Goal: Task Accomplishment & Management: Complete application form

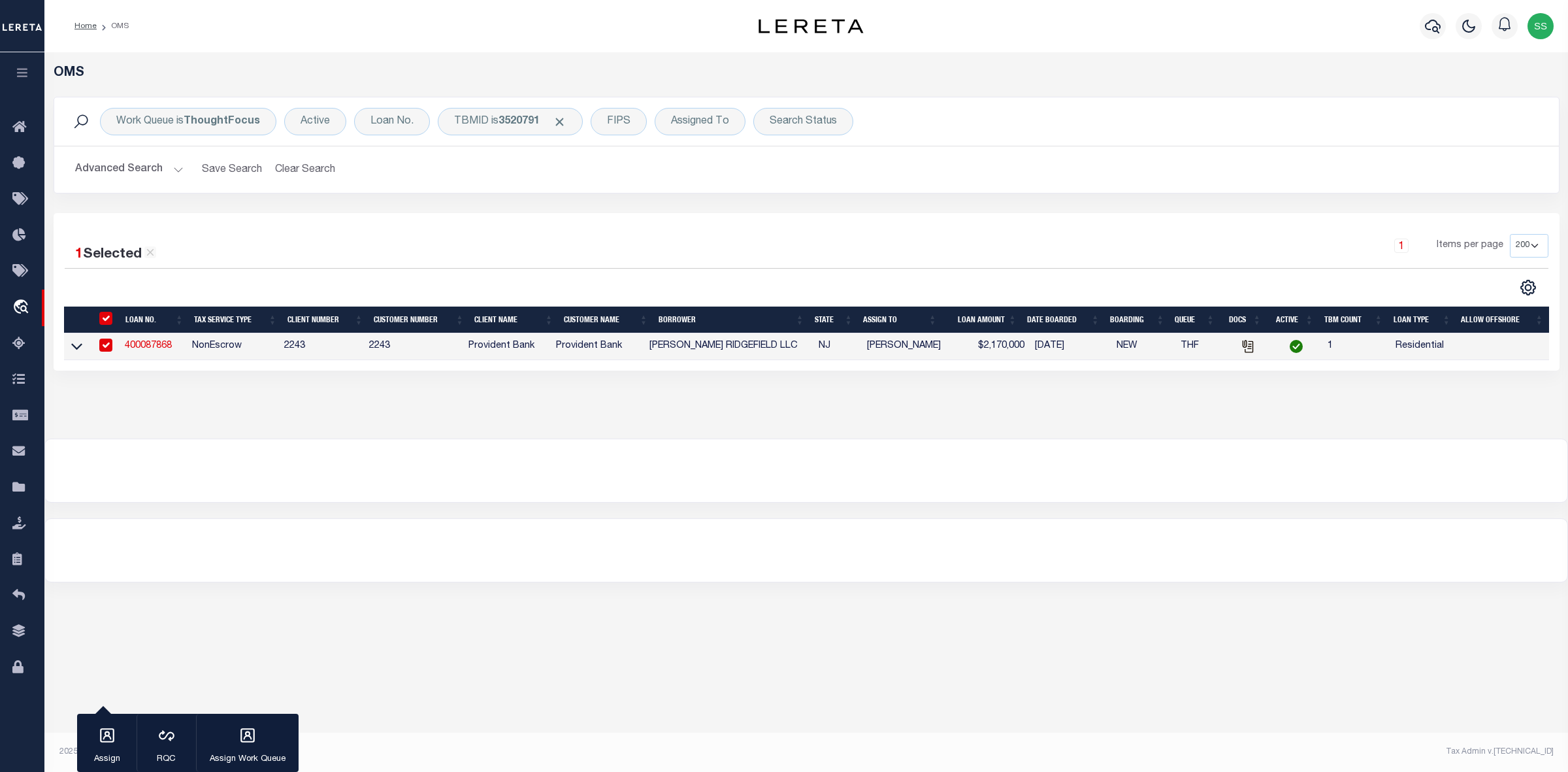
select select "200"
click at [148, 354] on td "400087868" at bounding box center [153, 346] width 68 height 26
checkbox input "false"
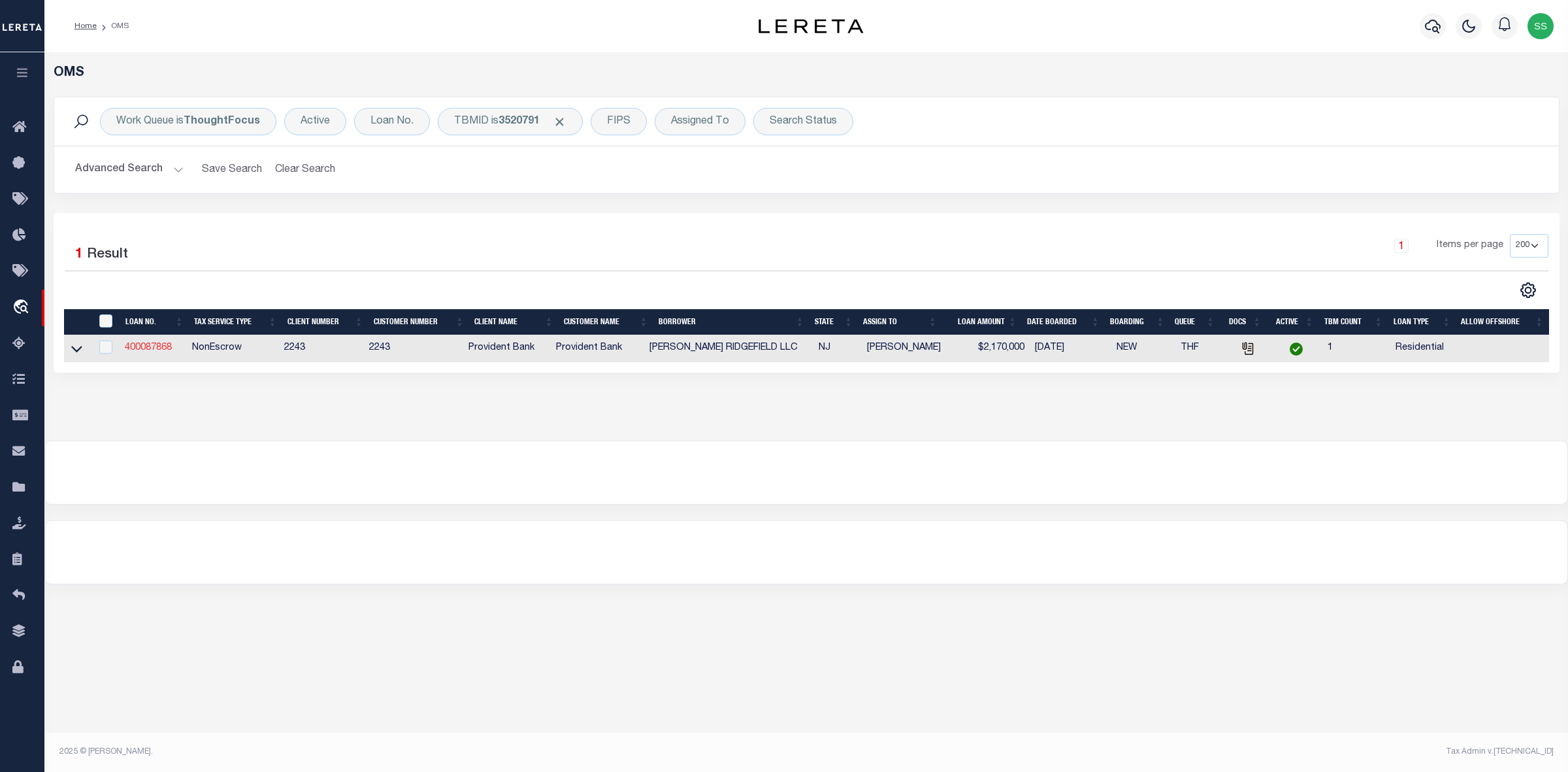
click at [132, 347] on link "400087868" at bounding box center [149, 348] width 47 height 9
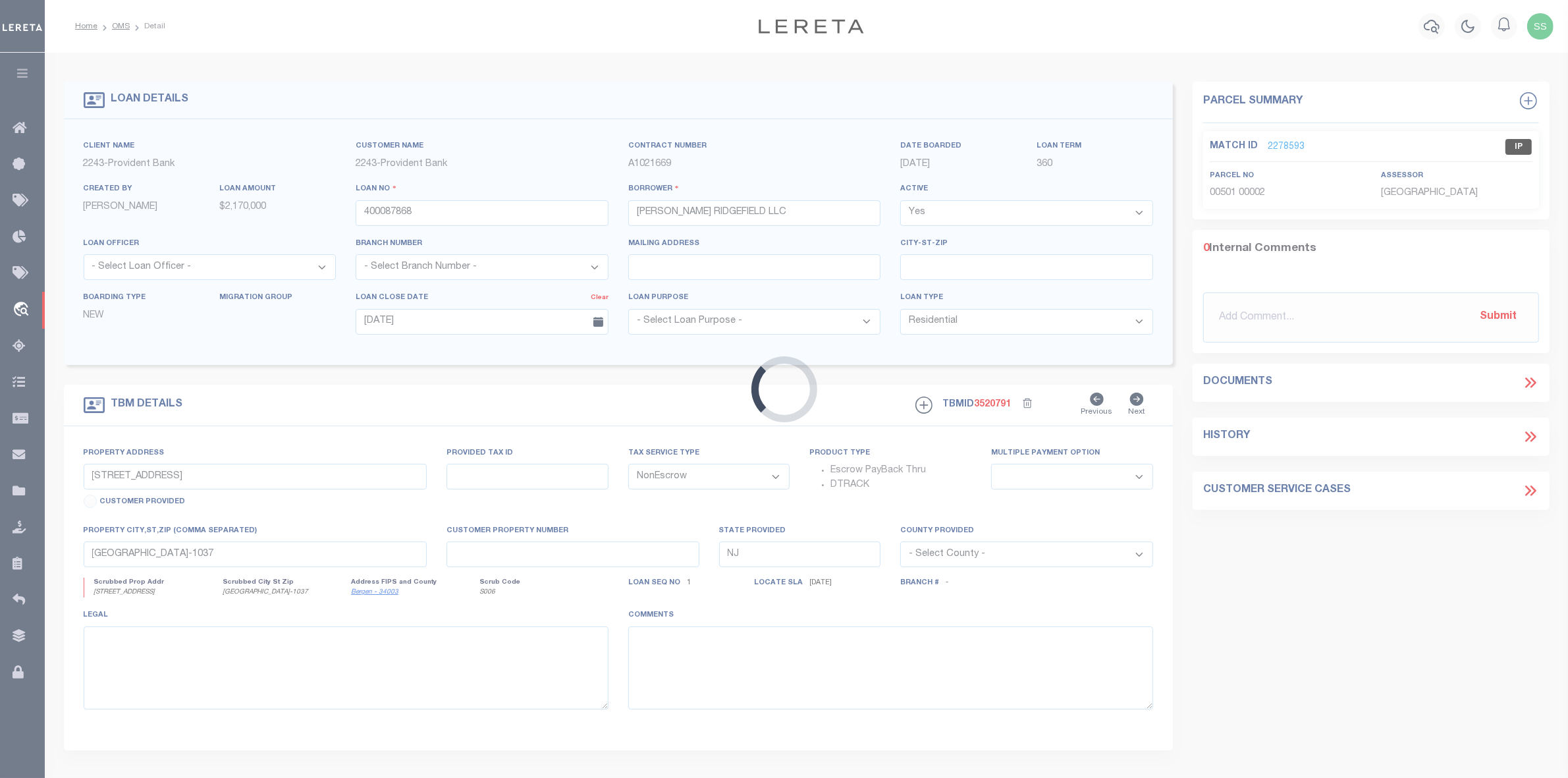
select select
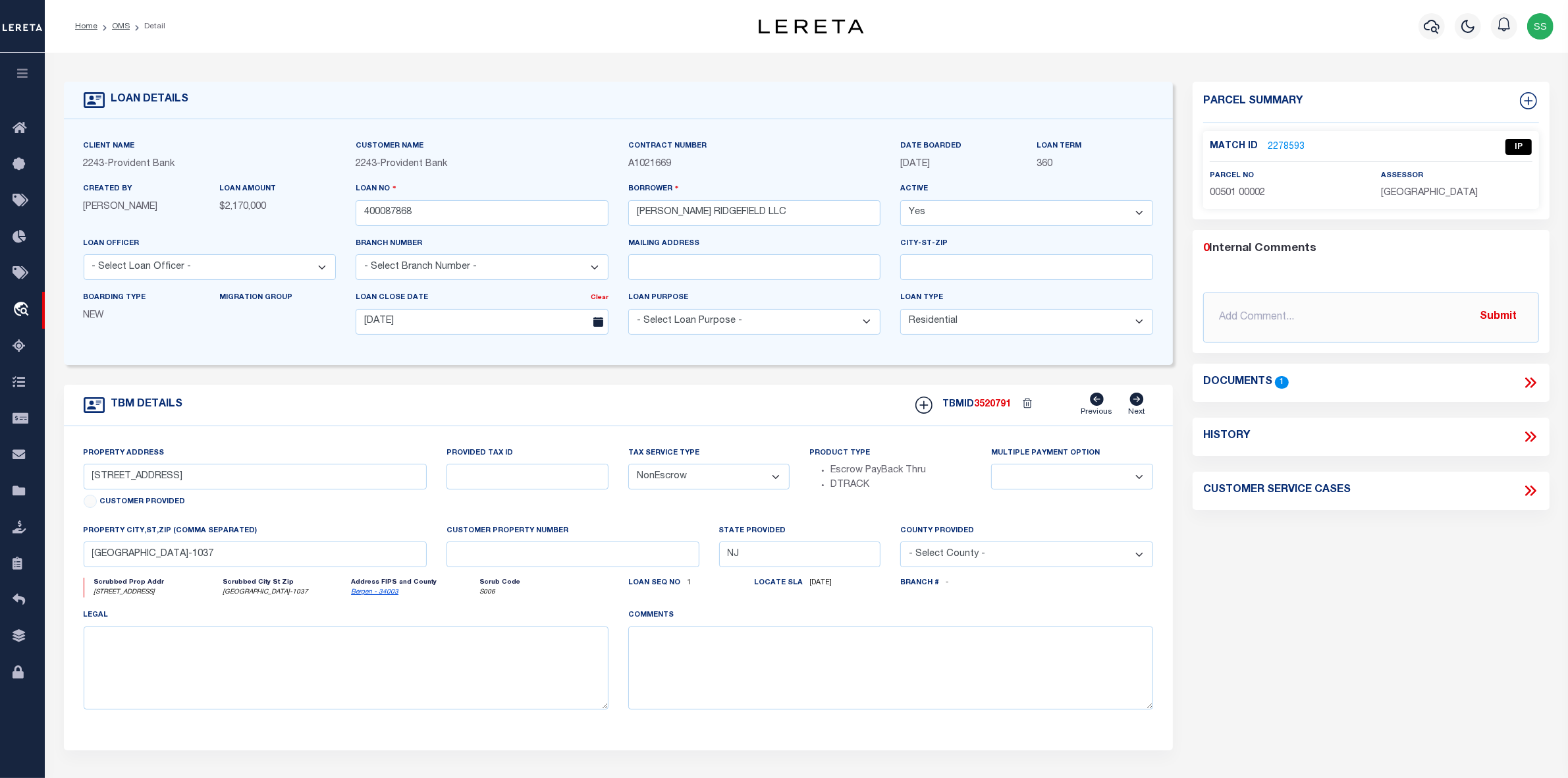
click at [1286, 145] on link "2278593" at bounding box center [1286, 146] width 37 height 14
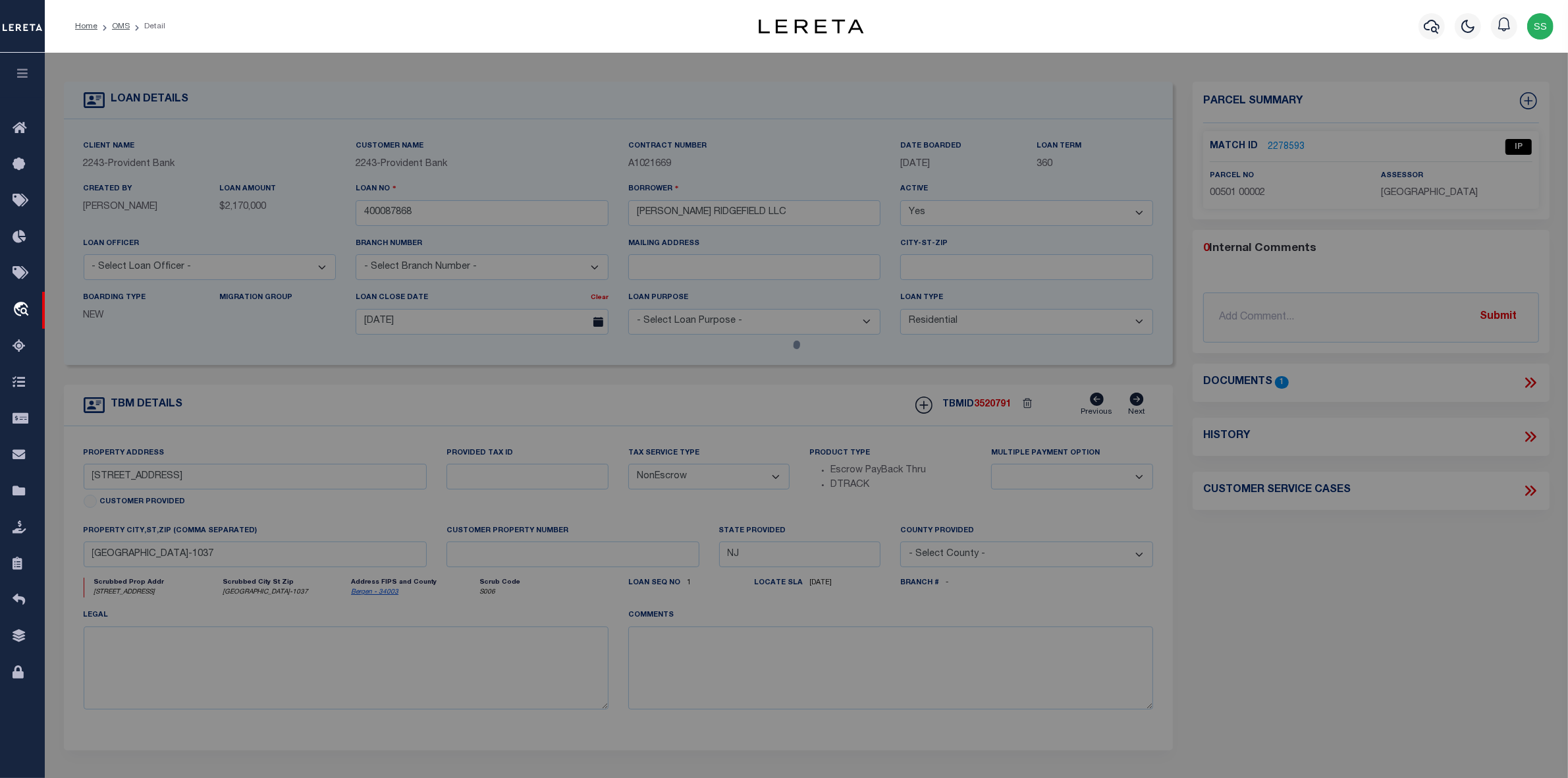
select select "AS"
select select
checkbox input "false"
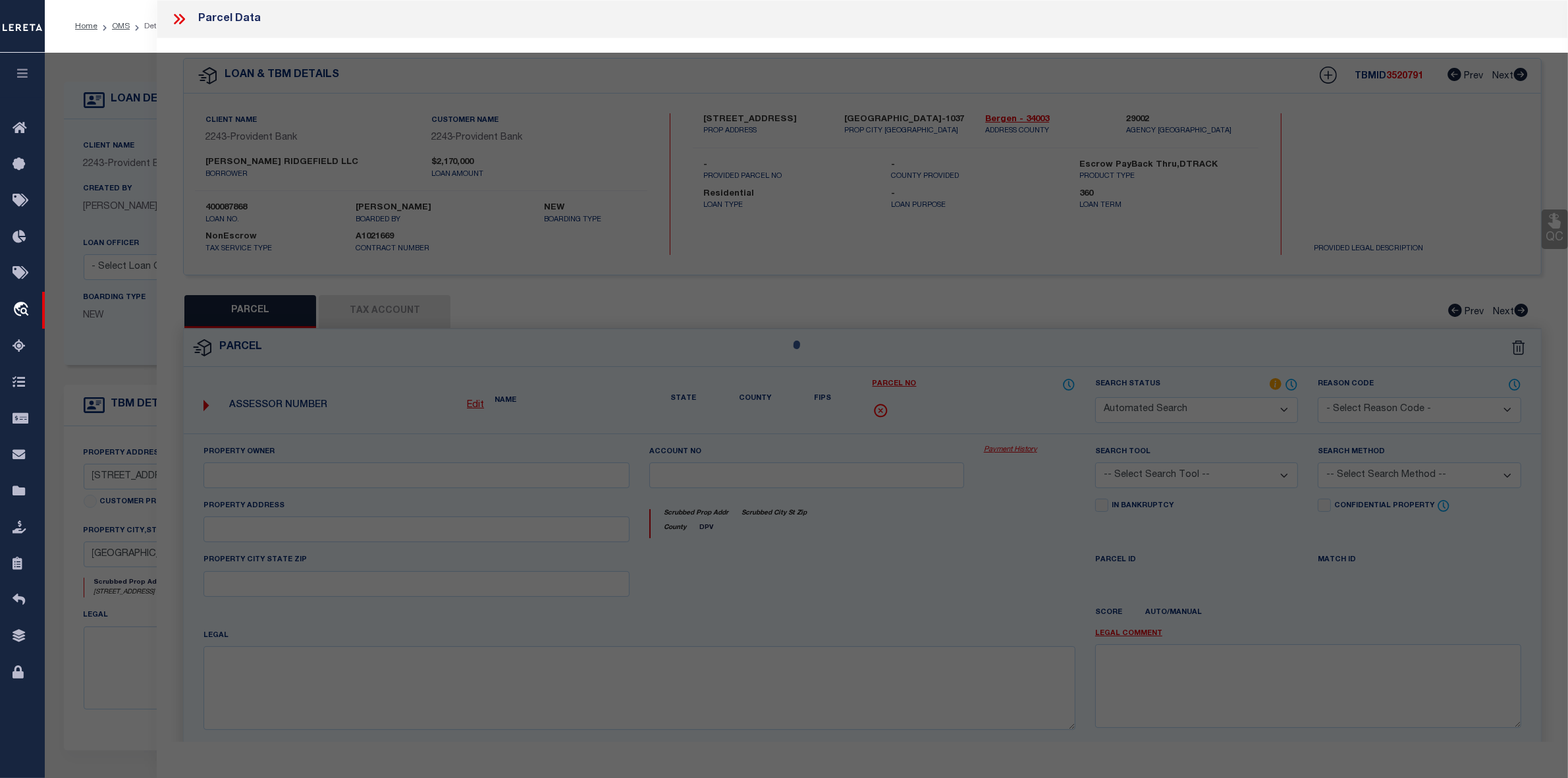
select select "IP"
type input "JENESIS GROUP LLC"
select select "AGW"
select select "LEG"
type input "[PHONE_NUMBER] PLSD AV"
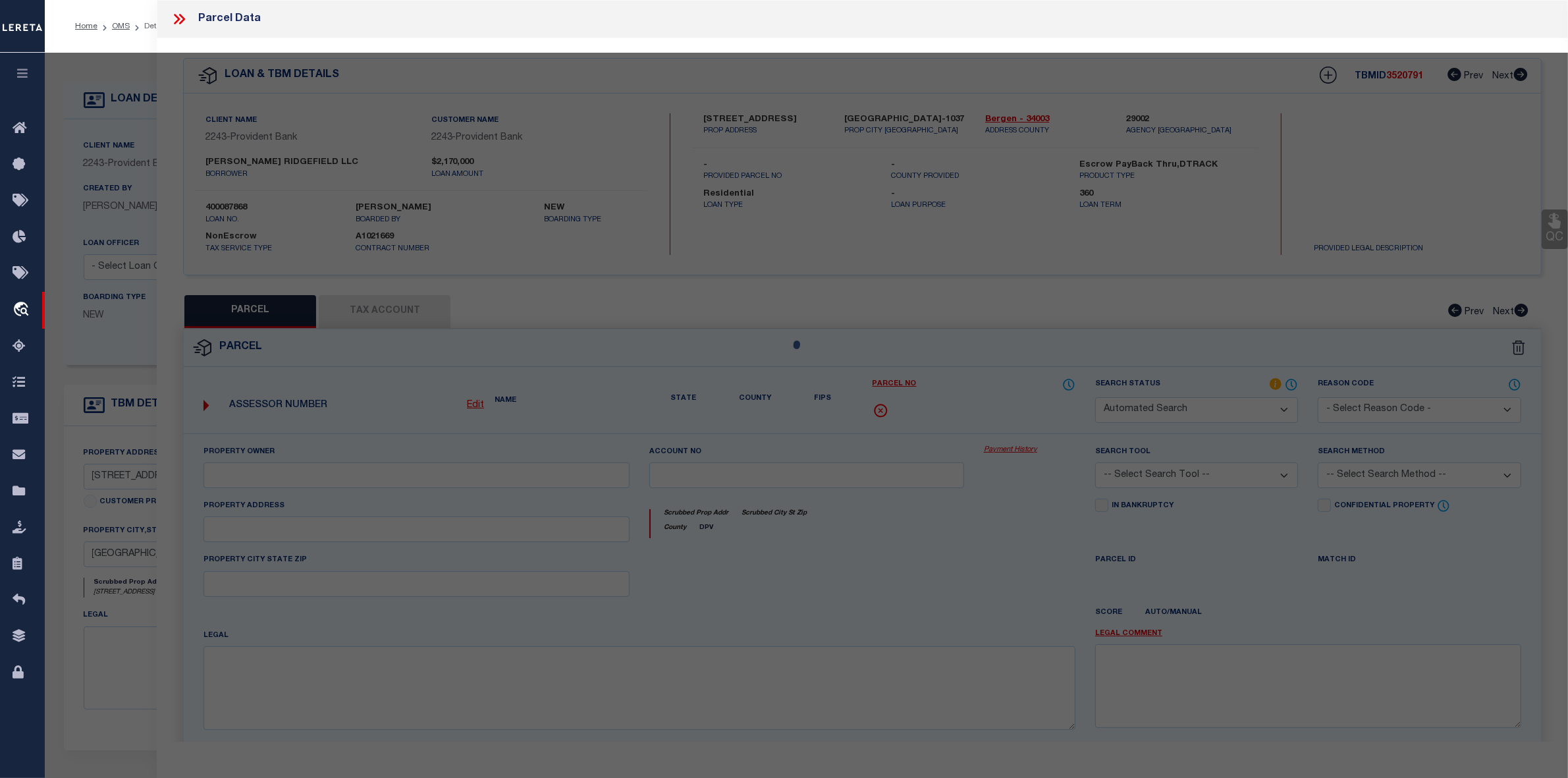
type input "[GEOGRAPHIC_DATA]"
type textarea "Block : 501 Lot : 2"
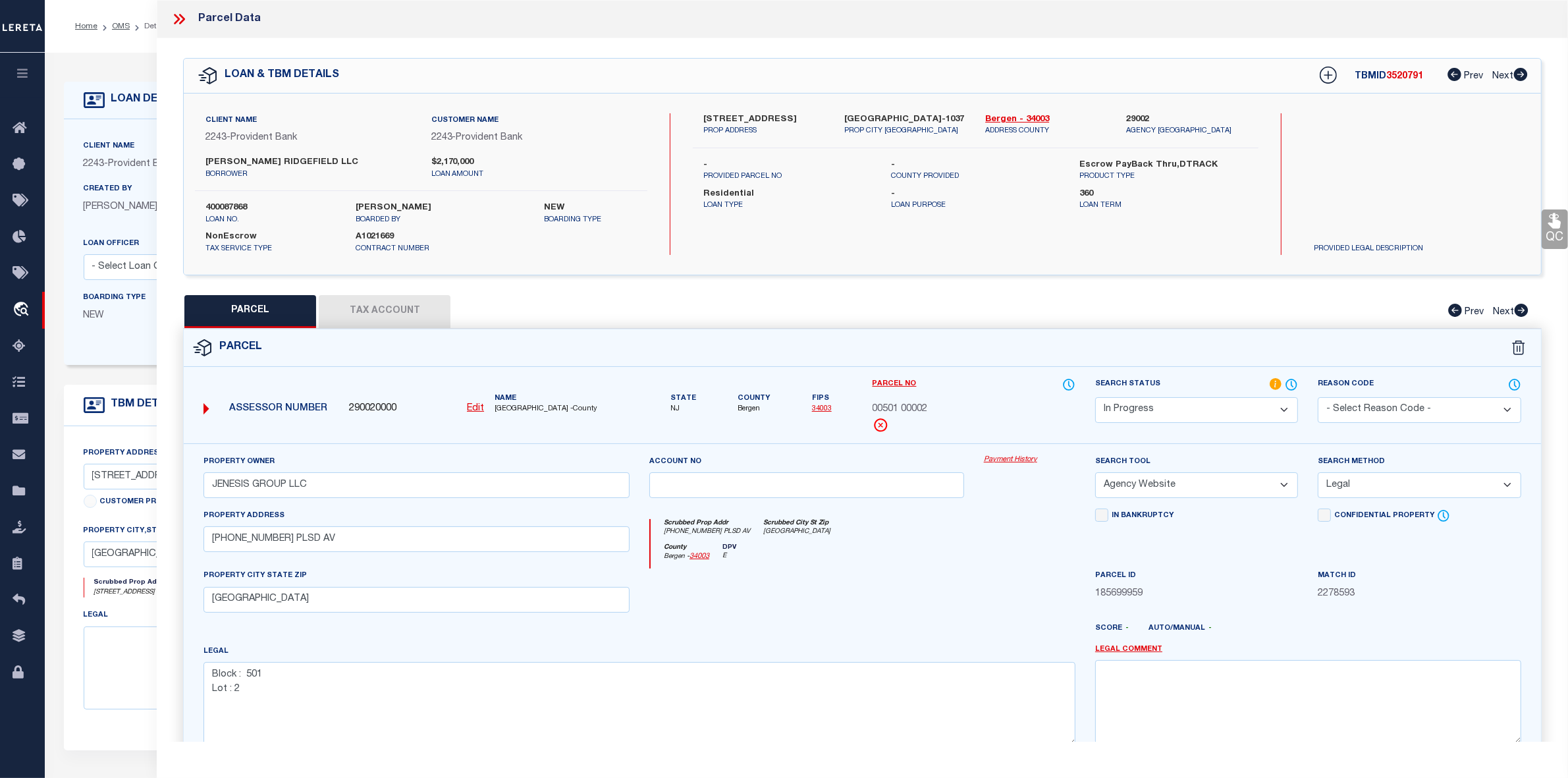
click at [374, 304] on button "Tax Account" at bounding box center [384, 312] width 132 height 33
select select "100"
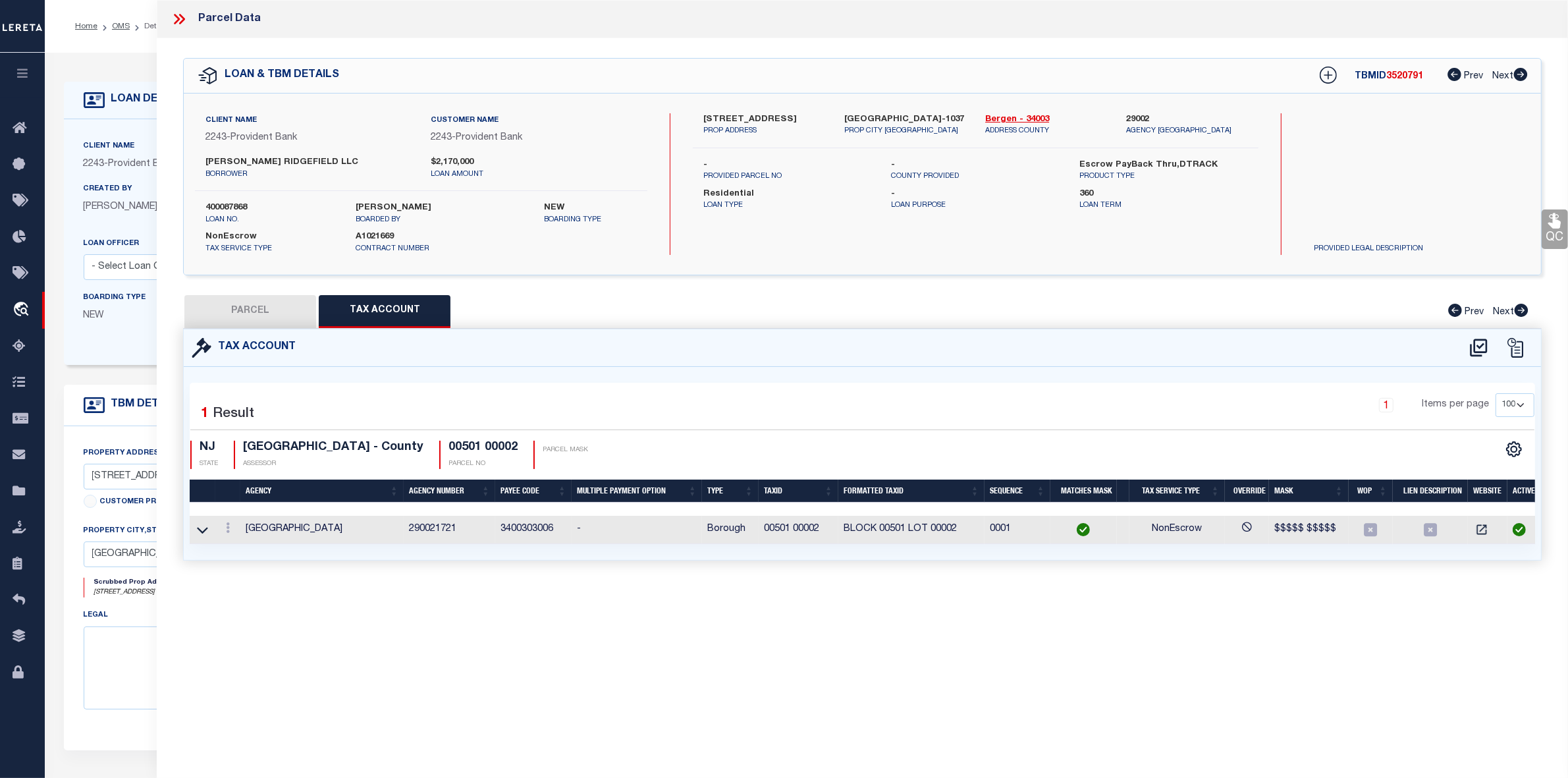
click at [278, 309] on button "PARCEL" at bounding box center [249, 312] width 132 height 33
select select "AS"
select select
checkbox input "false"
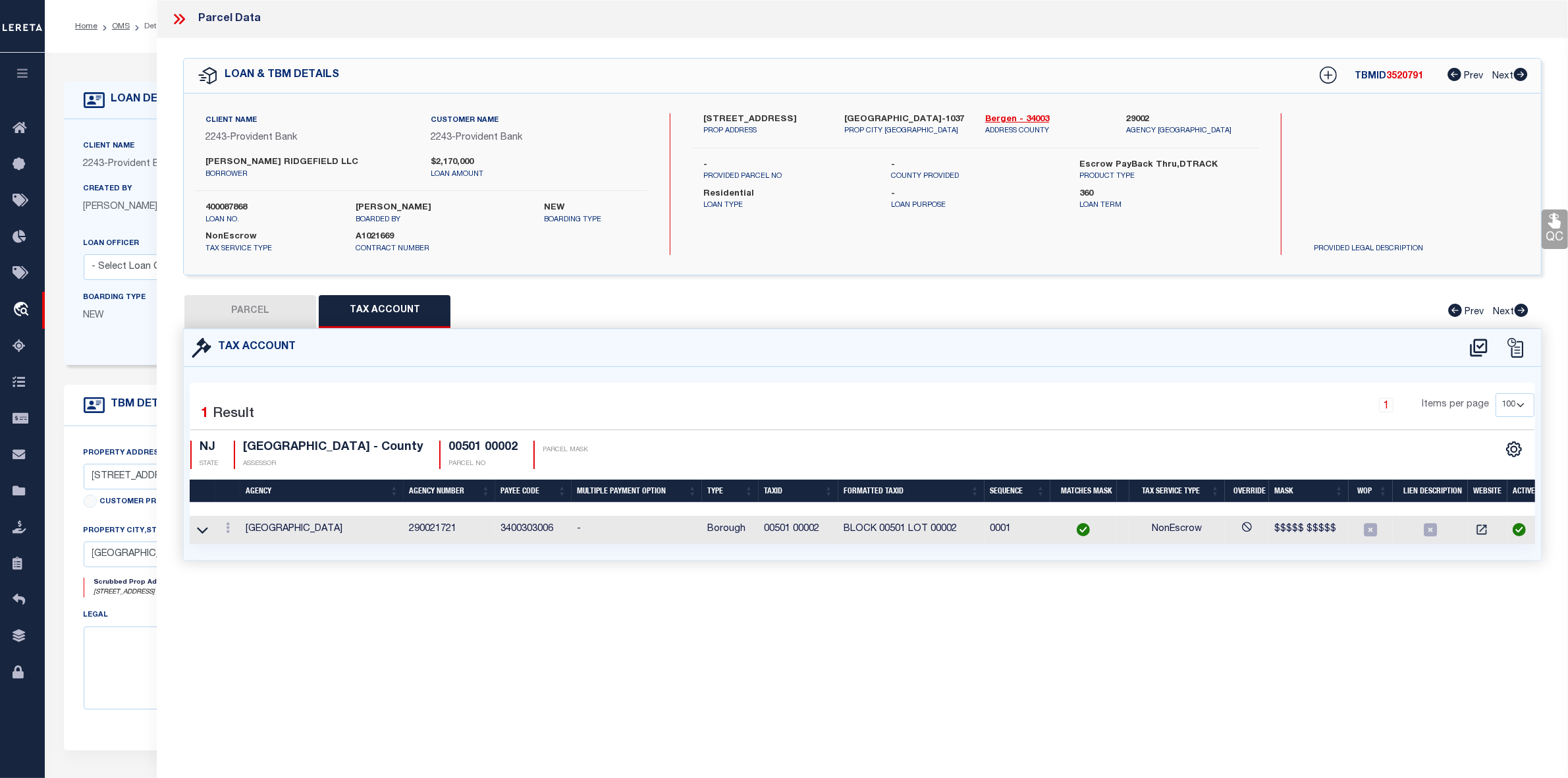
checkbox input "false"
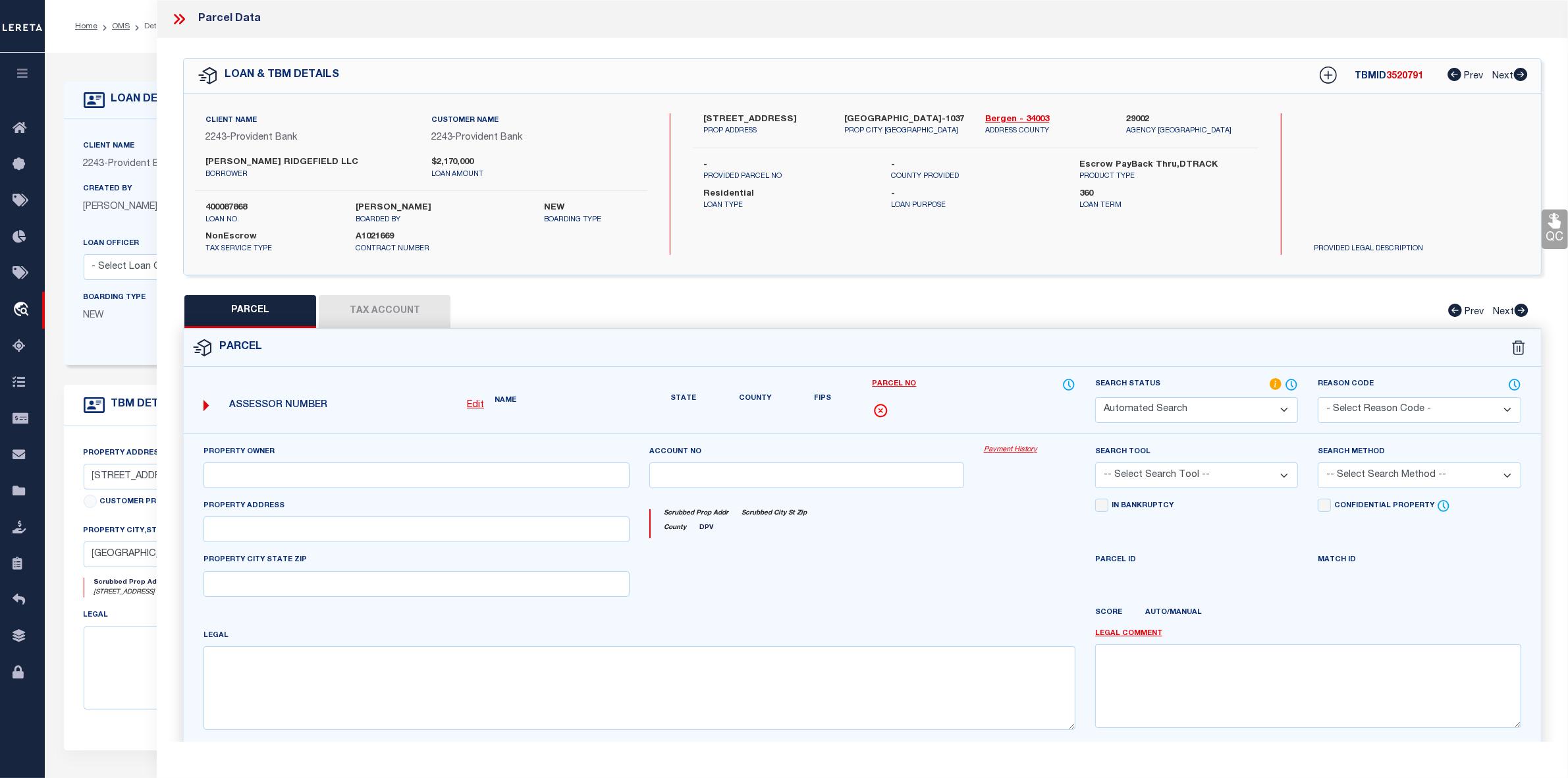
select select "IP"
type input "JENESIS GROUP LLC"
select select "AGW"
select select "LEG"
type input "[PHONE_NUMBER] PLSD AV"
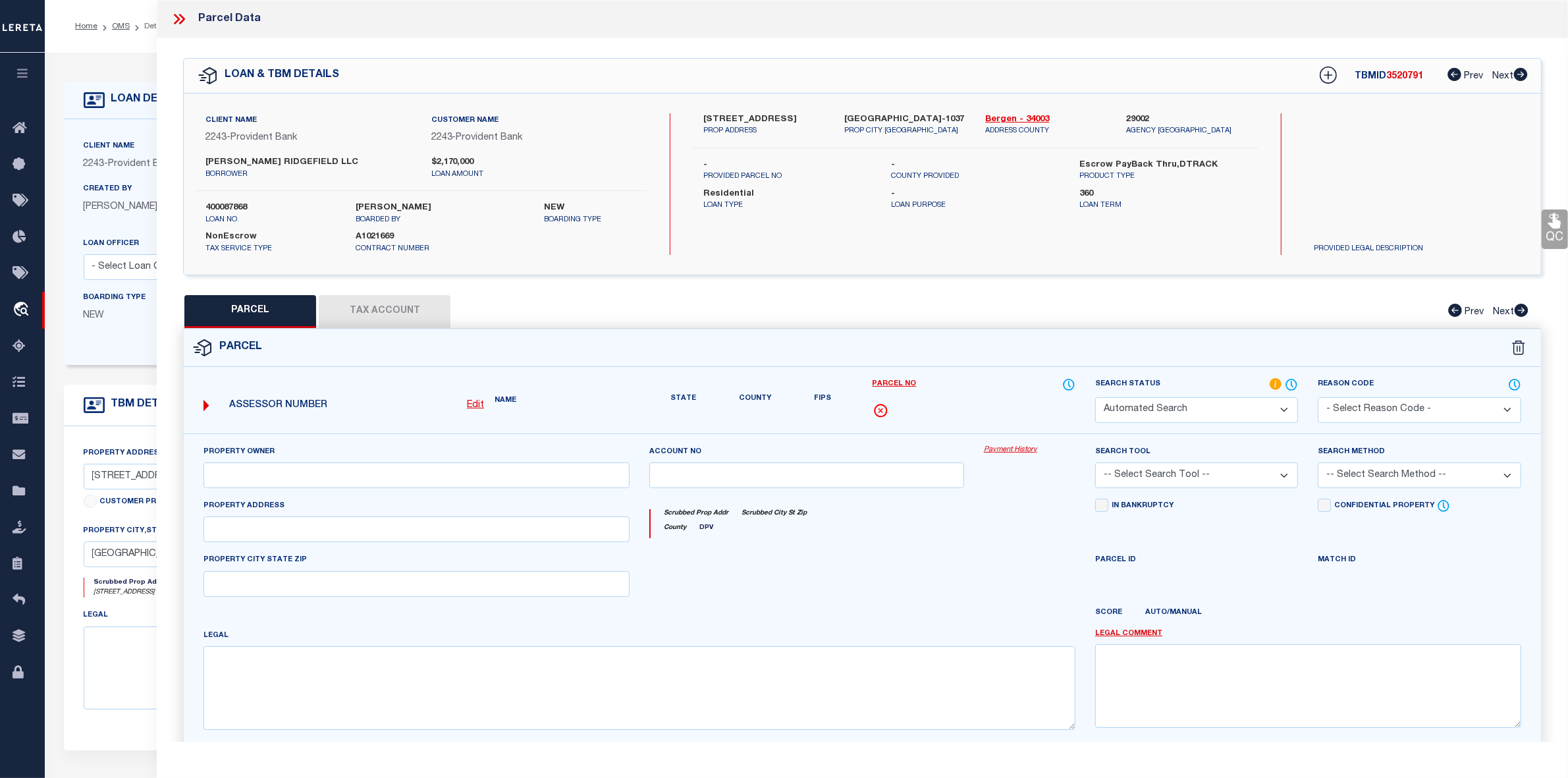
type input "[GEOGRAPHIC_DATA]"
type textarea "Block : 501 Lot : 2"
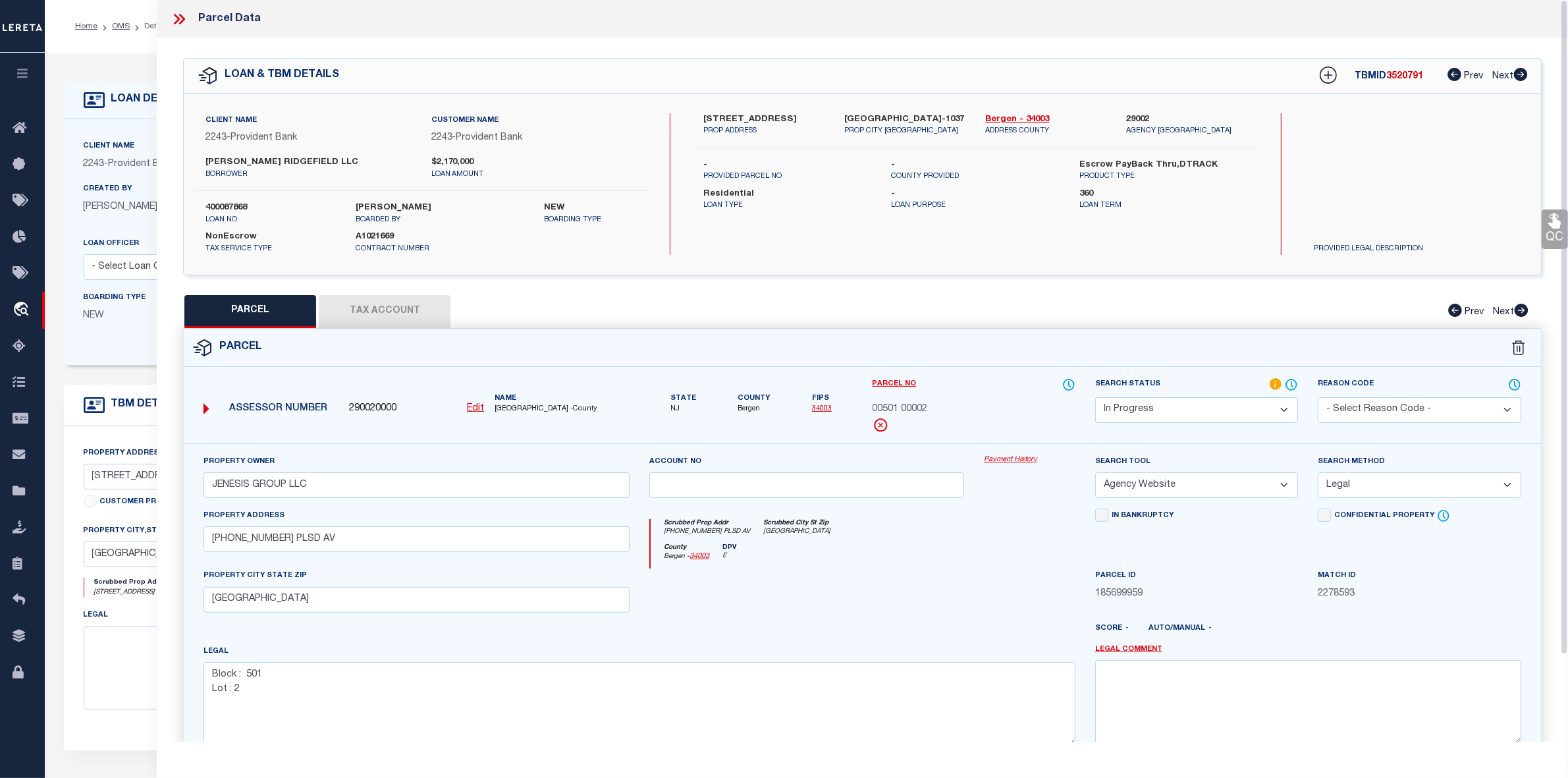
click at [179, 17] on icon at bounding box center [179, 18] width 17 height 17
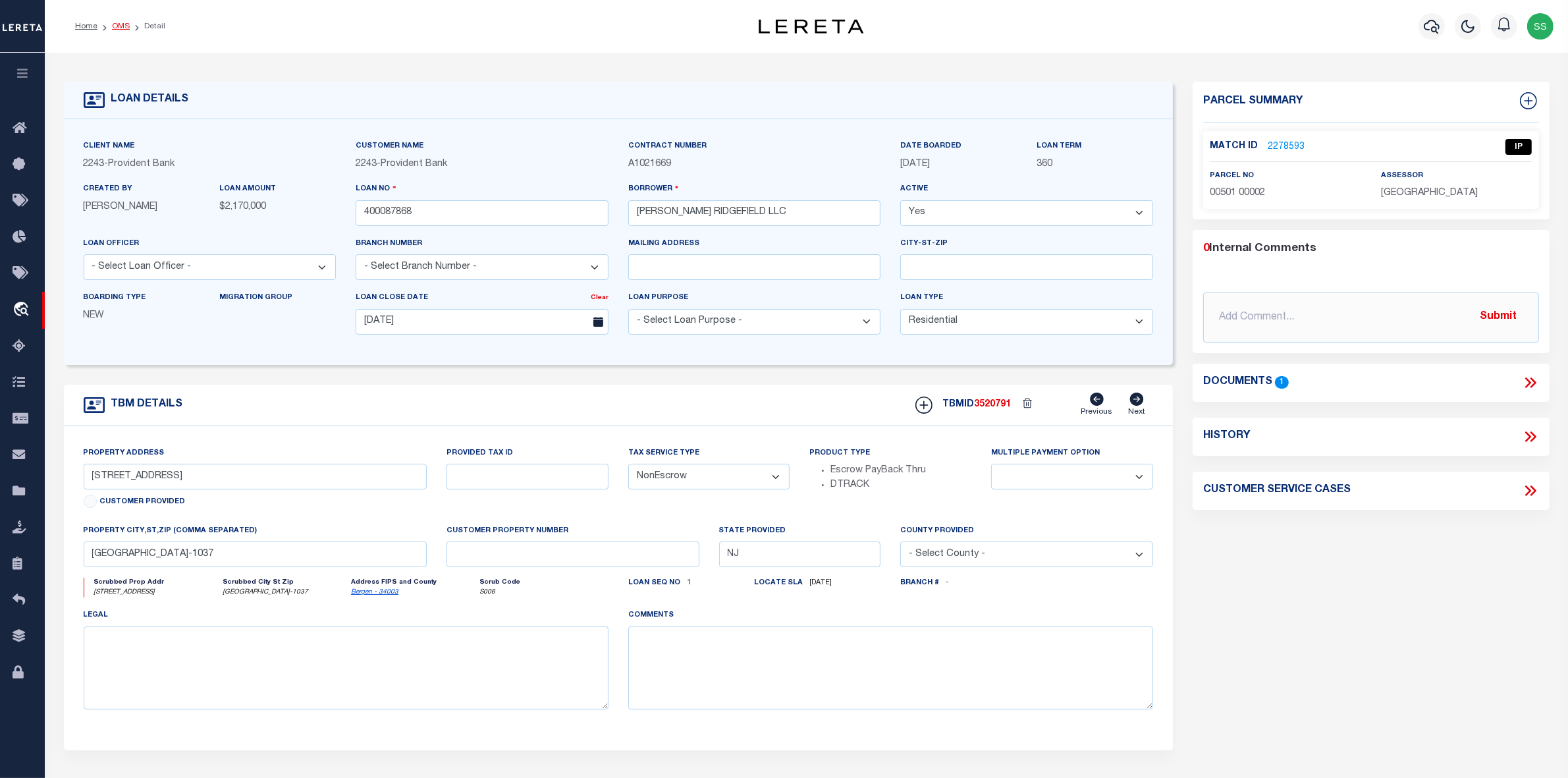
click at [121, 24] on link "OMS" at bounding box center [121, 26] width 17 height 8
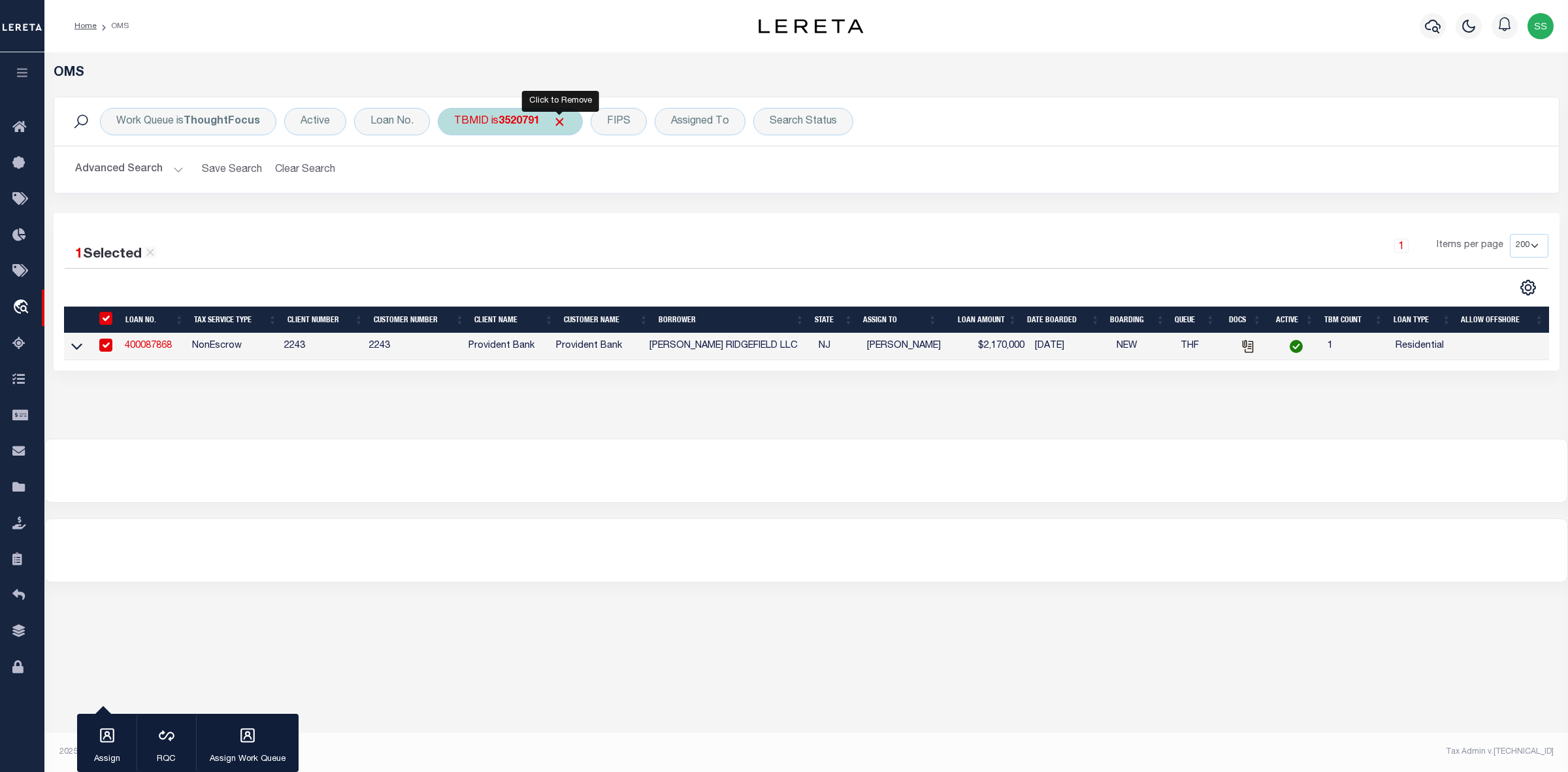
click at [559, 121] on span "Click to Remove" at bounding box center [559, 122] width 14 height 14
click at [481, 129] on div "TBMID" at bounding box center [471, 122] width 68 height 27
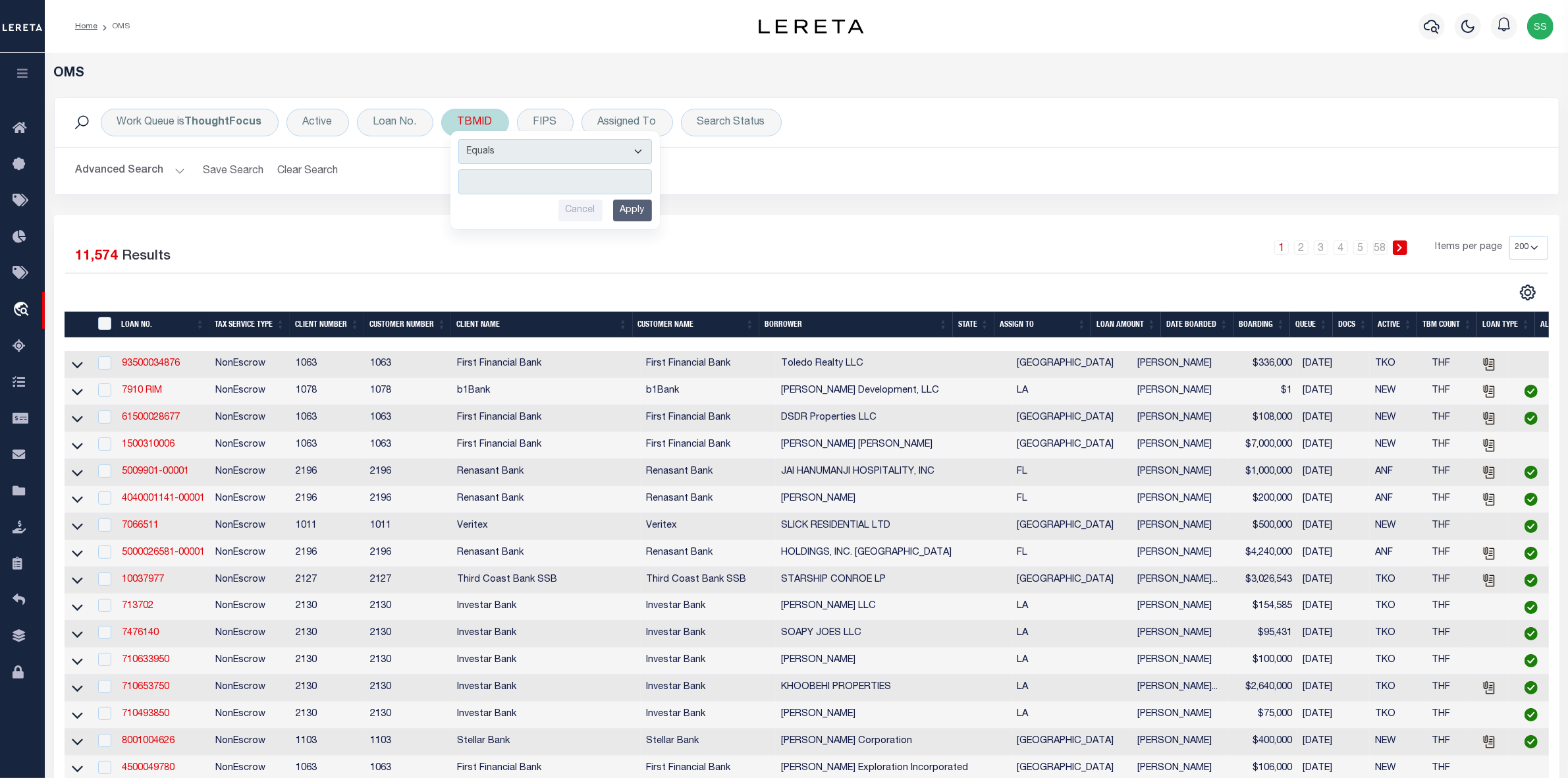
click at [517, 173] on input "number" at bounding box center [555, 181] width 193 height 25
type input "3520754"
click at [624, 210] on input "Apply" at bounding box center [632, 211] width 39 height 22
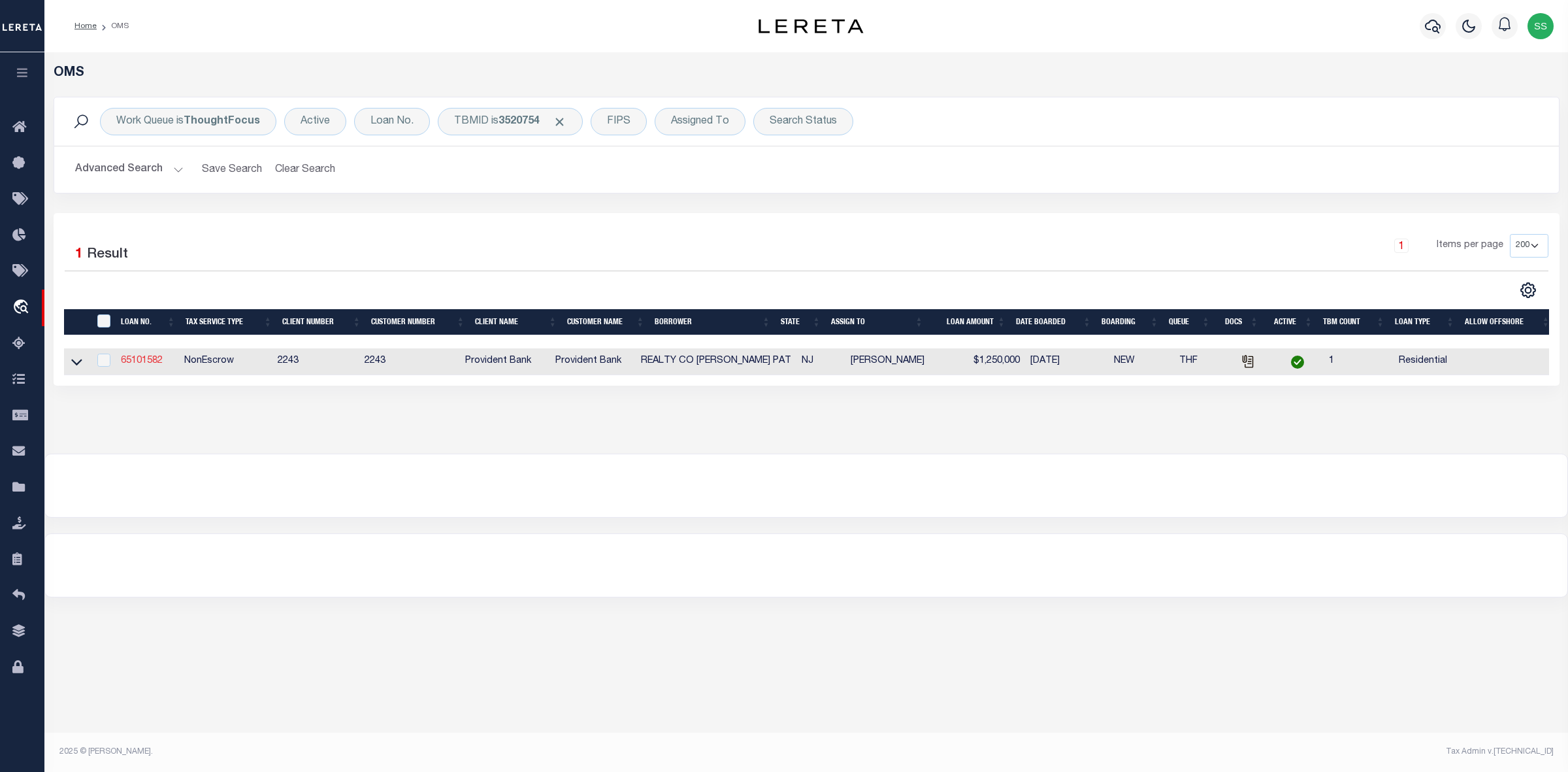
click at [152, 365] on link "65101582" at bounding box center [142, 361] width 42 height 9
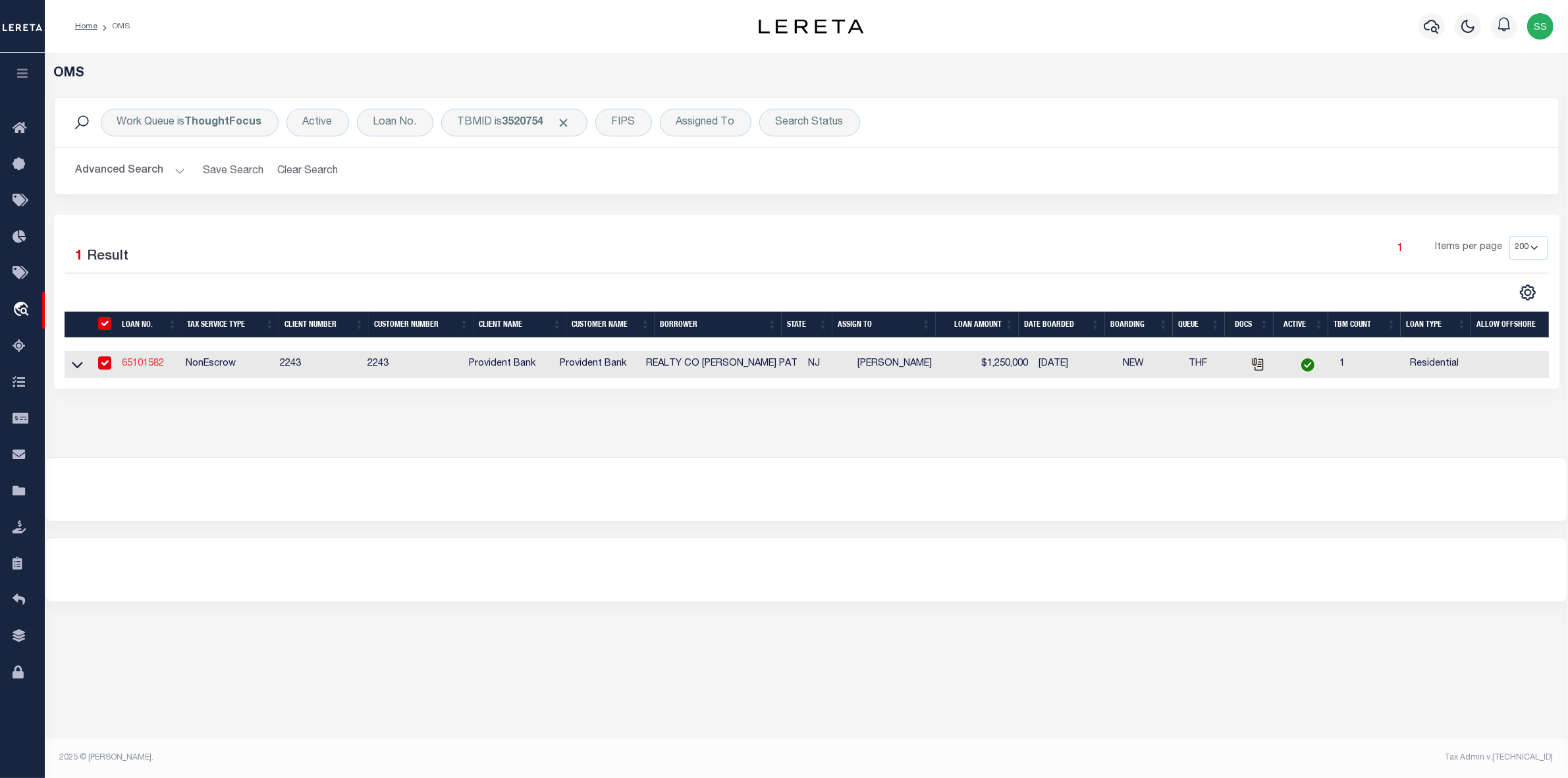
type input "65101582"
type input "REALTY CO [PERSON_NAME] PAT"
type input "[DATE]"
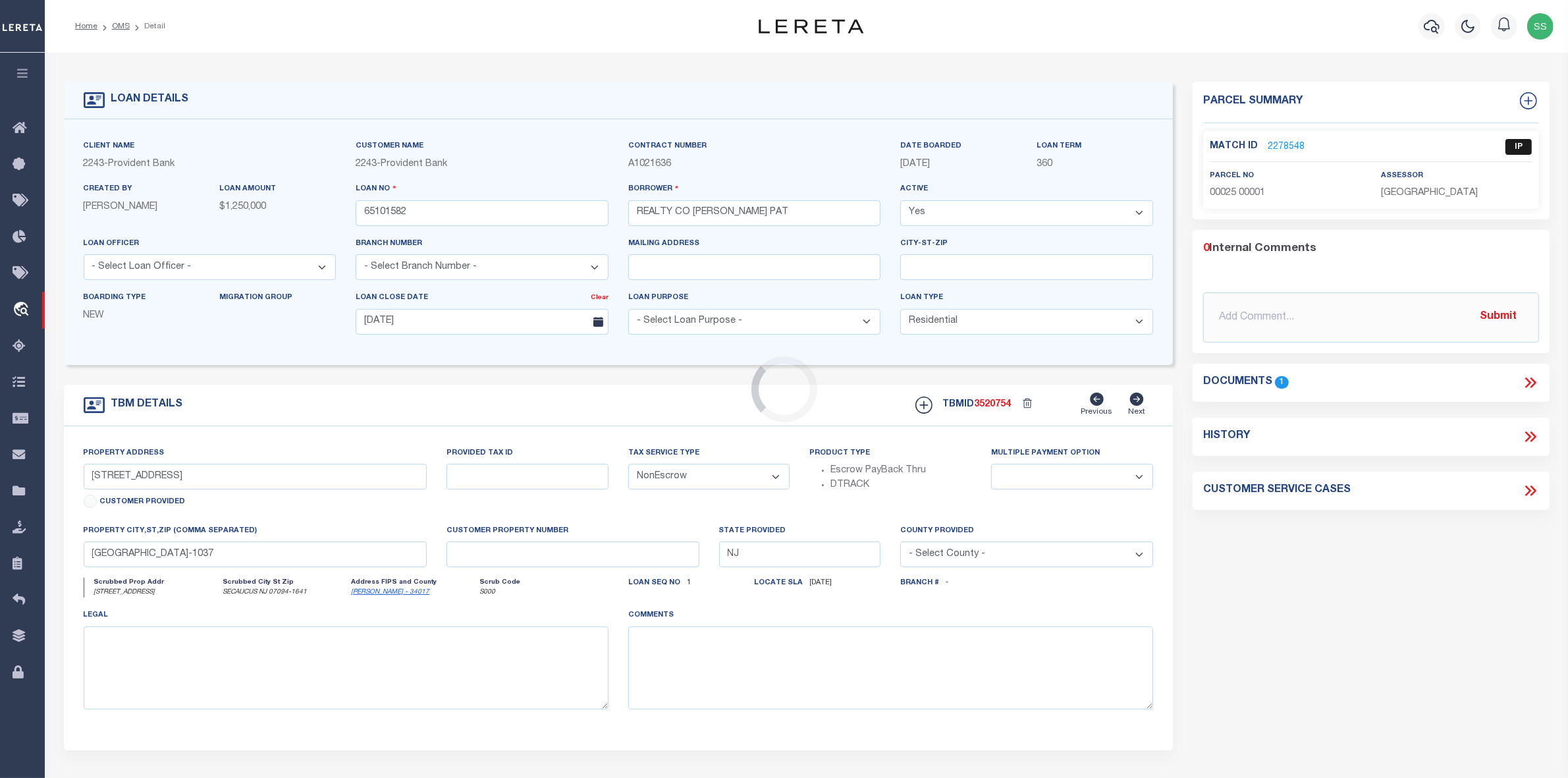
type input "[STREET_ADDRESS]"
select select
type input "SECAUCUS NJ 07094-1641"
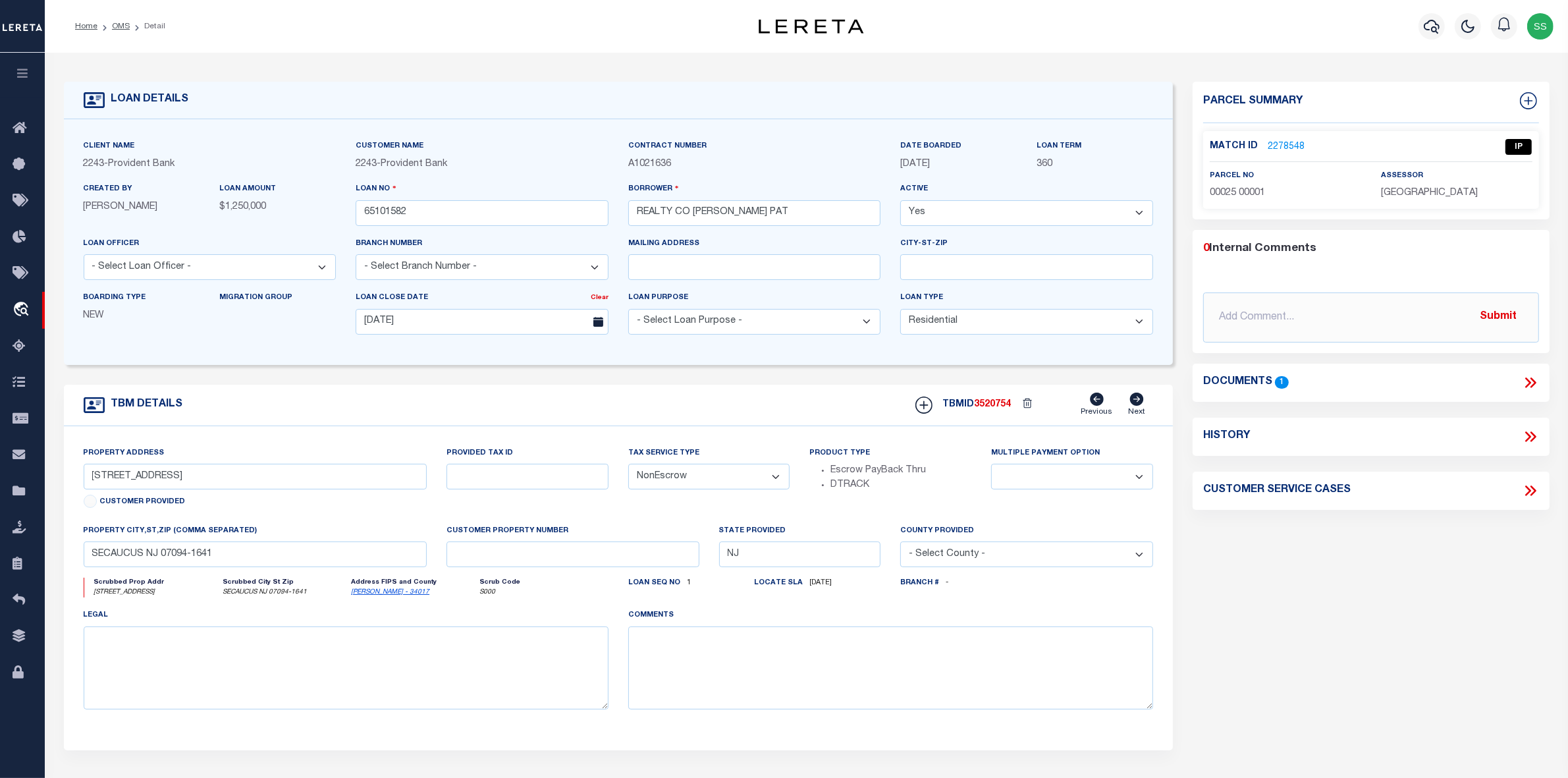
click at [1528, 380] on icon at bounding box center [1528, 382] width 6 height 10
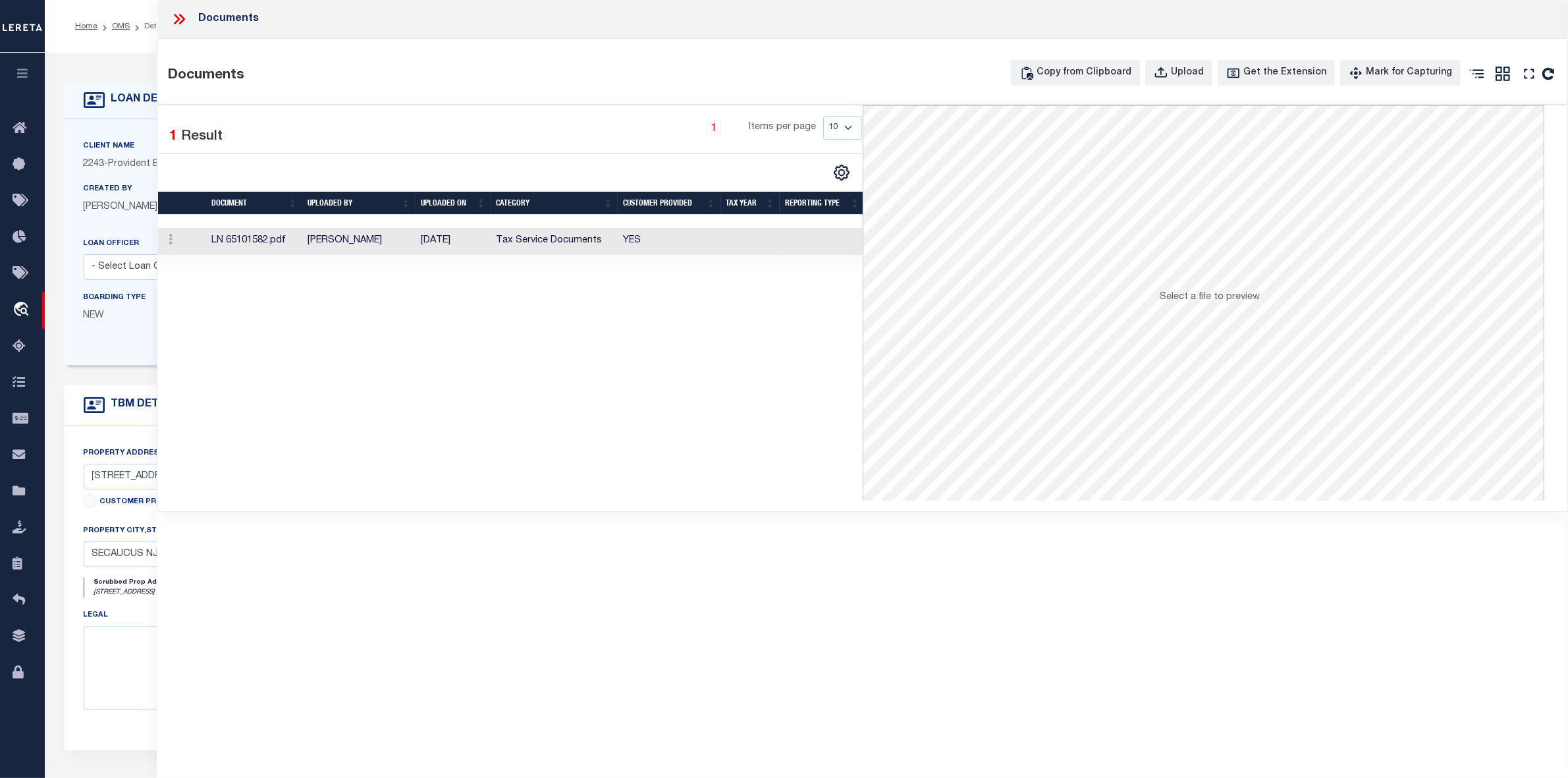
click at [350, 240] on td "[PERSON_NAME]" at bounding box center [358, 241] width 113 height 27
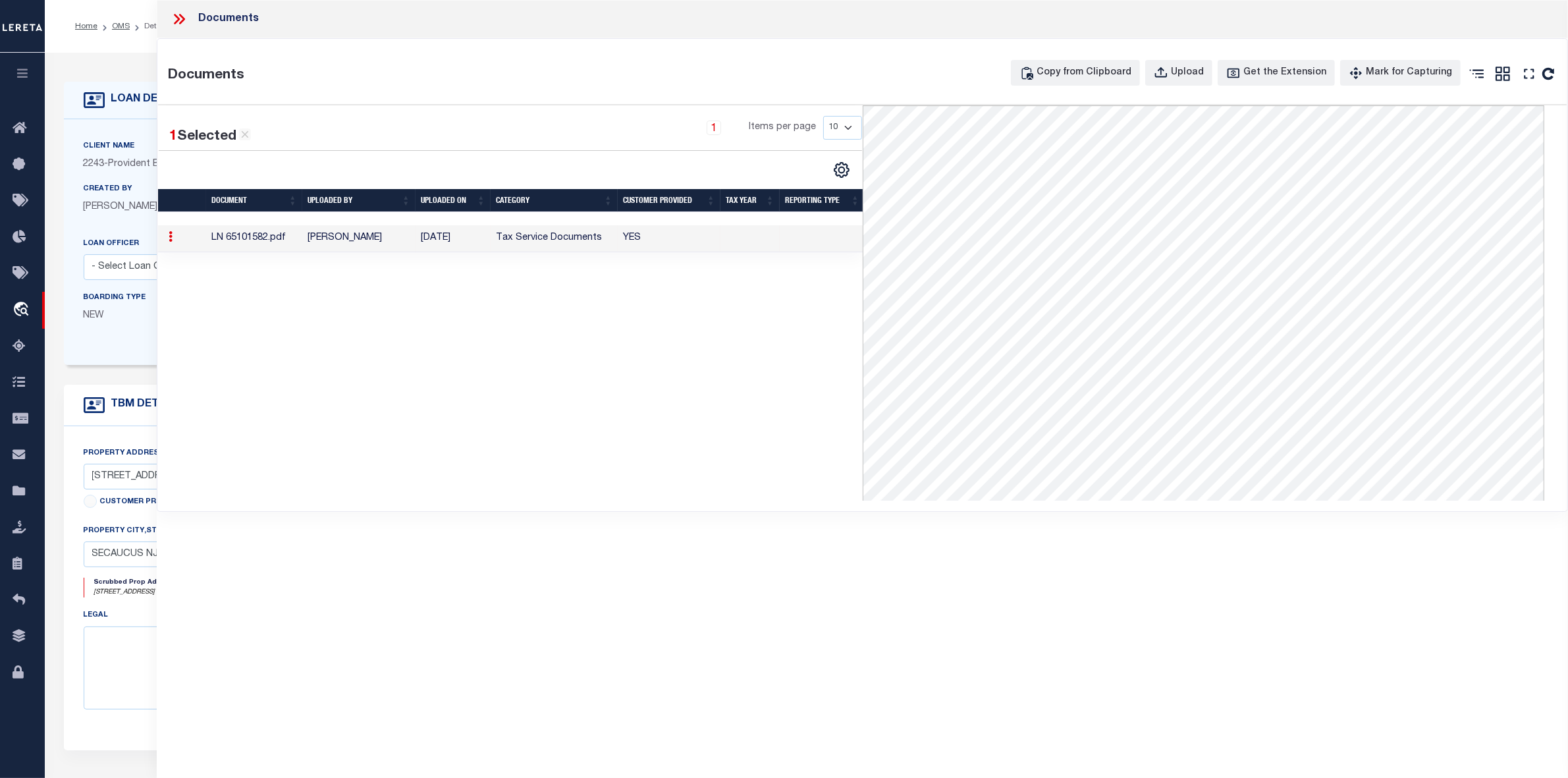
click at [184, 17] on icon at bounding box center [179, 18] width 17 height 17
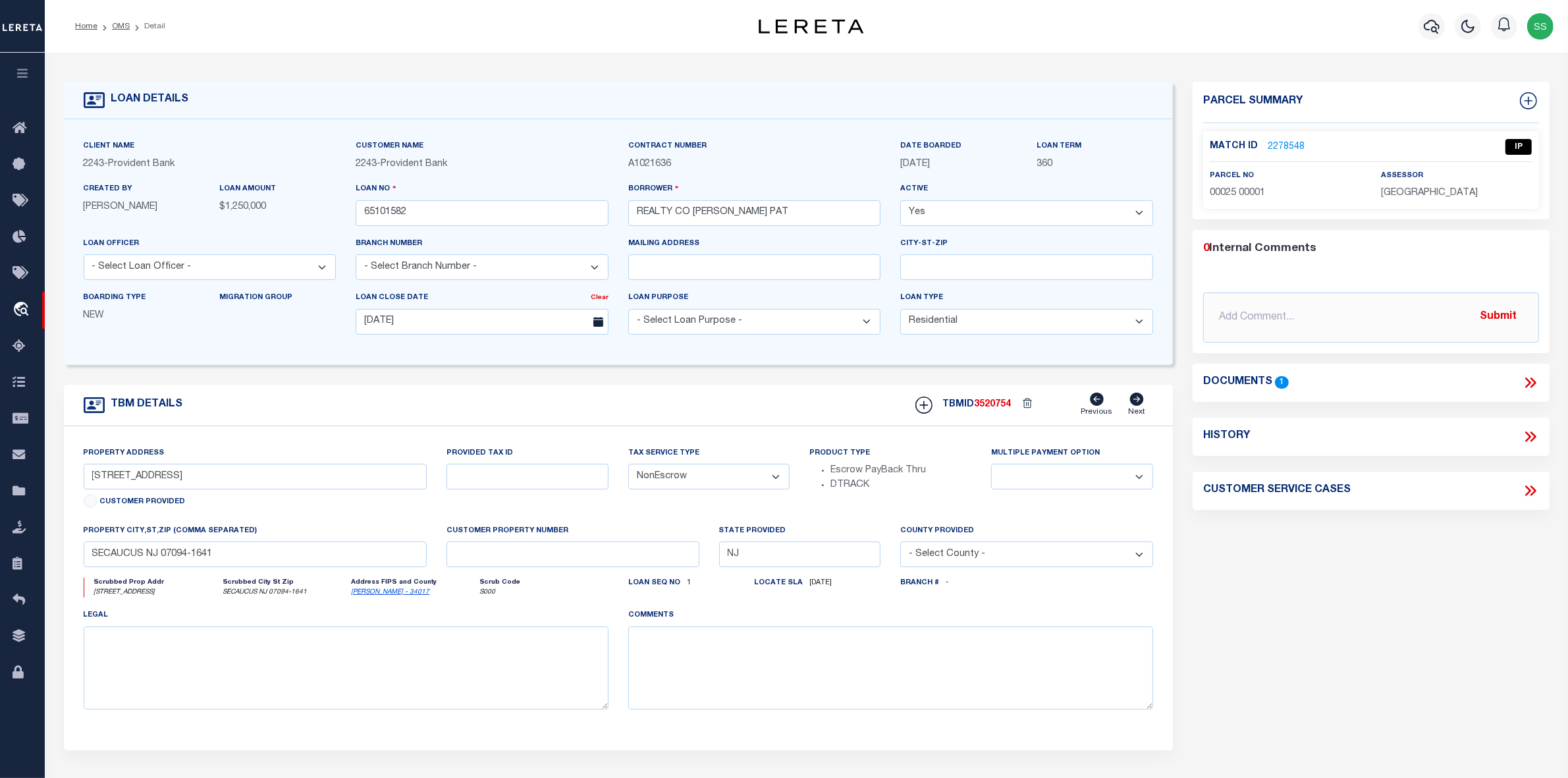
click at [1276, 143] on link "2278548" at bounding box center [1286, 146] width 37 height 14
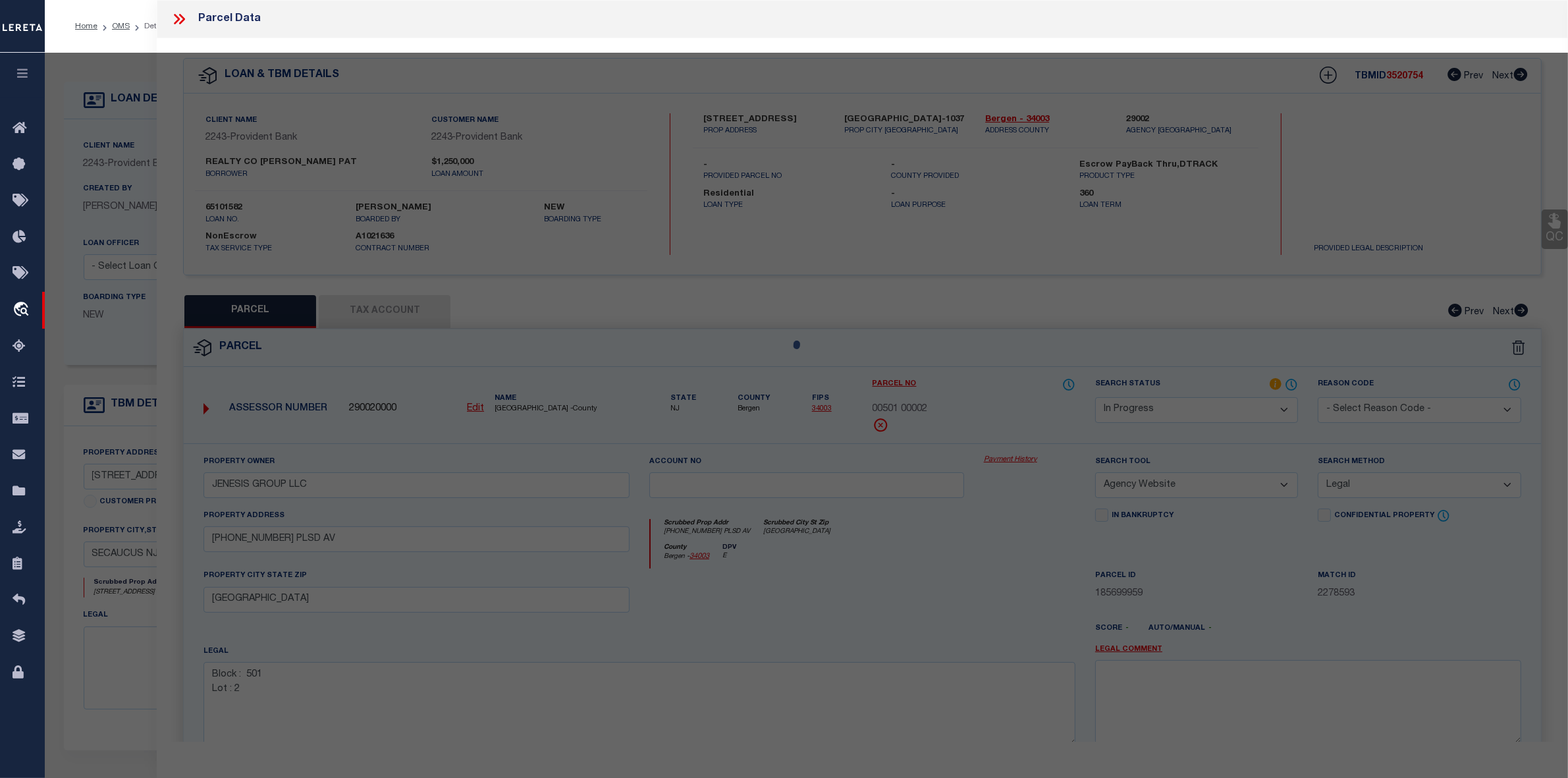
select select "AS"
select select
checkbox input "false"
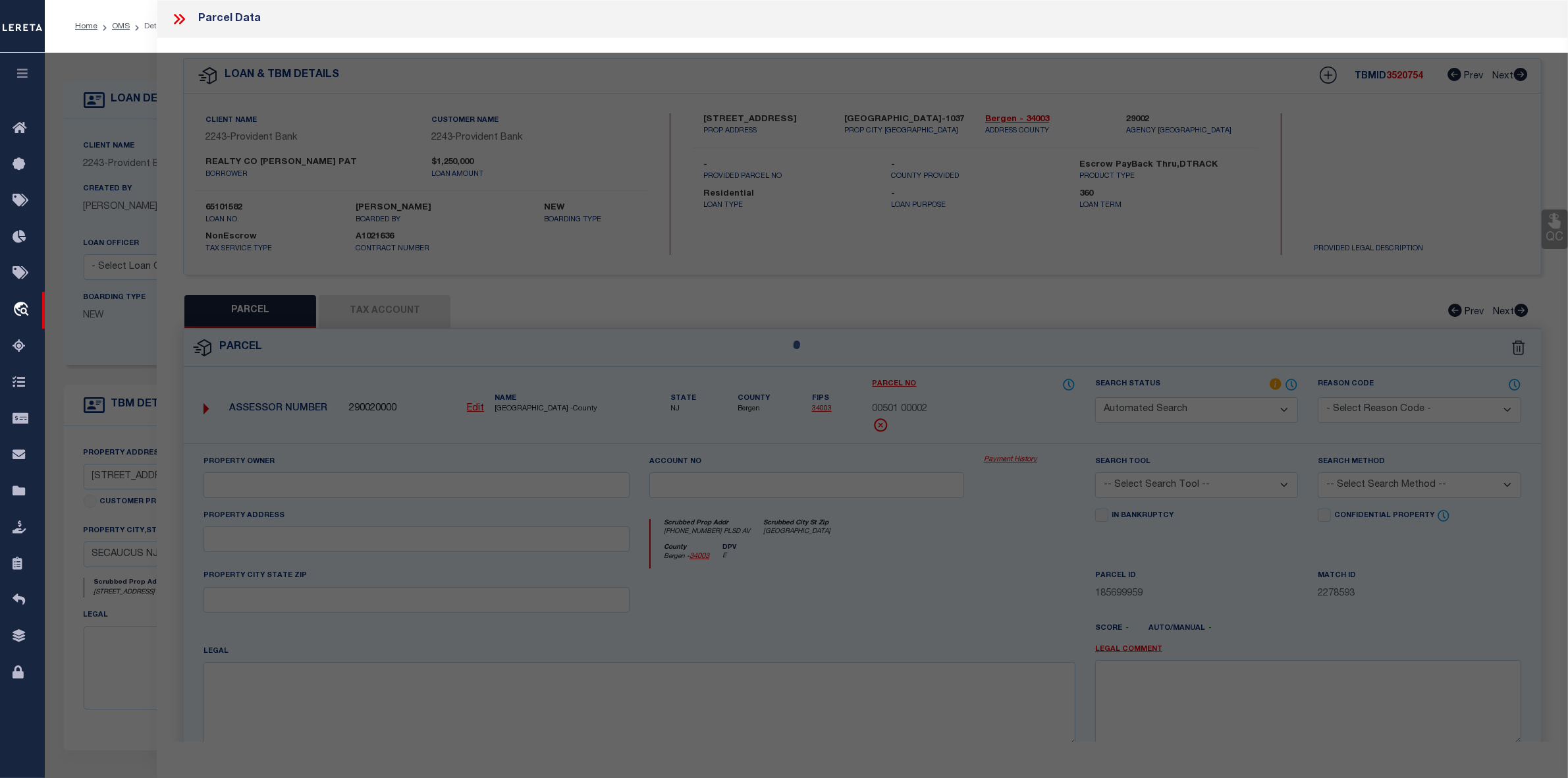
select select "OH"
type input "[DATE]"
type textarea "Unable to match TAX ID EDIT MASK WITH PARCEL NUMBER"
type input "[PERSON_NAME] PAT REALTY CO LLC"
select select "AGW"
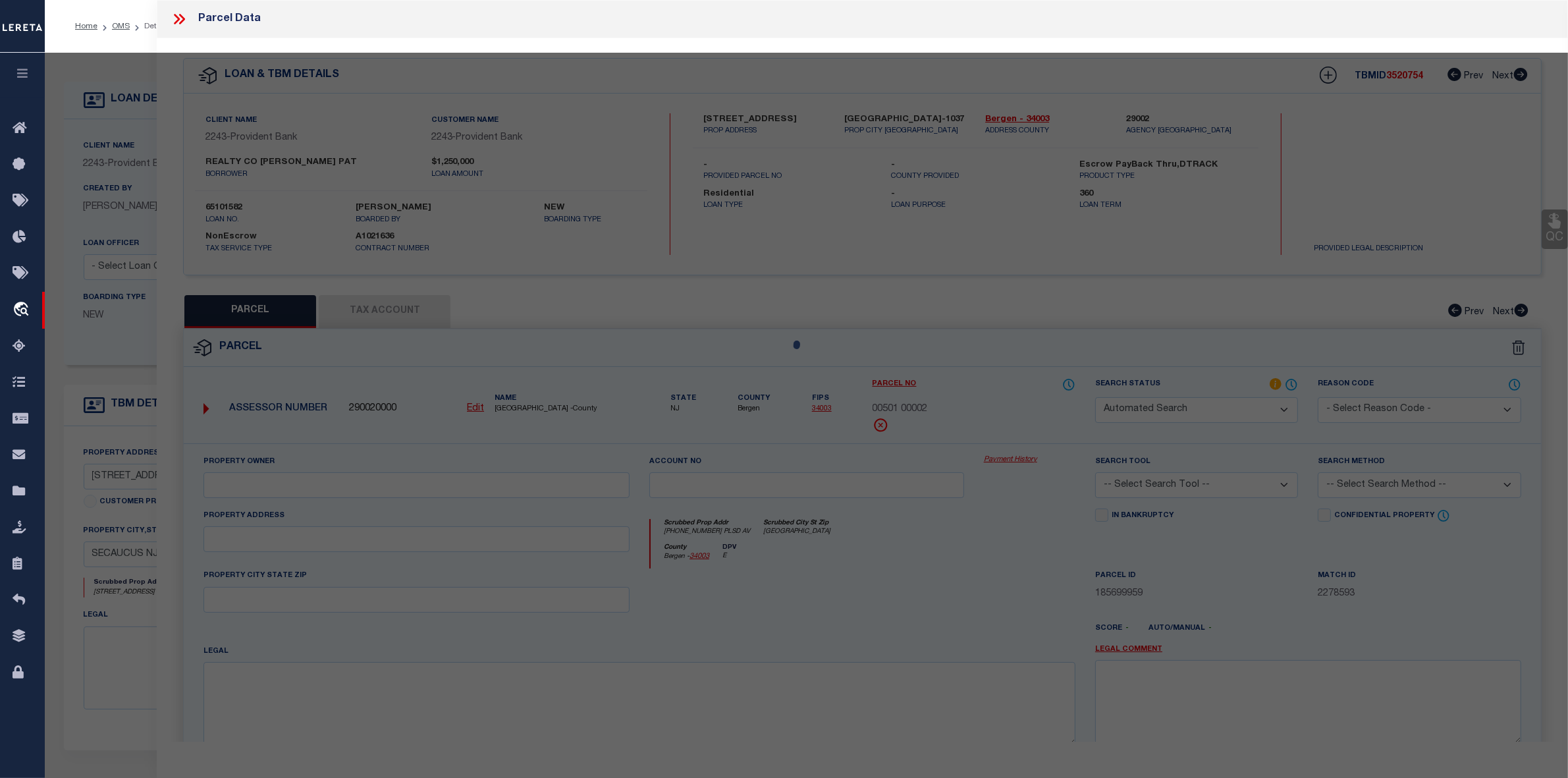
select select "LEG"
type input "[STREET_ADDRESS]"
type textarea "Lot 1 block 25"
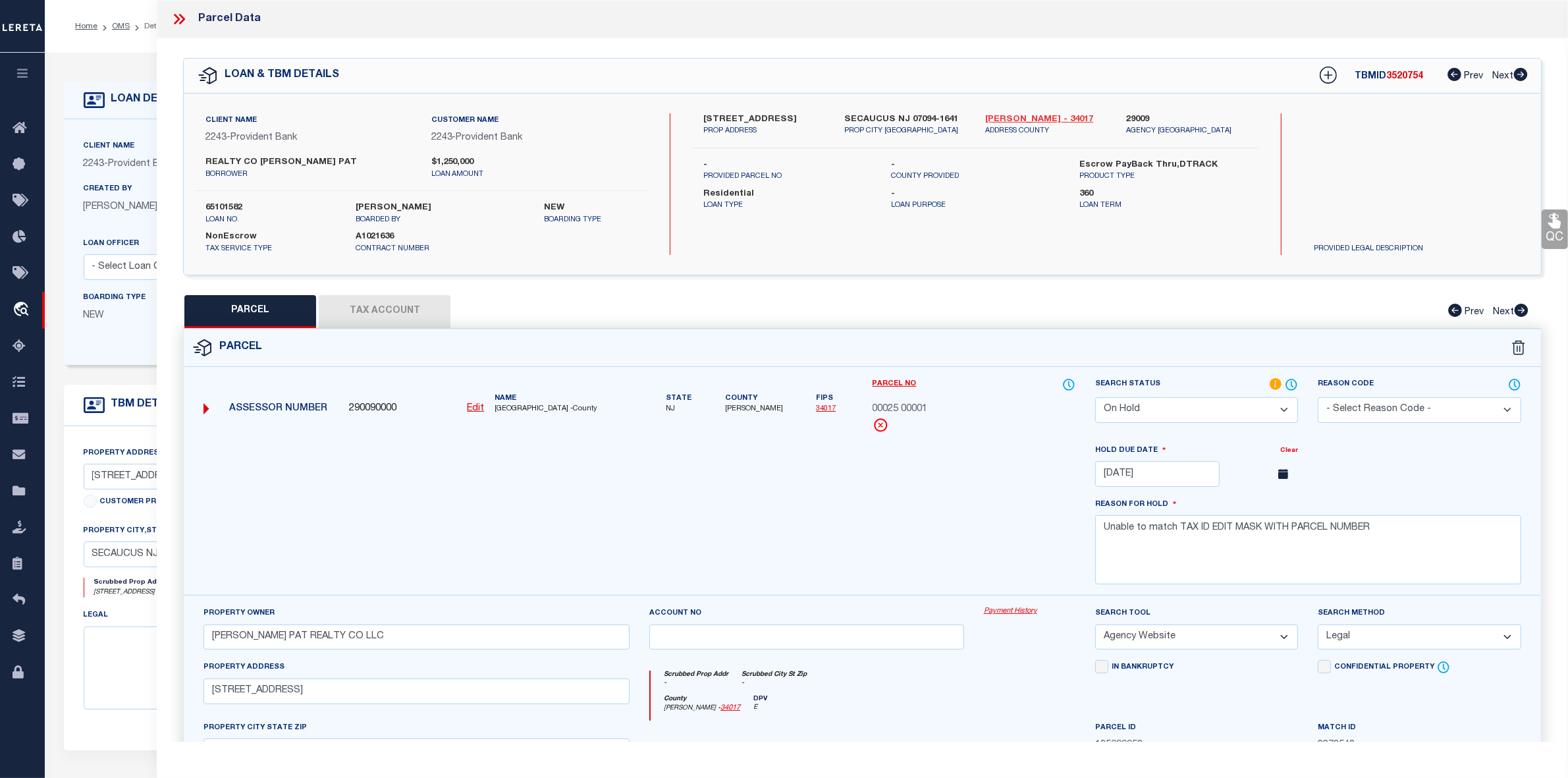
click at [1002, 120] on link "[PERSON_NAME] - 34017" at bounding box center [1045, 120] width 121 height 13
click at [178, 21] on icon at bounding box center [177, 18] width 6 height 10
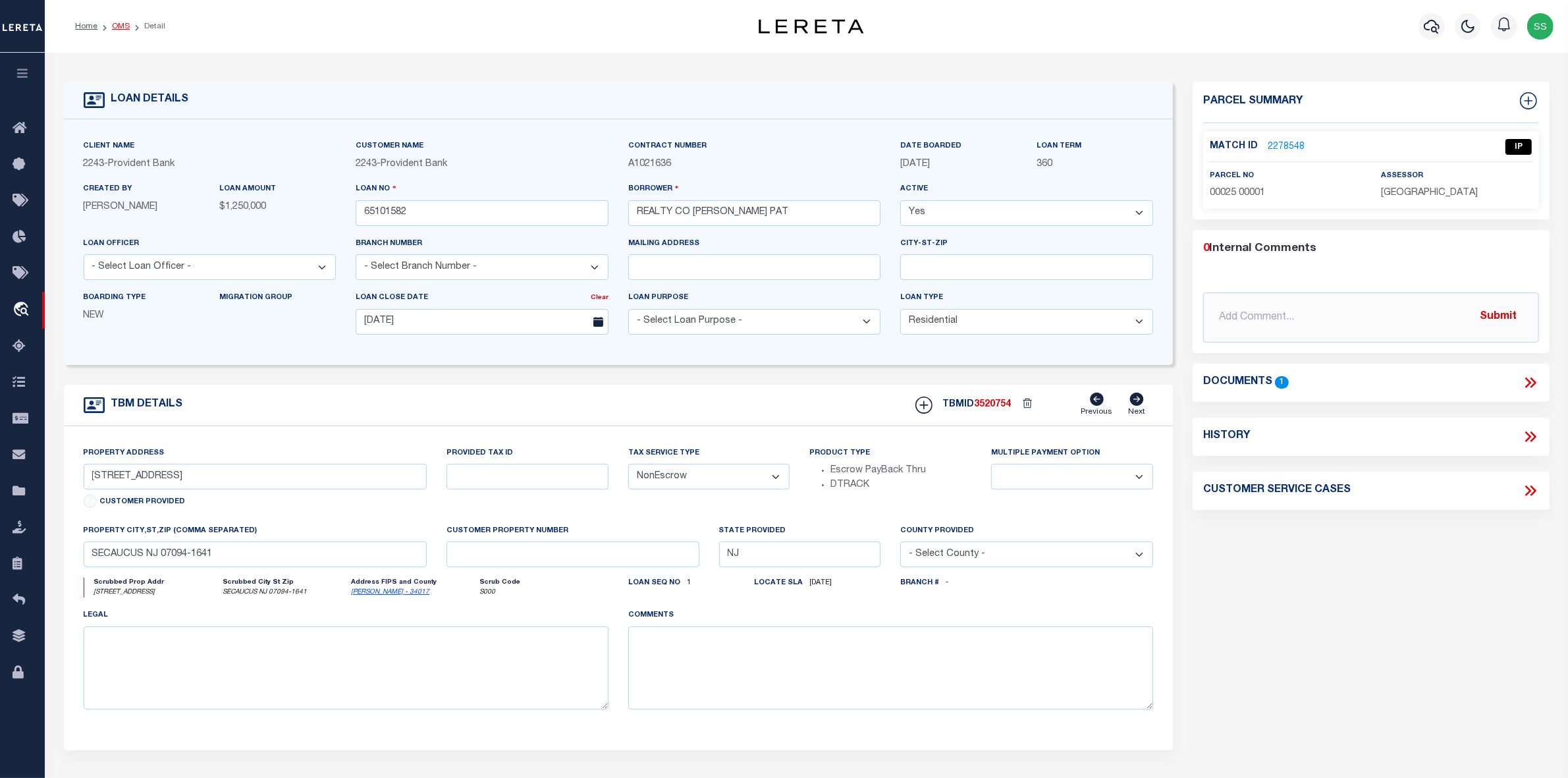
click at [113, 25] on link "OMS" at bounding box center [121, 26] width 17 height 8
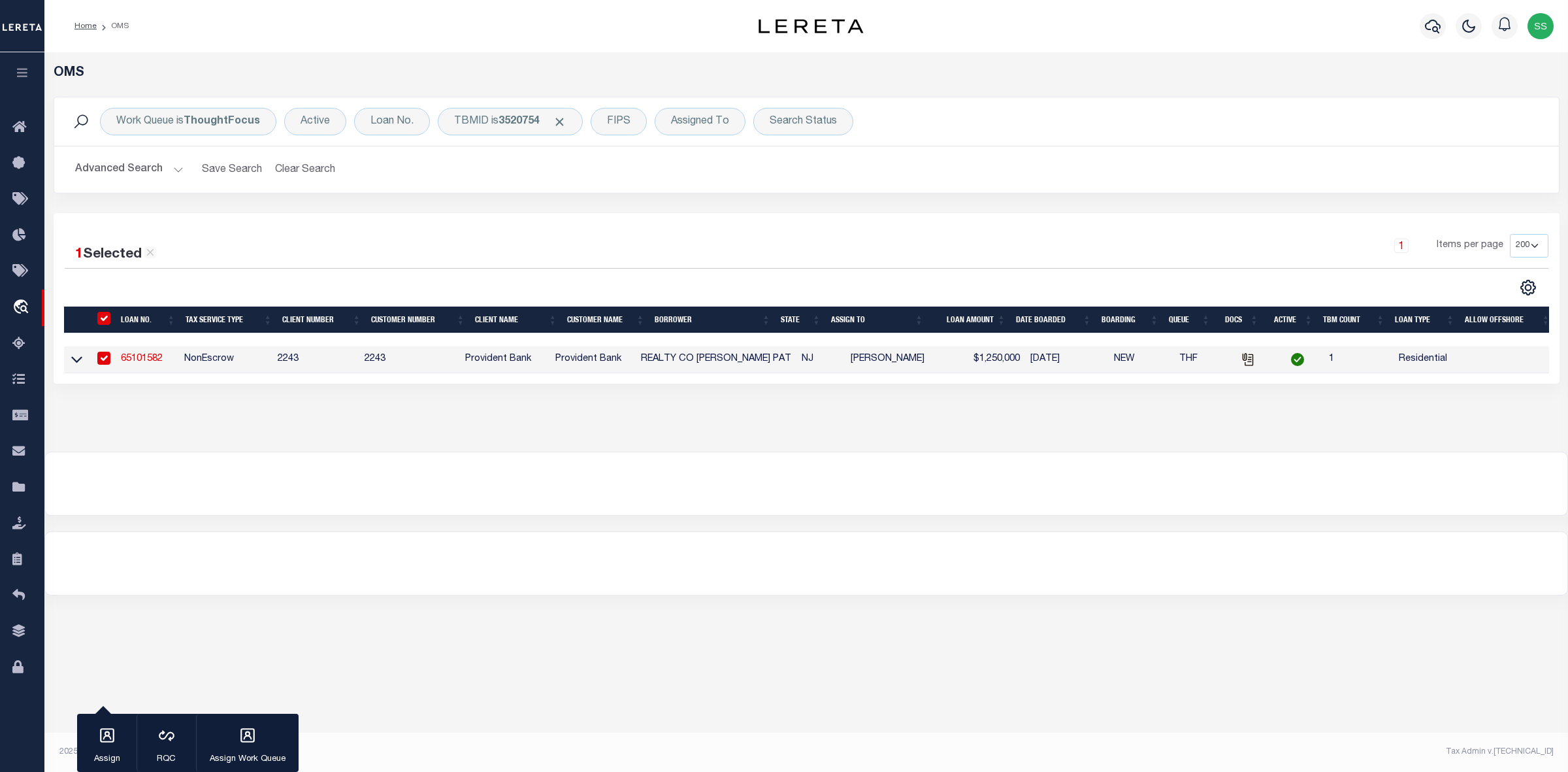
click at [915, 495] on div at bounding box center [805, 483] width 1522 height 63
click at [528, 119] on b "3520754" at bounding box center [519, 121] width 41 height 10
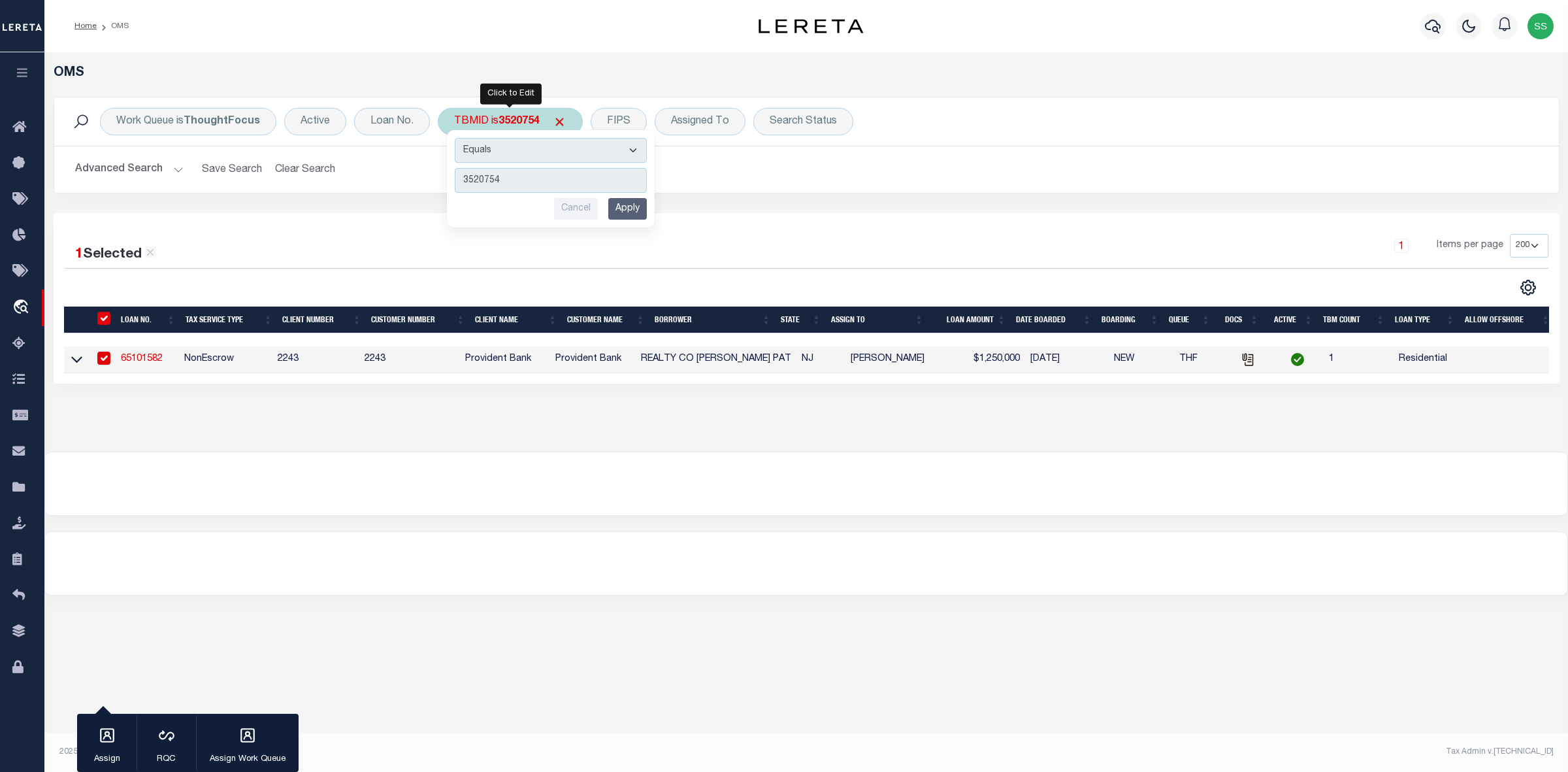
click at [567, 115] on div "TBMID is 3520754 Equals Is Not Equal To Is Greater Than Is Less Than 3520754 Ca…" at bounding box center [510, 122] width 145 height 27
click at [497, 174] on input "number" at bounding box center [551, 180] width 192 height 25
click at [527, 175] on input "number" at bounding box center [551, 180] width 192 height 25
paste input "3520791"
type input "3520791"
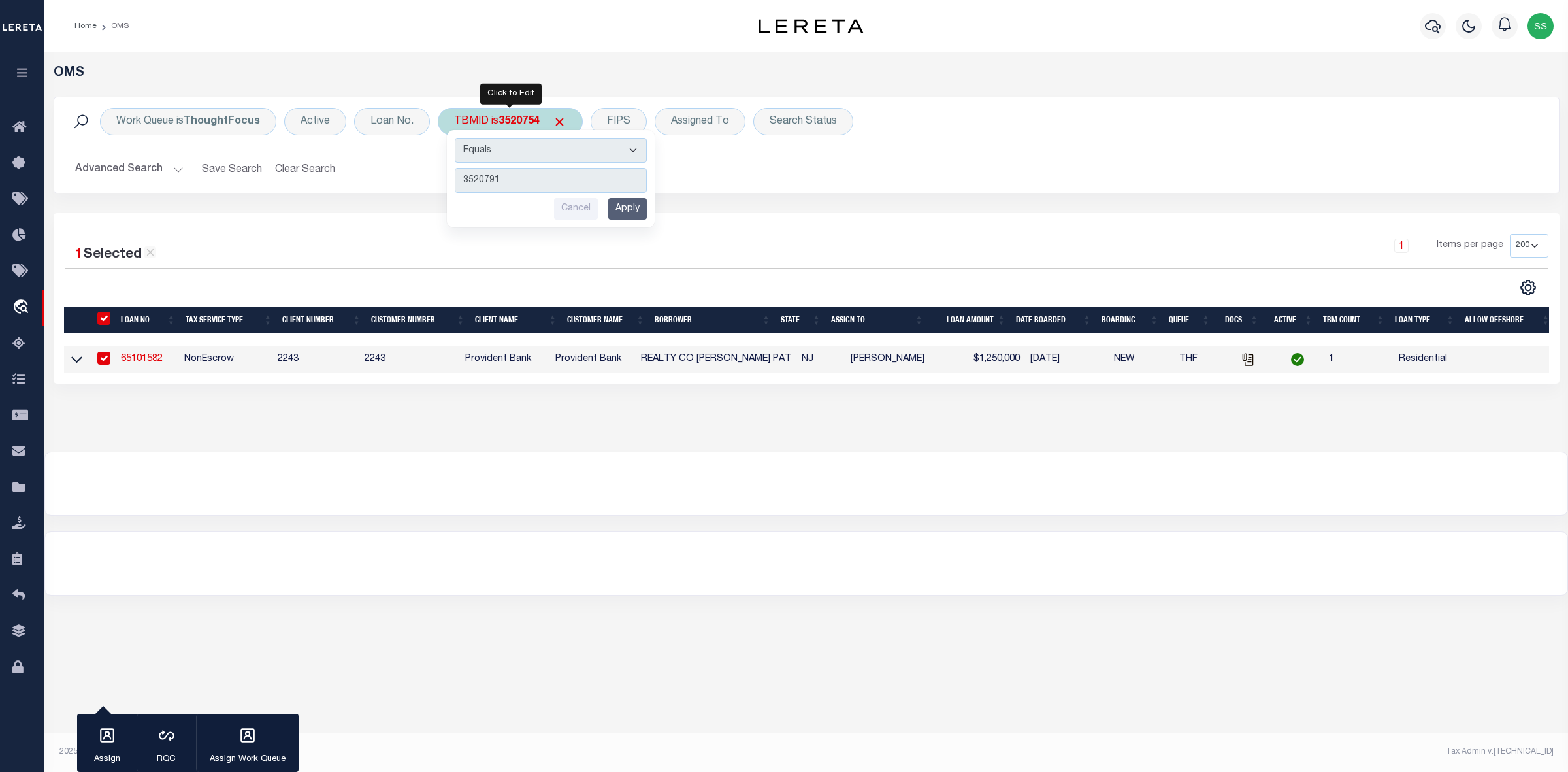
click at [628, 210] on input "Apply" at bounding box center [627, 209] width 38 height 22
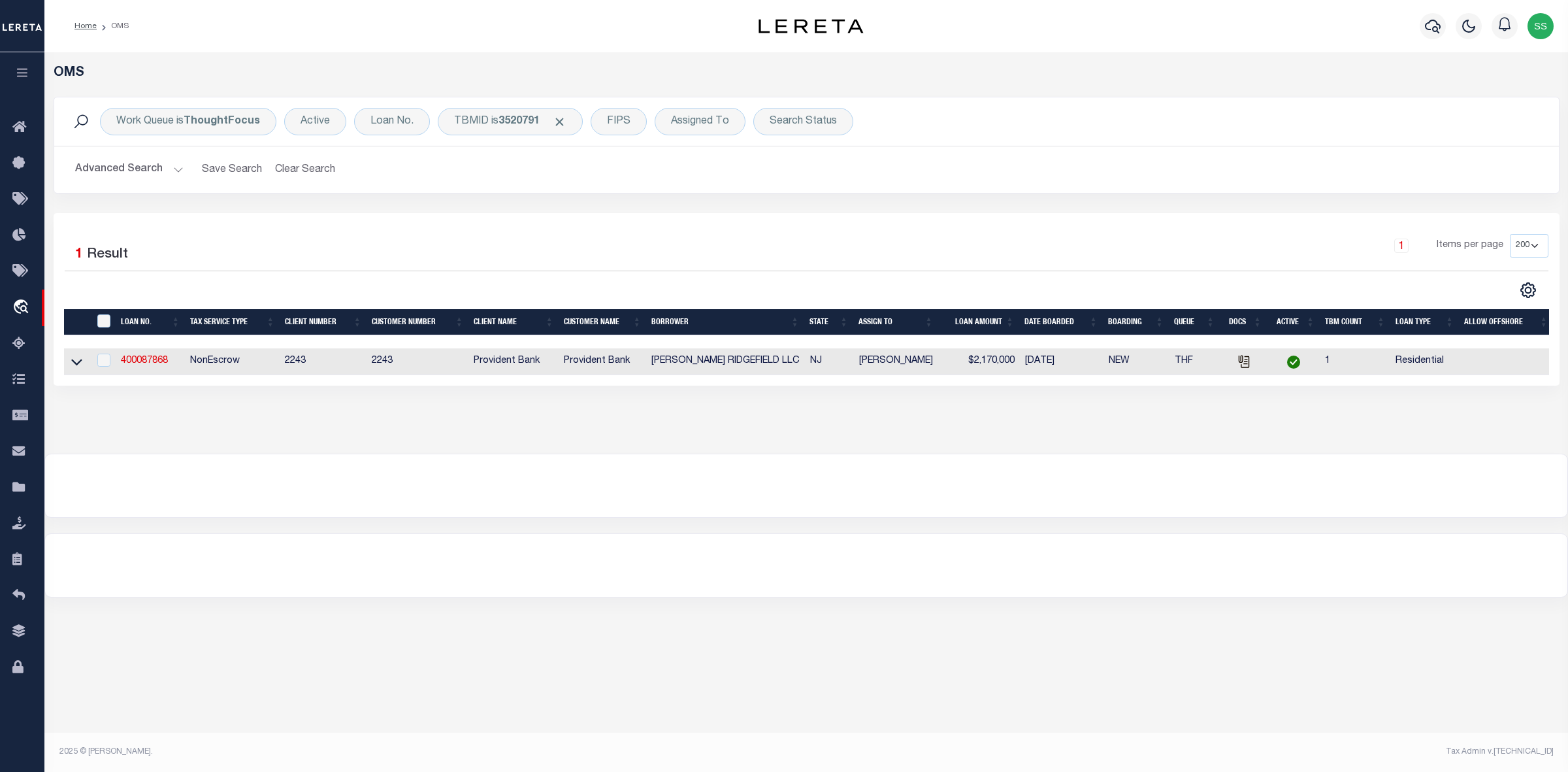
click at [930, 471] on div at bounding box center [805, 485] width 1522 height 63
click at [146, 365] on link "400087868" at bounding box center [144, 361] width 47 height 9
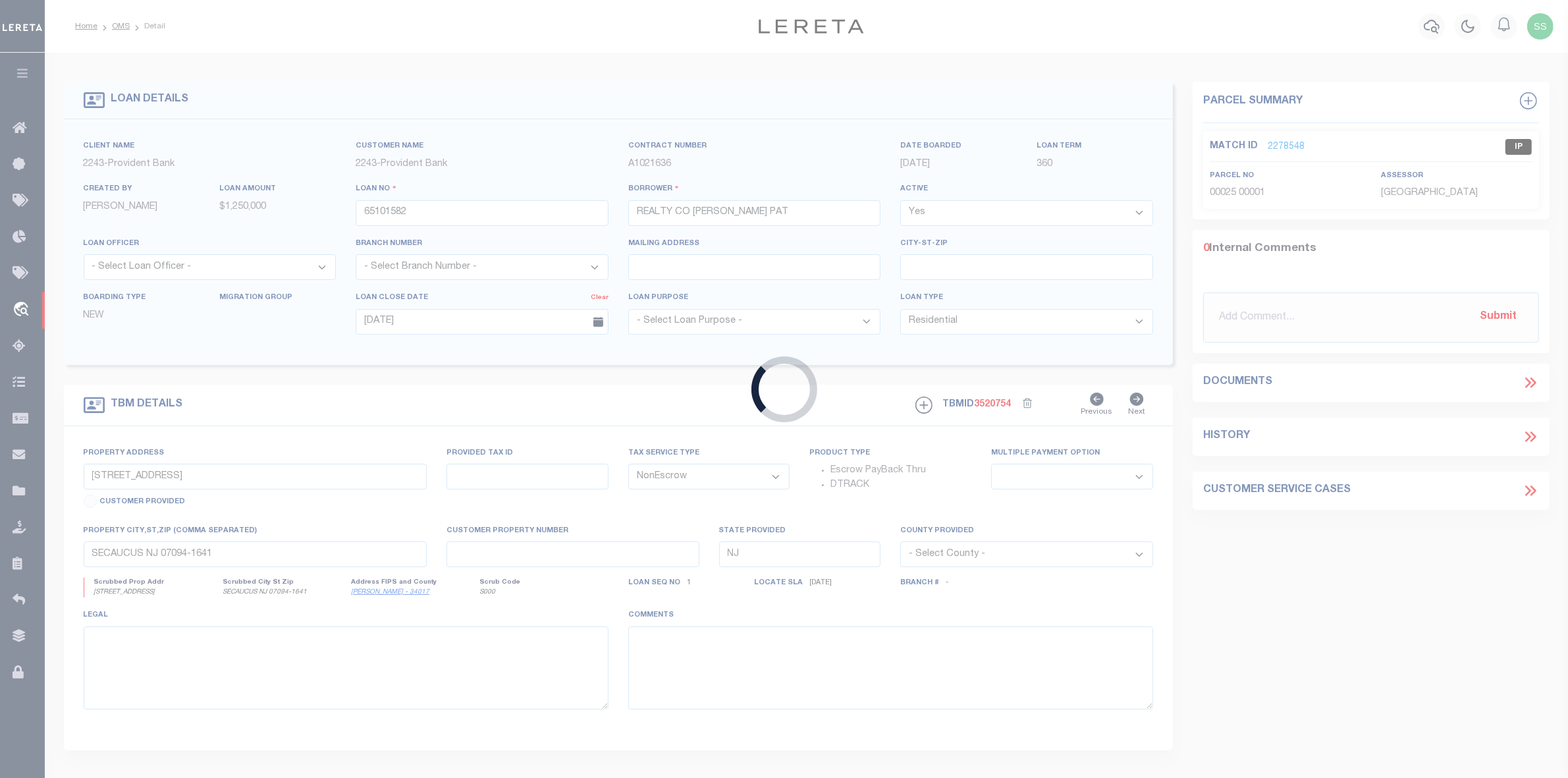
type input "400087868"
type input "[PERSON_NAME] RIDGEFIELD LLC"
type input "[DATE]"
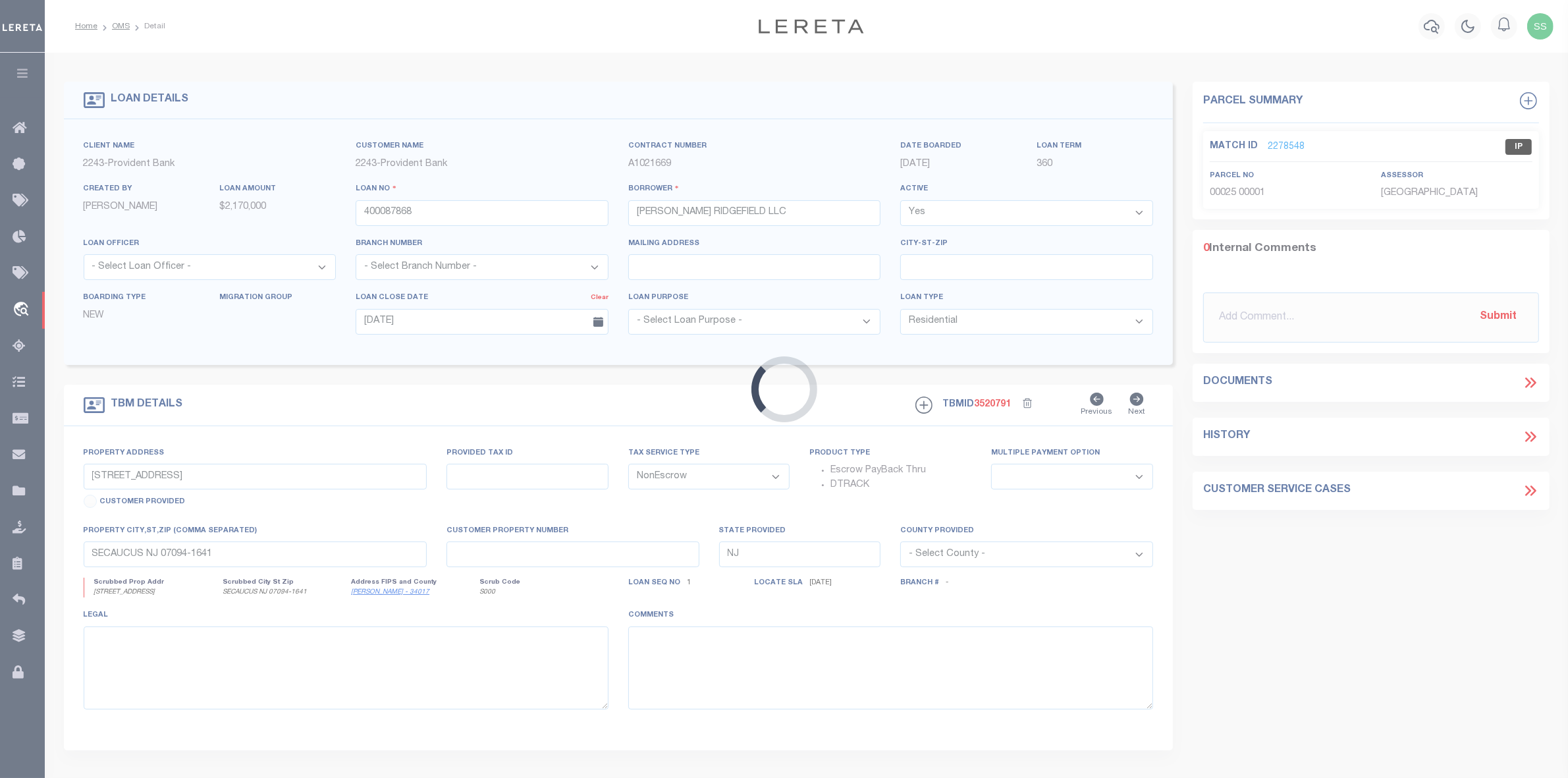
type input "[STREET_ADDRESS]"
select select
type input "[GEOGRAPHIC_DATA]-1037"
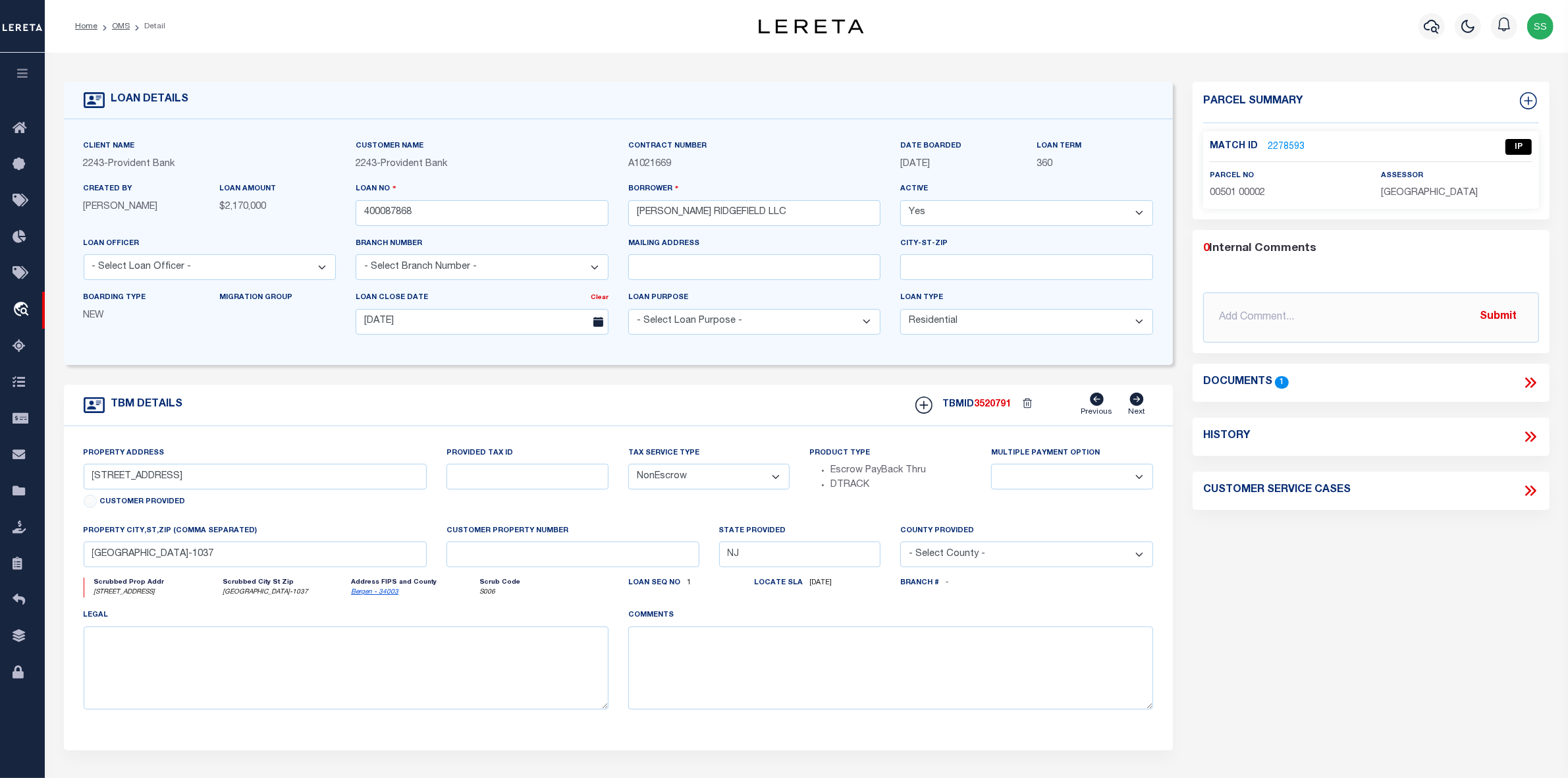
click at [1281, 149] on link "2278593" at bounding box center [1286, 146] width 37 height 14
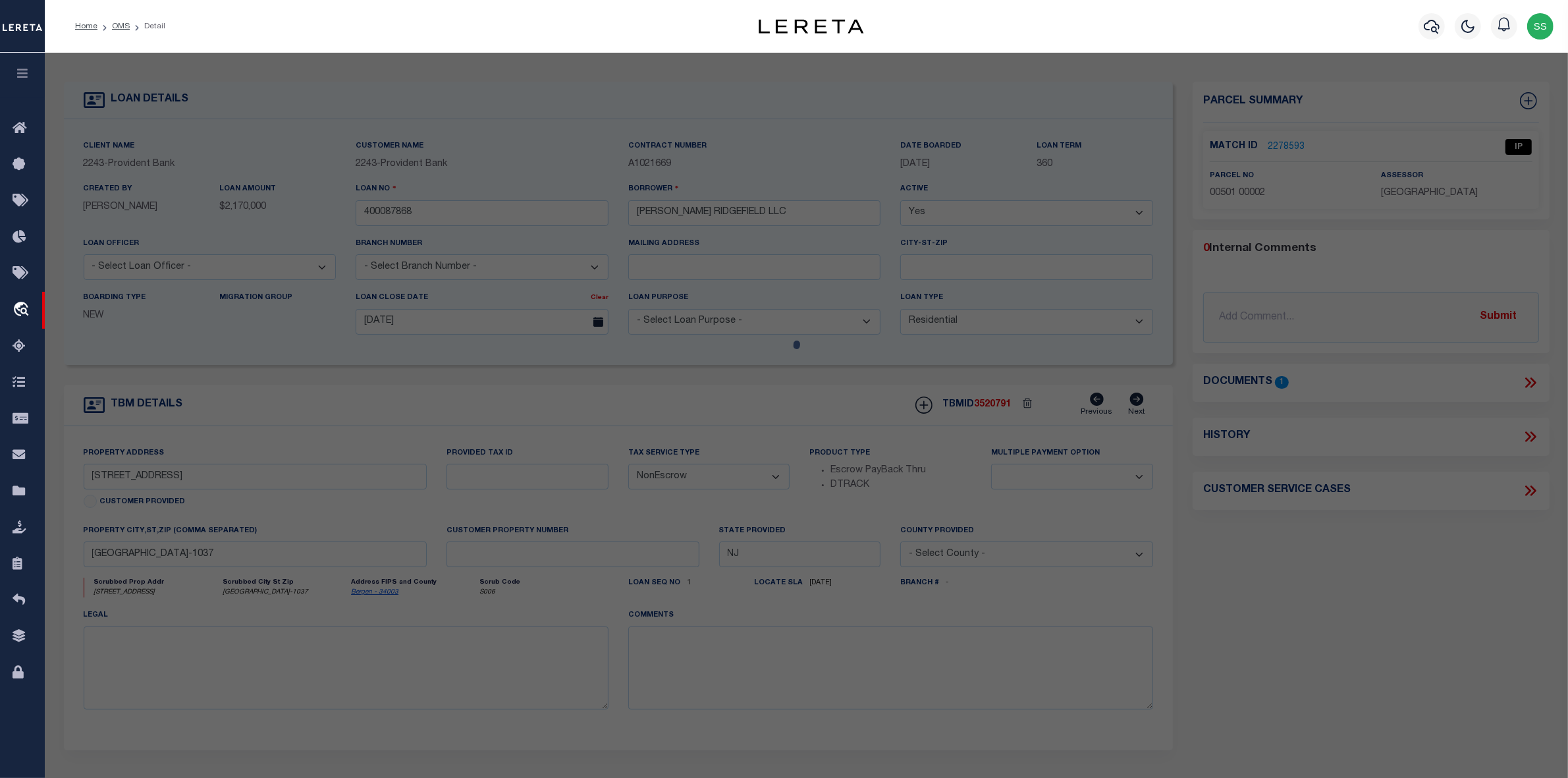
select select "AS"
select select
checkbox input "false"
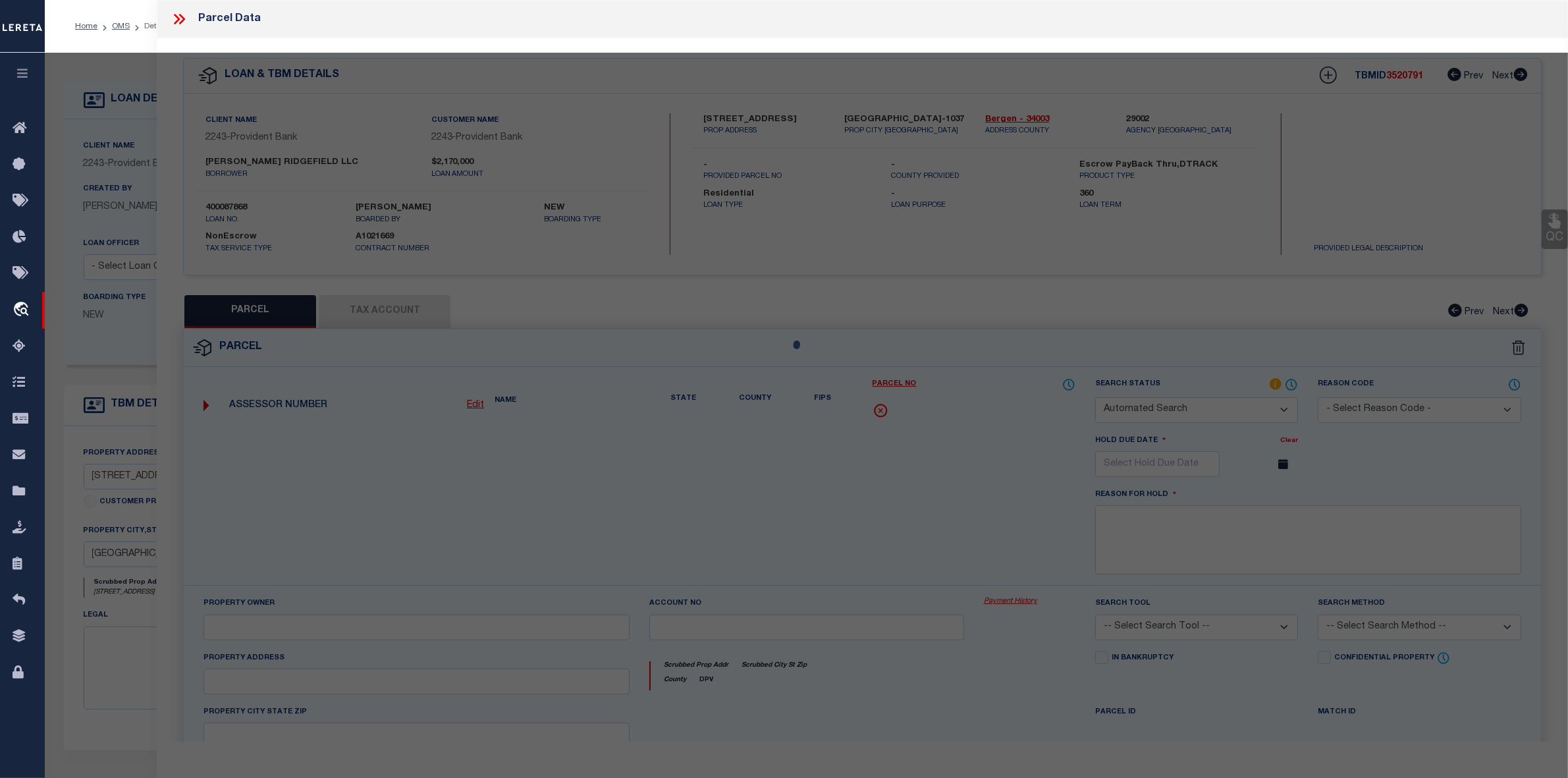
select select "IP"
type input "JENESIS GROUP LLC"
select select "AGW"
select select "LEG"
type input "[PHONE_NUMBER] PLSD AV"
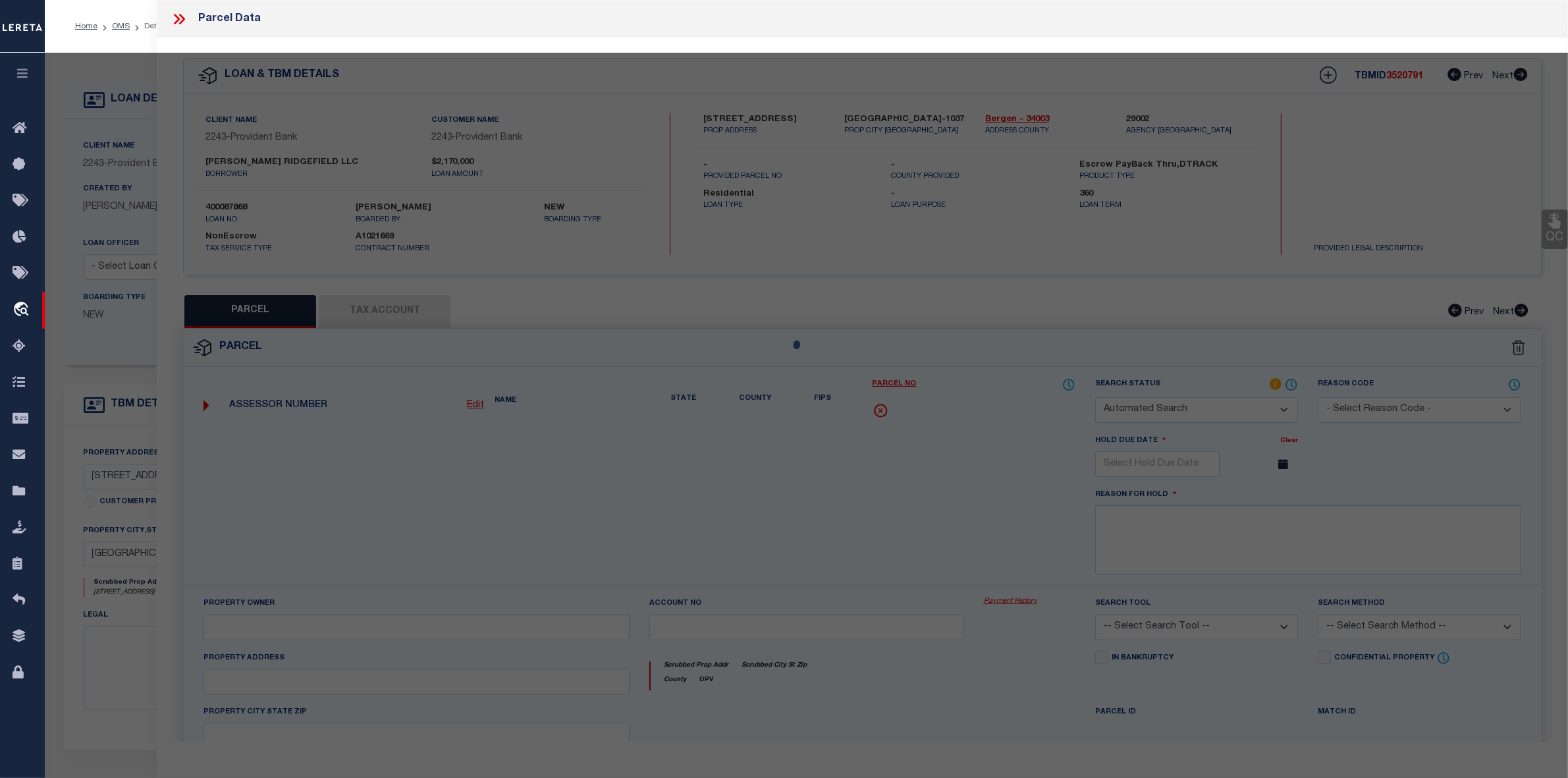
type input "[GEOGRAPHIC_DATA]"
type textarea "Block : 501 Lot : 2"
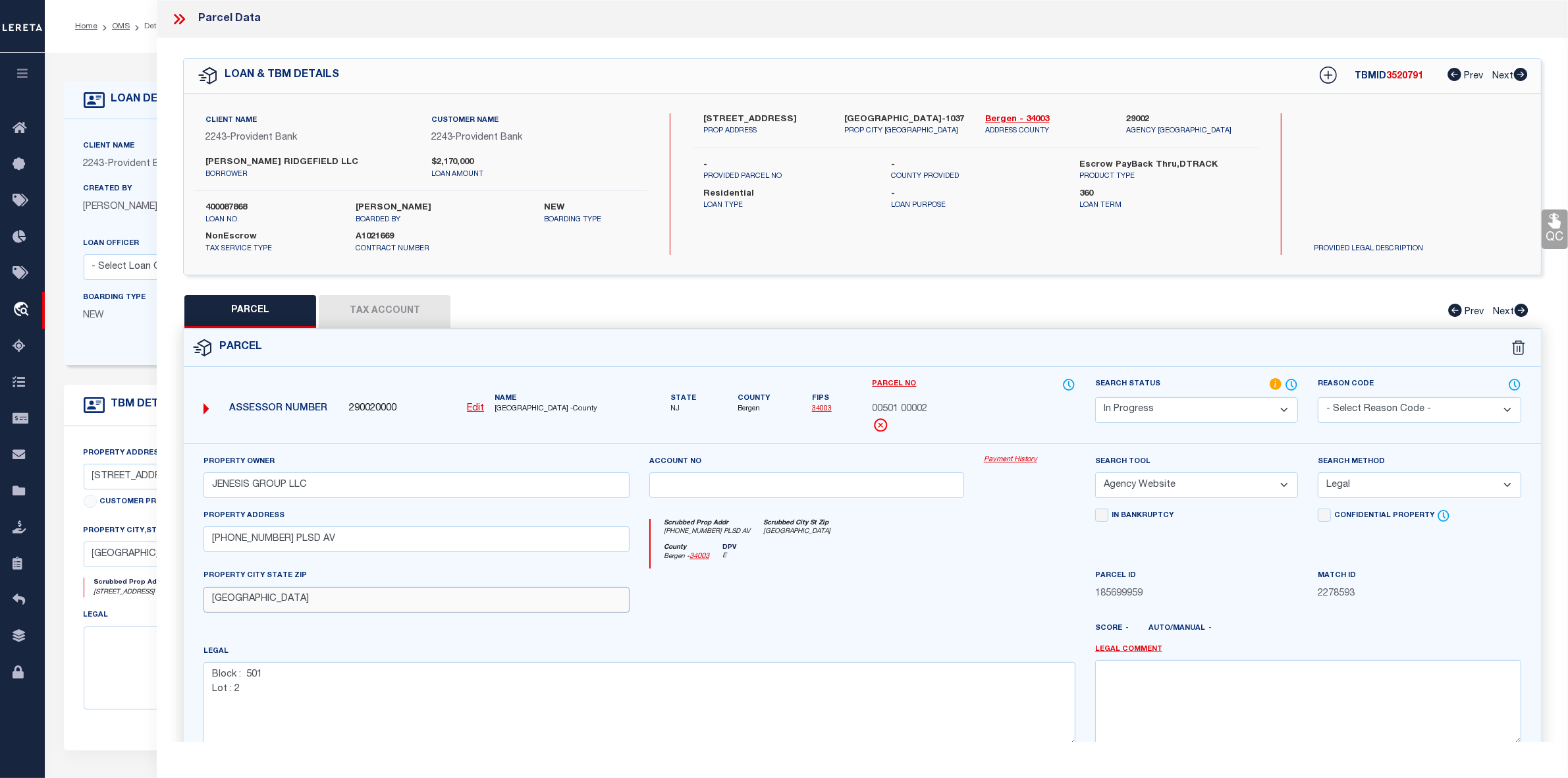
drag, startPoint x: 213, startPoint y: 606, endPoint x: 364, endPoint y: 599, distance: 151.2
click at [364, 599] on input "[GEOGRAPHIC_DATA]" at bounding box center [416, 600] width 426 height 26
click at [441, 608] on input "[GEOGRAPHIC_DATA]" at bounding box center [416, 600] width 426 height 26
click at [389, 308] on button "Tax Account" at bounding box center [384, 312] width 132 height 33
select select "100"
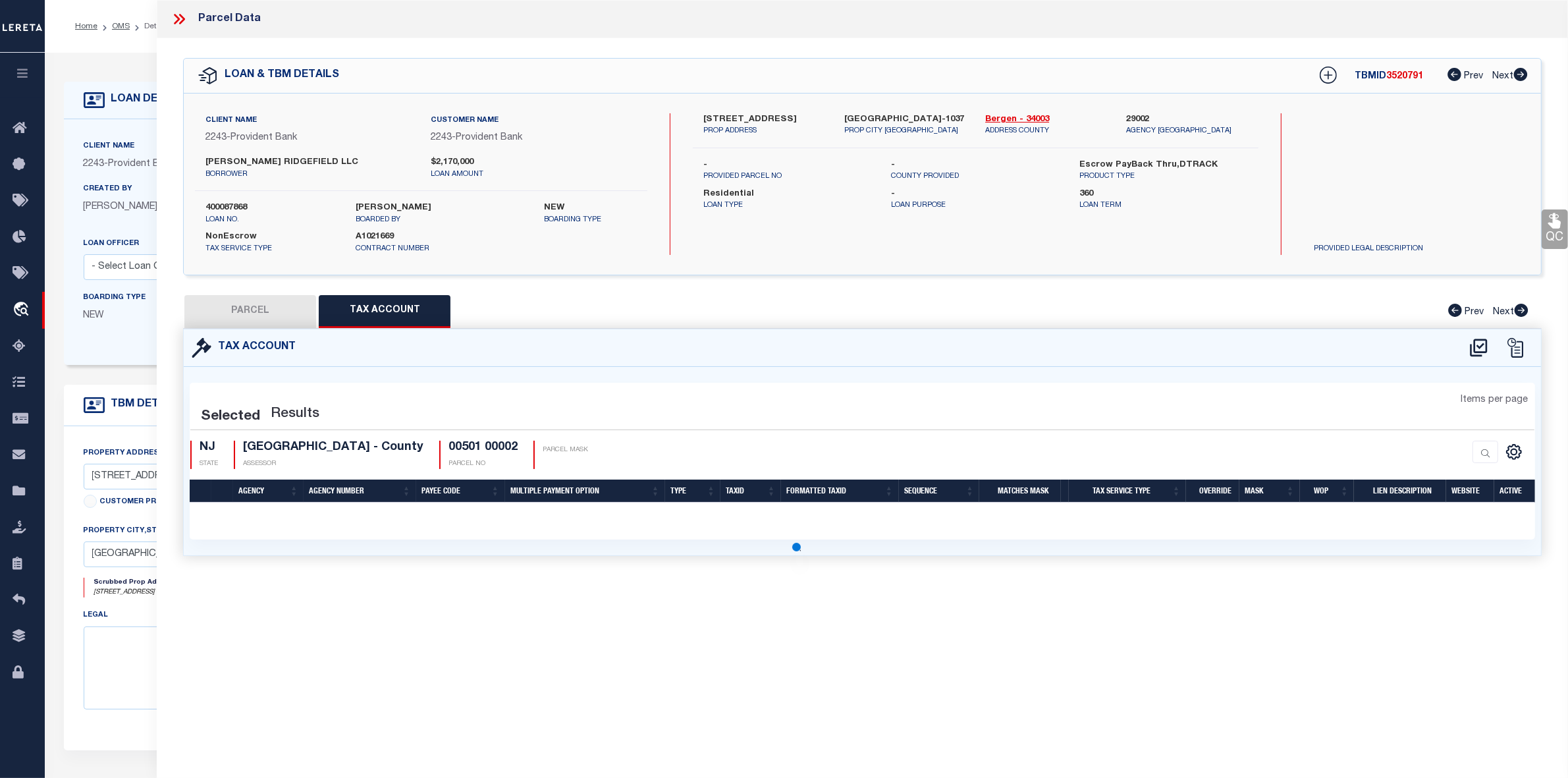
select select "100"
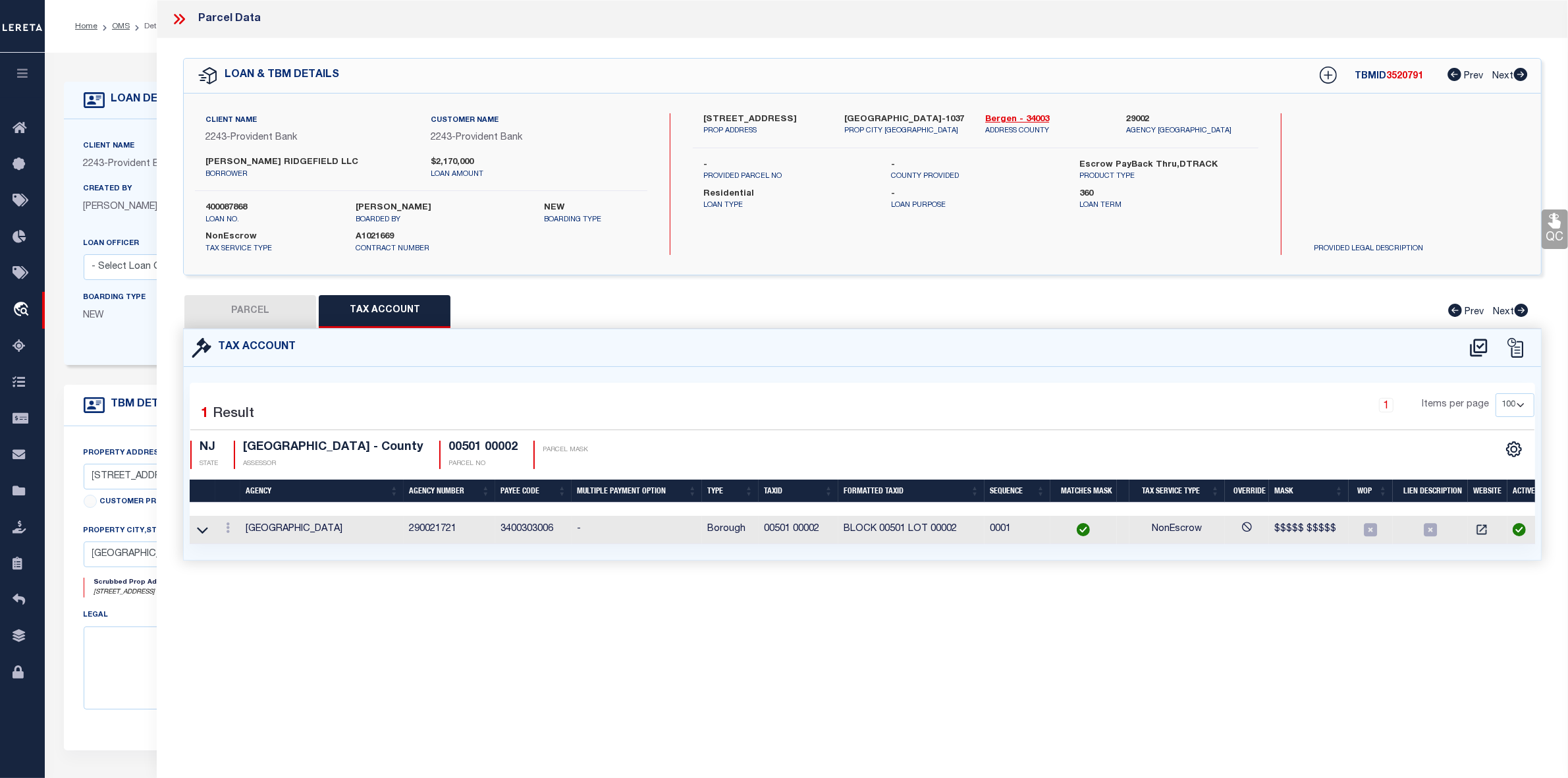
click at [258, 307] on button "PARCEL" at bounding box center [249, 312] width 132 height 33
select select "AS"
select select
checkbox input "false"
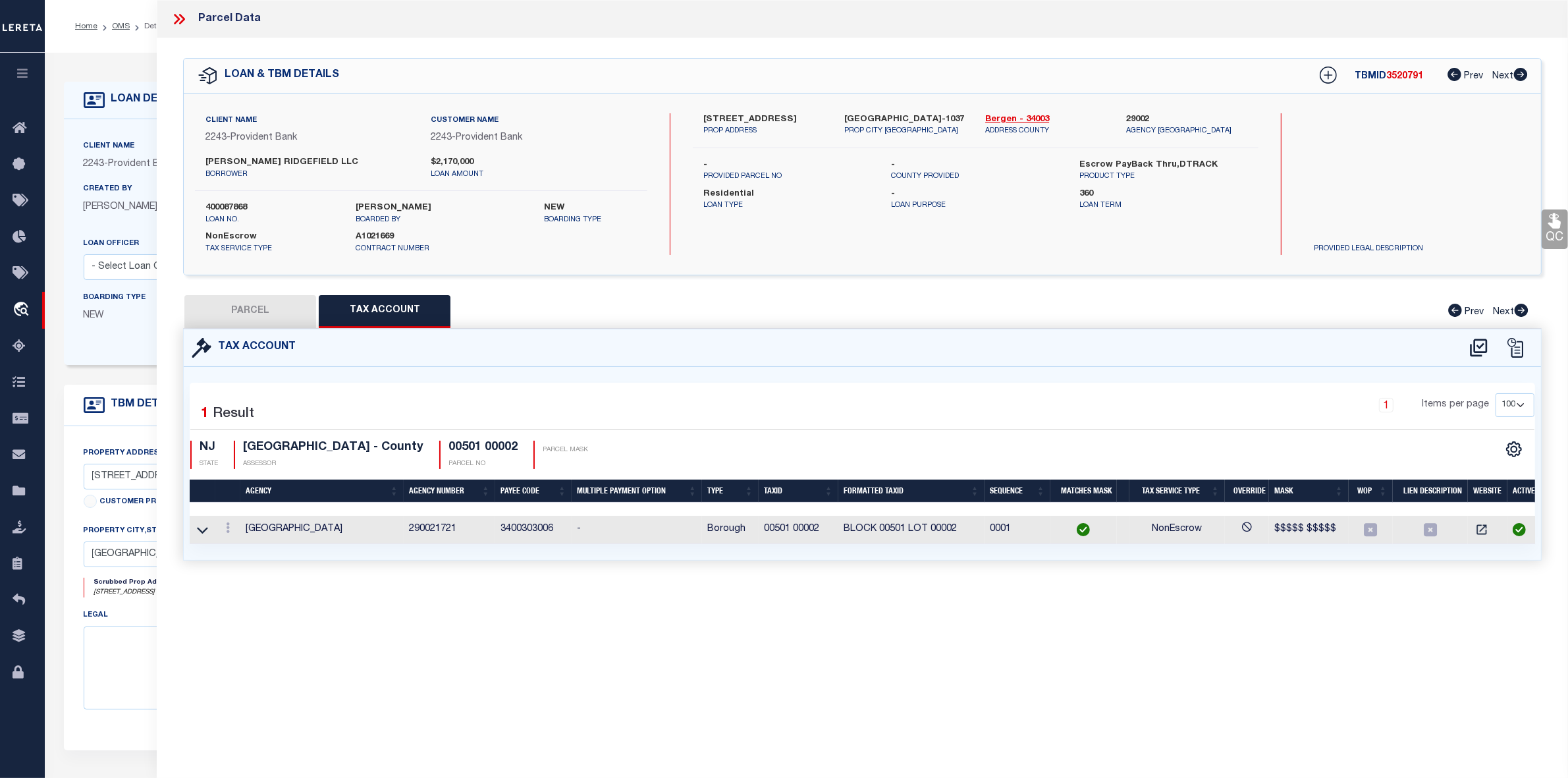
checkbox input "false"
select select "IP"
type input "JENESIS GROUP LLC"
select select "AGW"
select select "LEG"
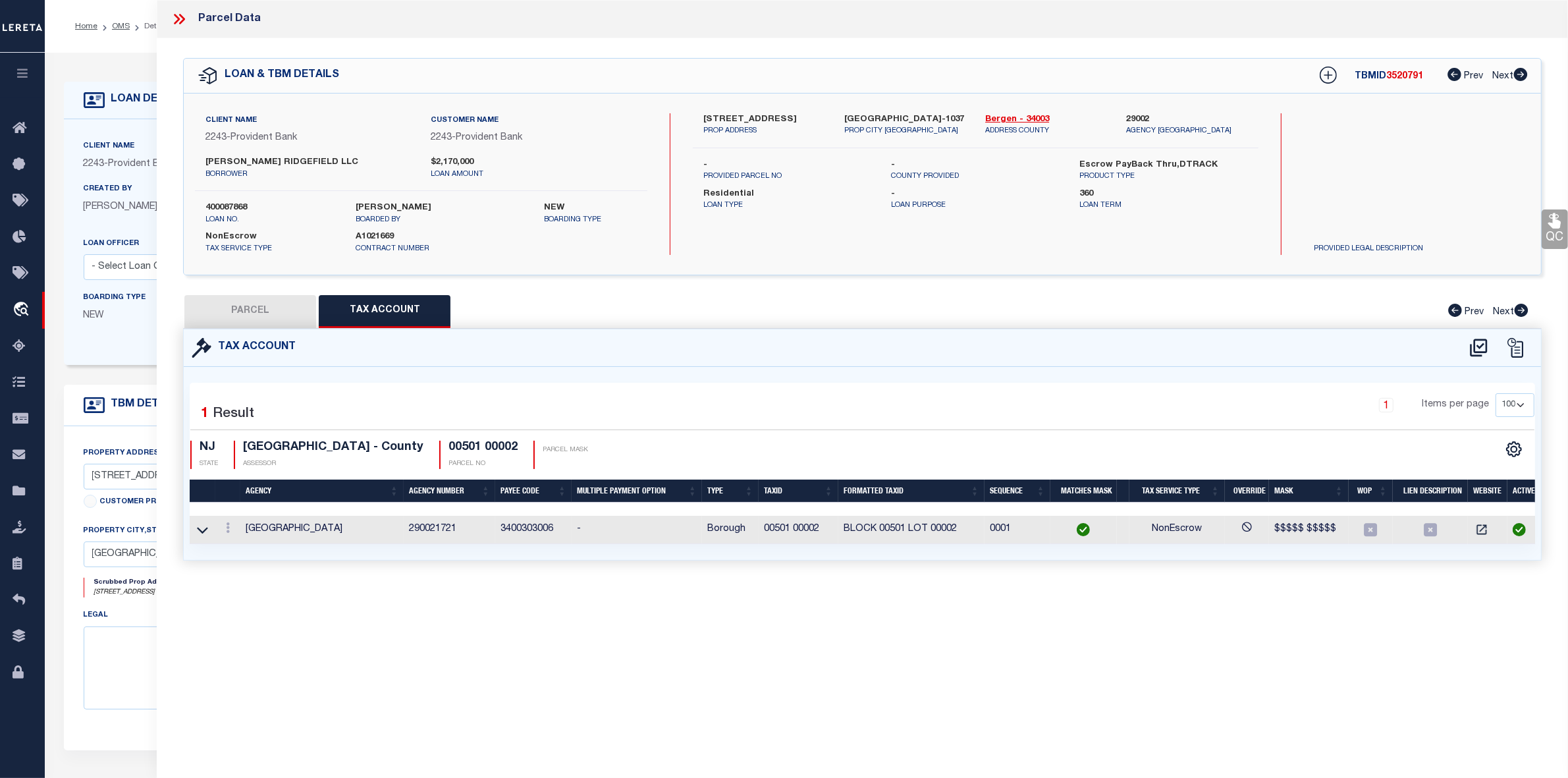
type input "[PHONE_NUMBER] PLSD AV"
type input "[GEOGRAPHIC_DATA]"
type textarea "Block : 501 Lot : 2"
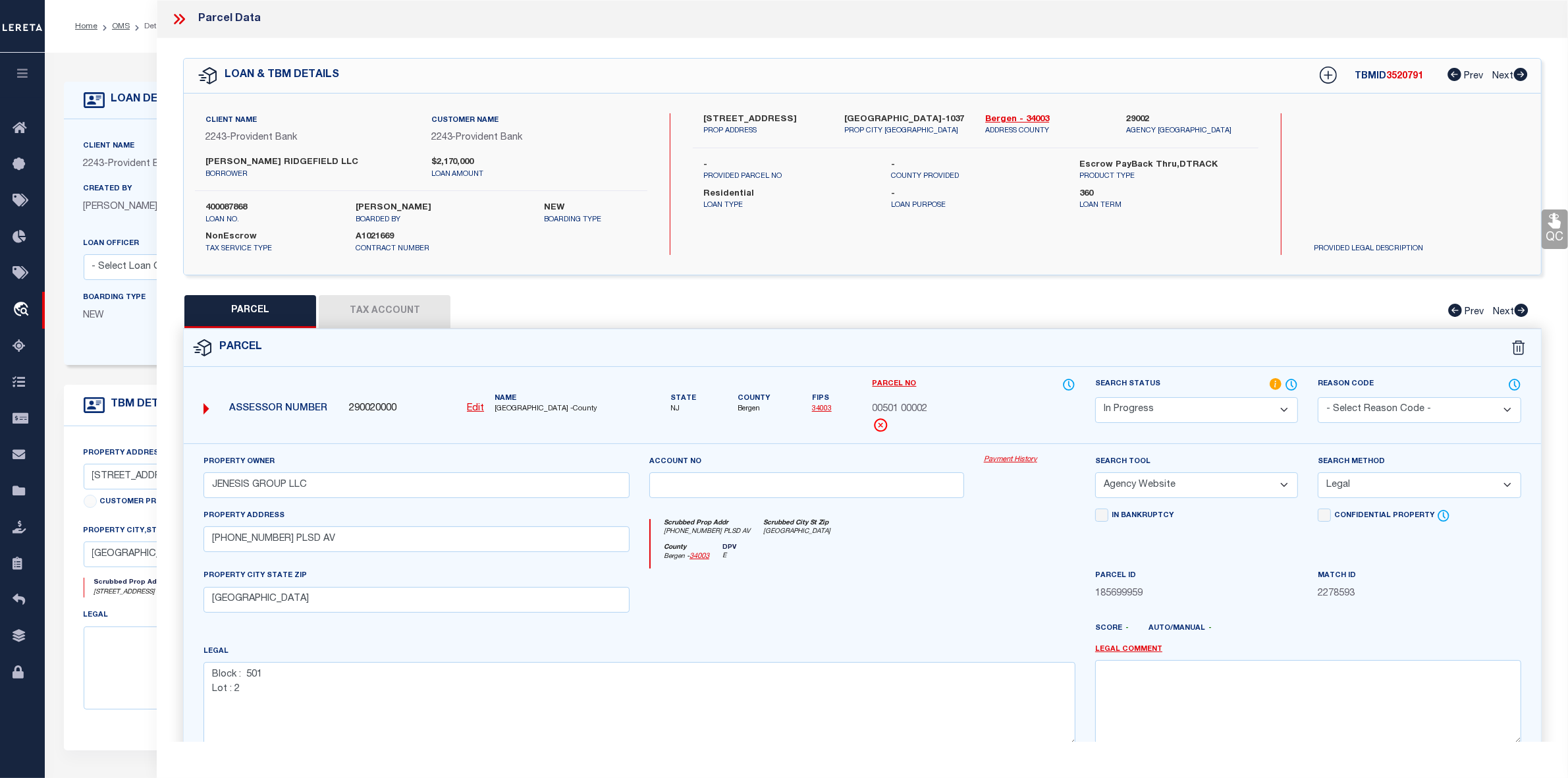
click at [373, 305] on button "Tax Account" at bounding box center [384, 312] width 132 height 33
select select "100"
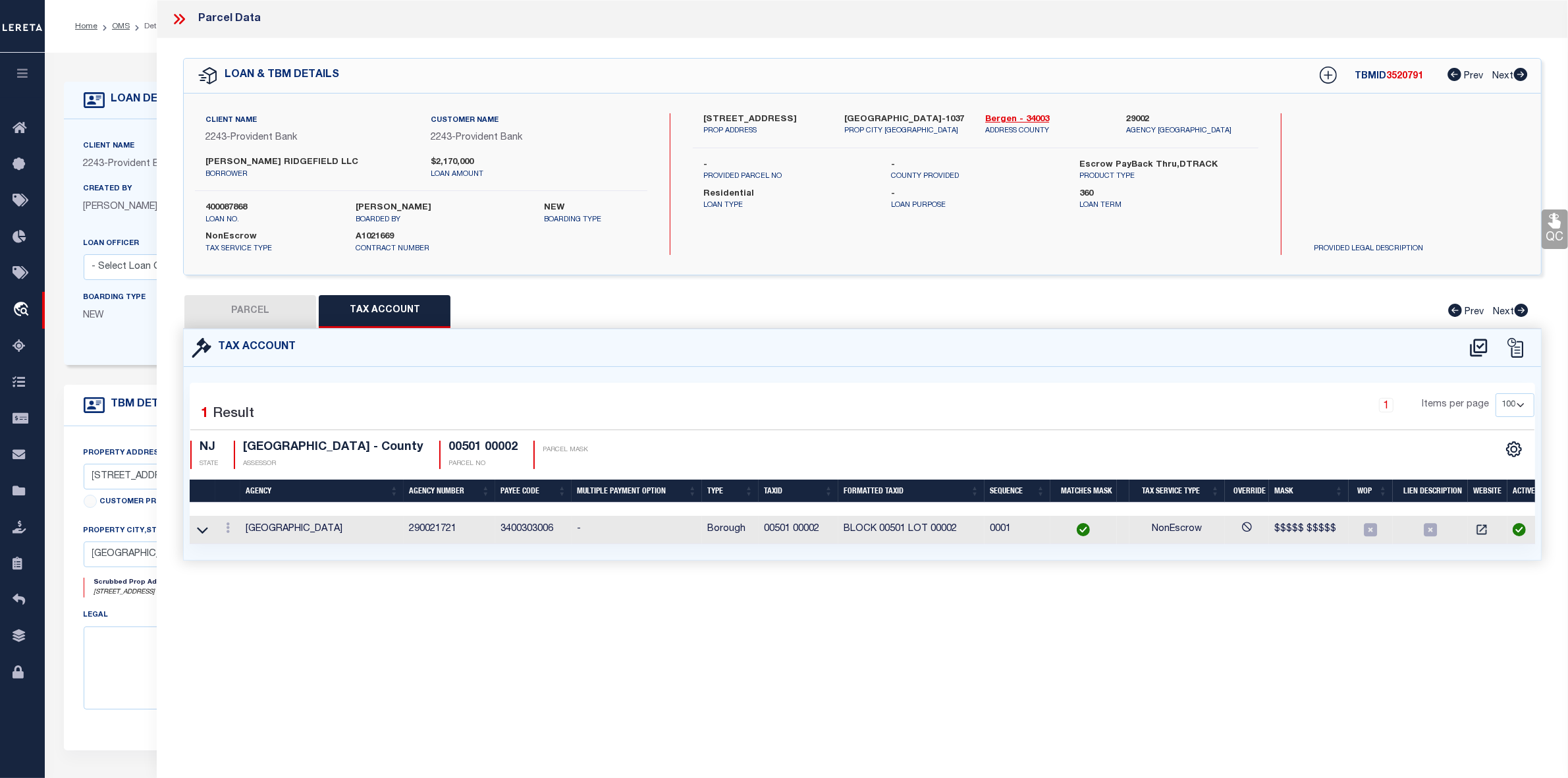
click at [272, 305] on button "PARCEL" at bounding box center [249, 312] width 132 height 33
select select "AS"
select select
checkbox input "false"
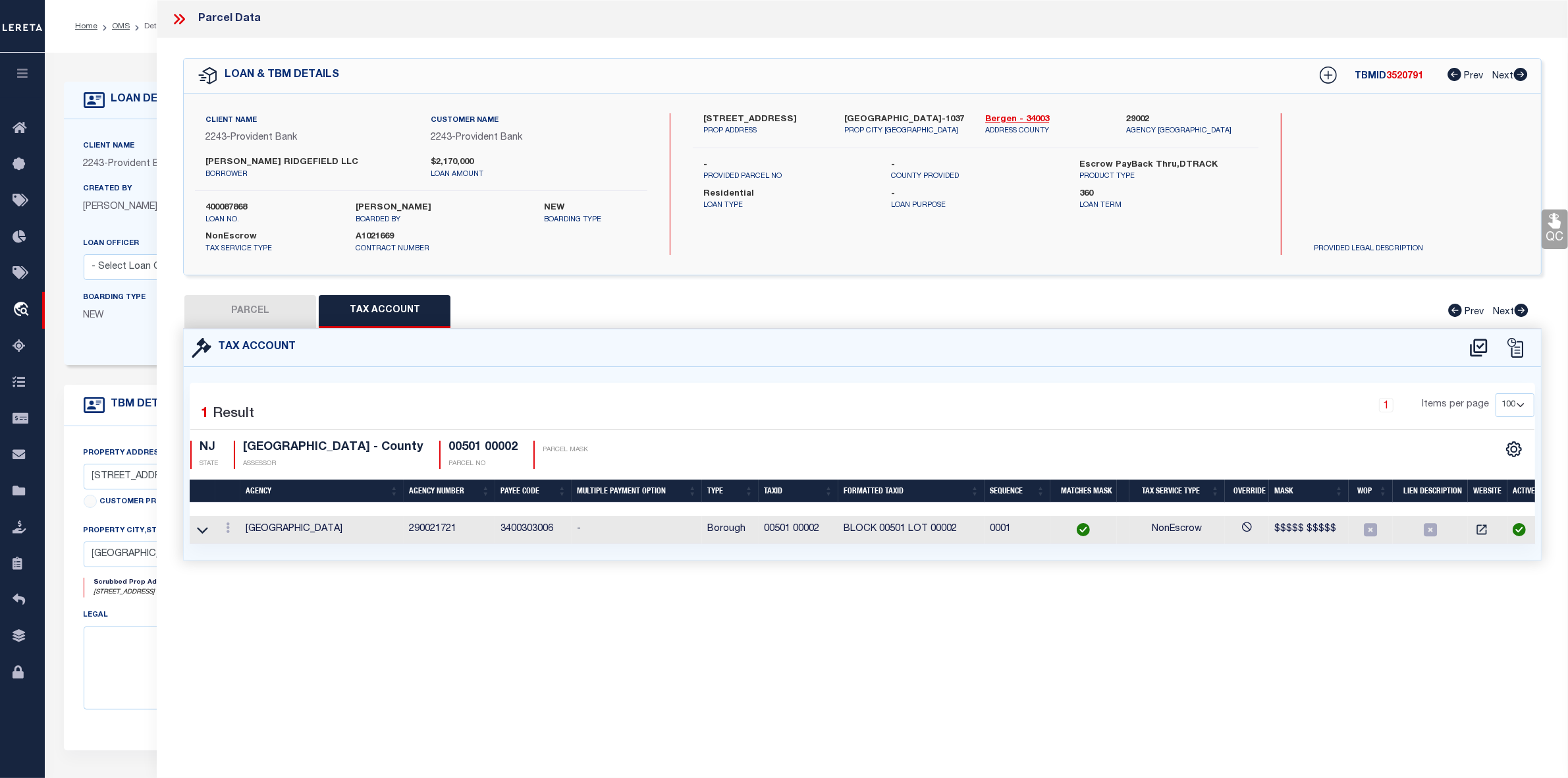
checkbox input "false"
select select "IP"
type input "JENESIS GROUP LLC"
select select "AGW"
select select "LEG"
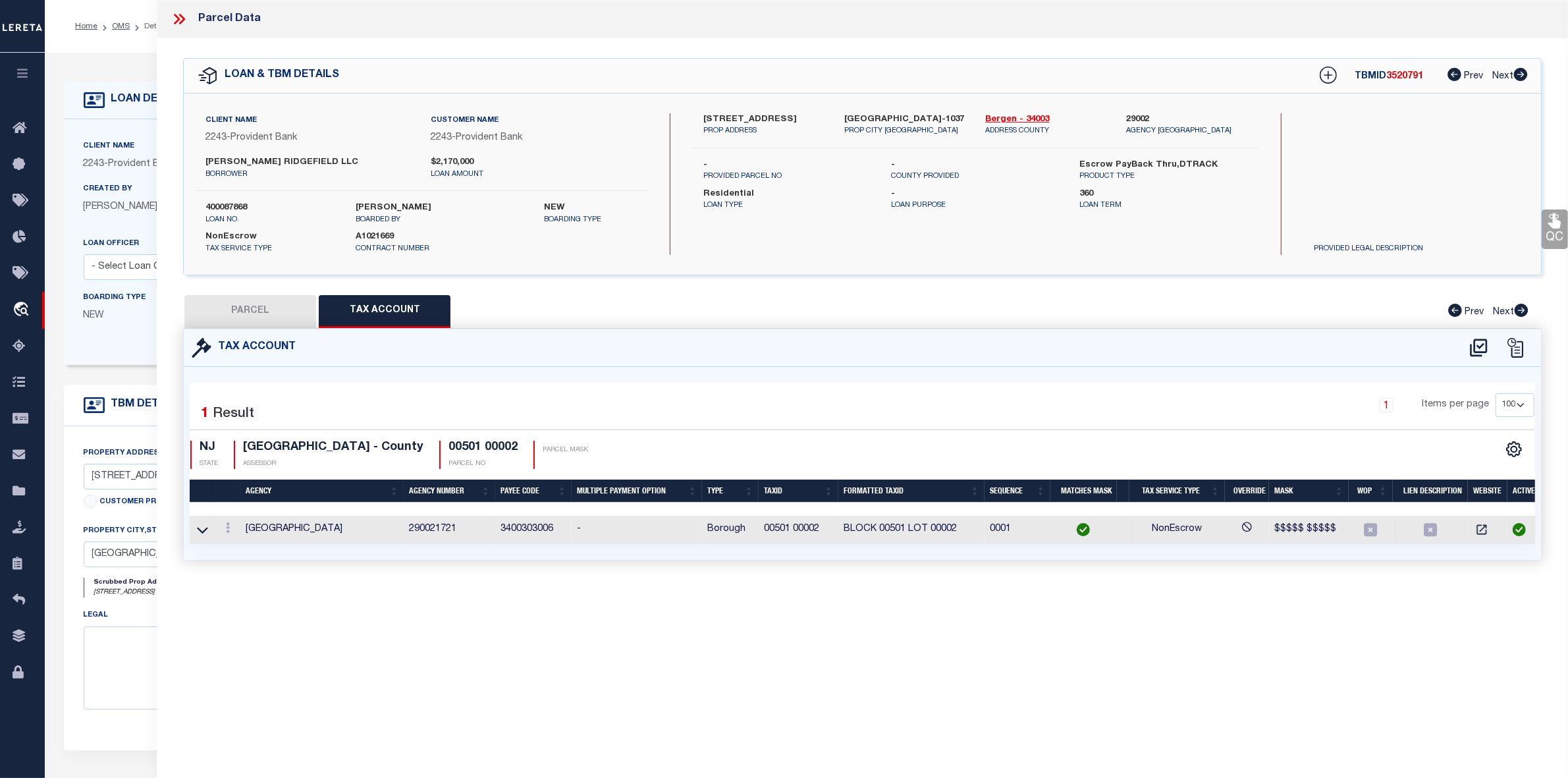
type input "[PHONE_NUMBER] PLSD AV"
type input "[GEOGRAPHIC_DATA]"
type textarea "Block : 501 Lot : 2"
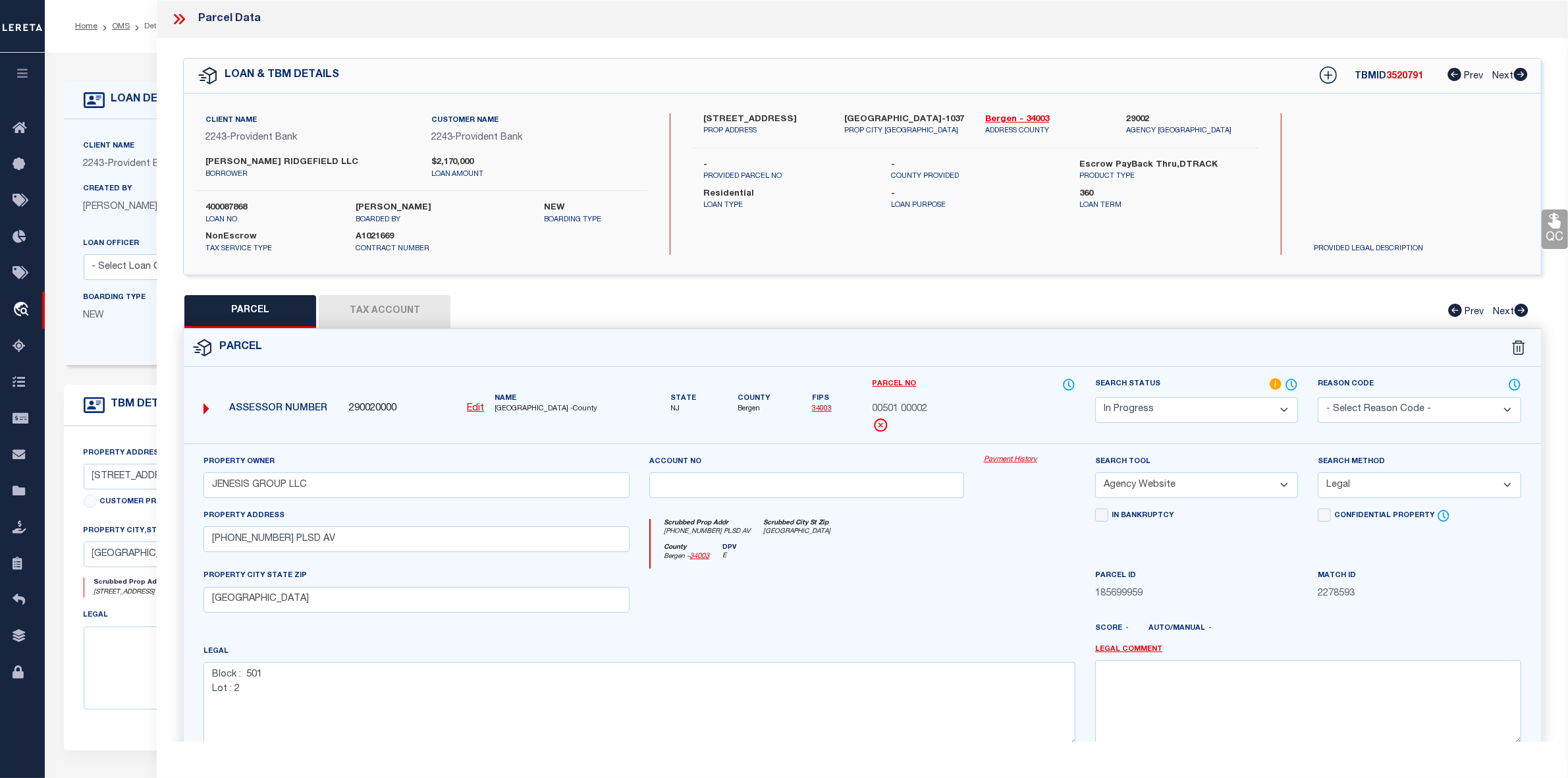
click at [409, 310] on button "Tax Account" at bounding box center [384, 312] width 132 height 33
select select "100"
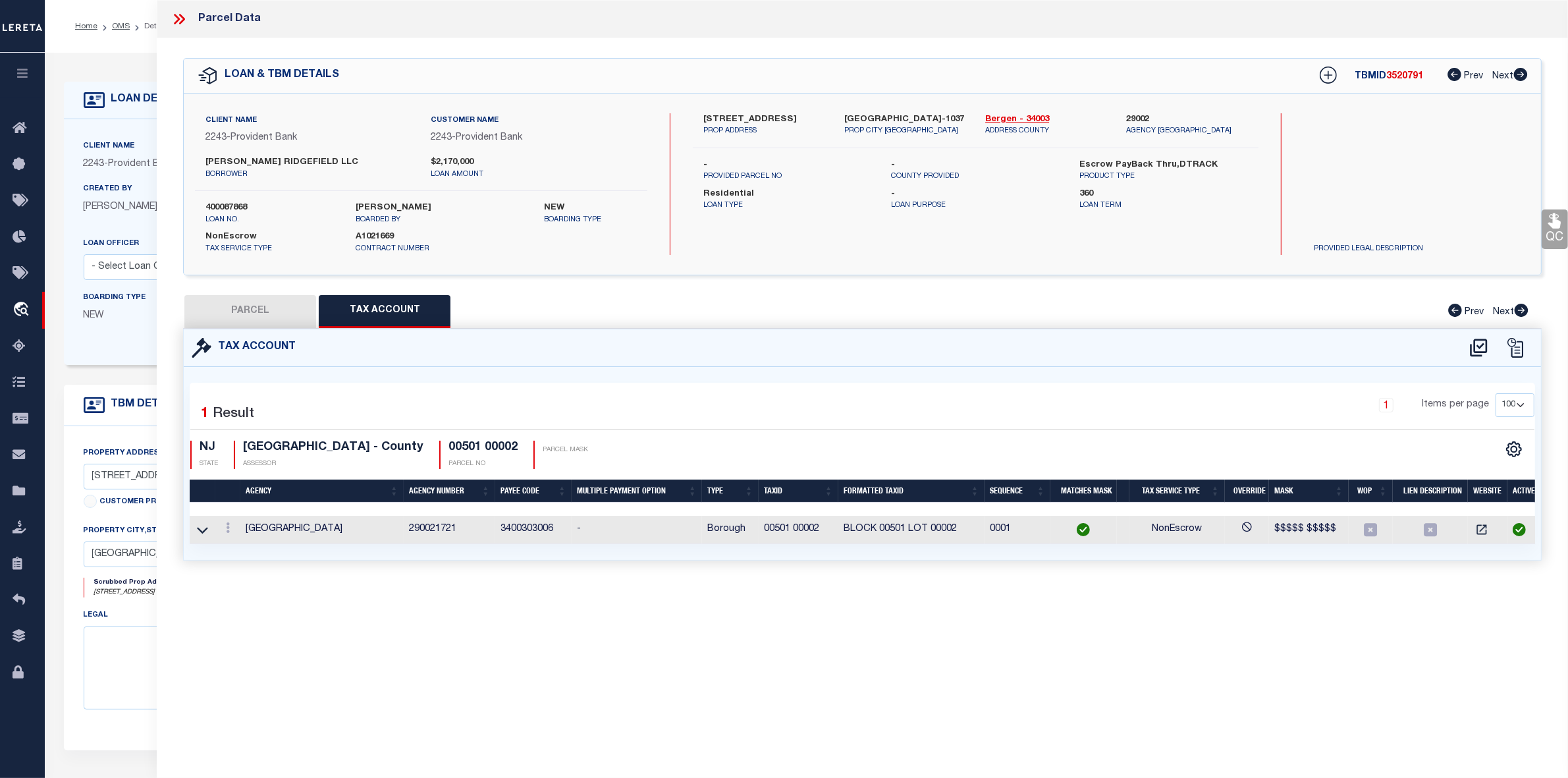
scroll to position [82, 0]
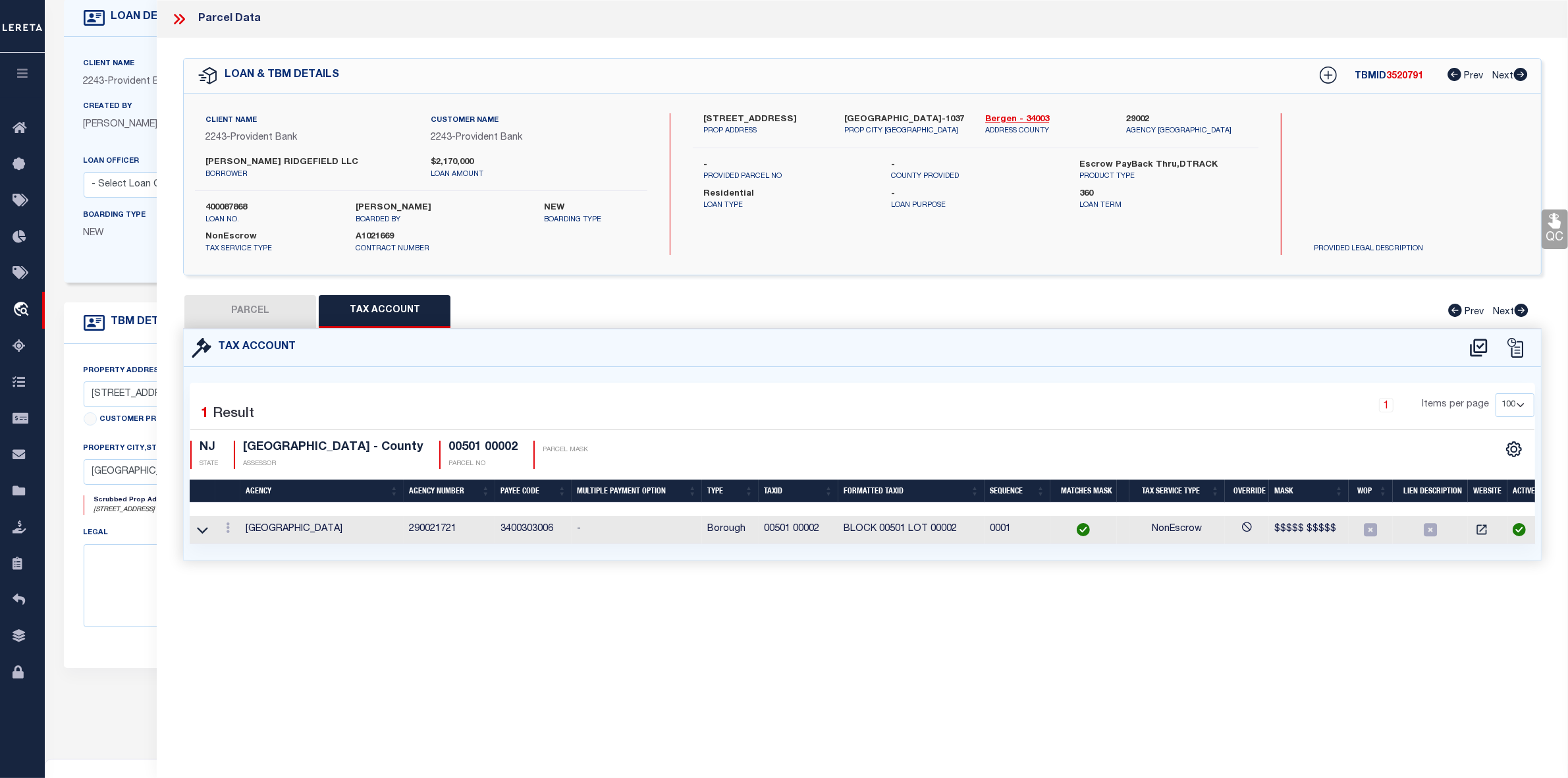
click at [259, 311] on button "PARCEL" at bounding box center [249, 312] width 132 height 33
select select "AS"
select select
checkbox input "false"
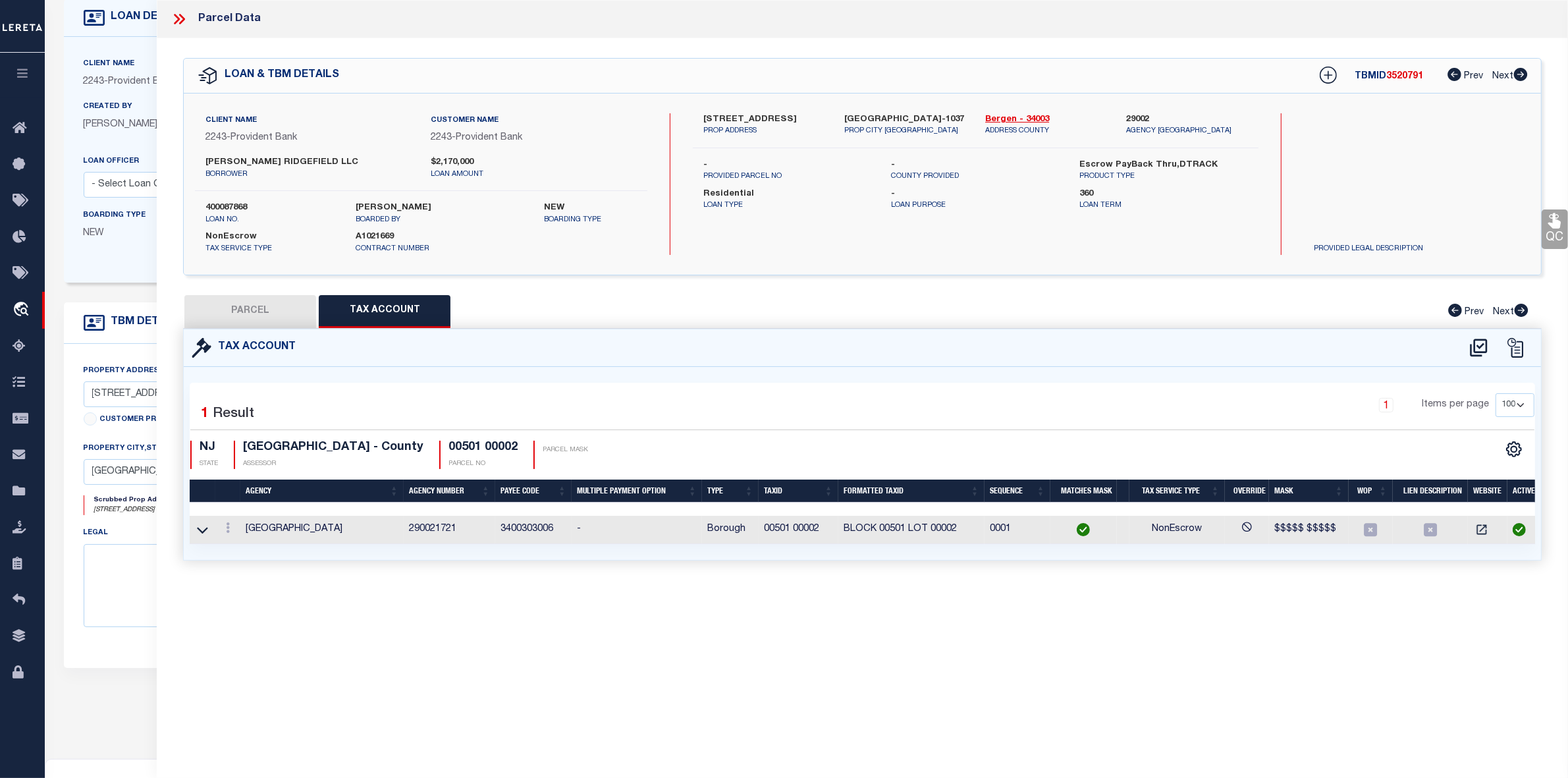
checkbox input "false"
select select "IP"
type input "JENESIS GROUP LLC"
select select "AGW"
select select "LEG"
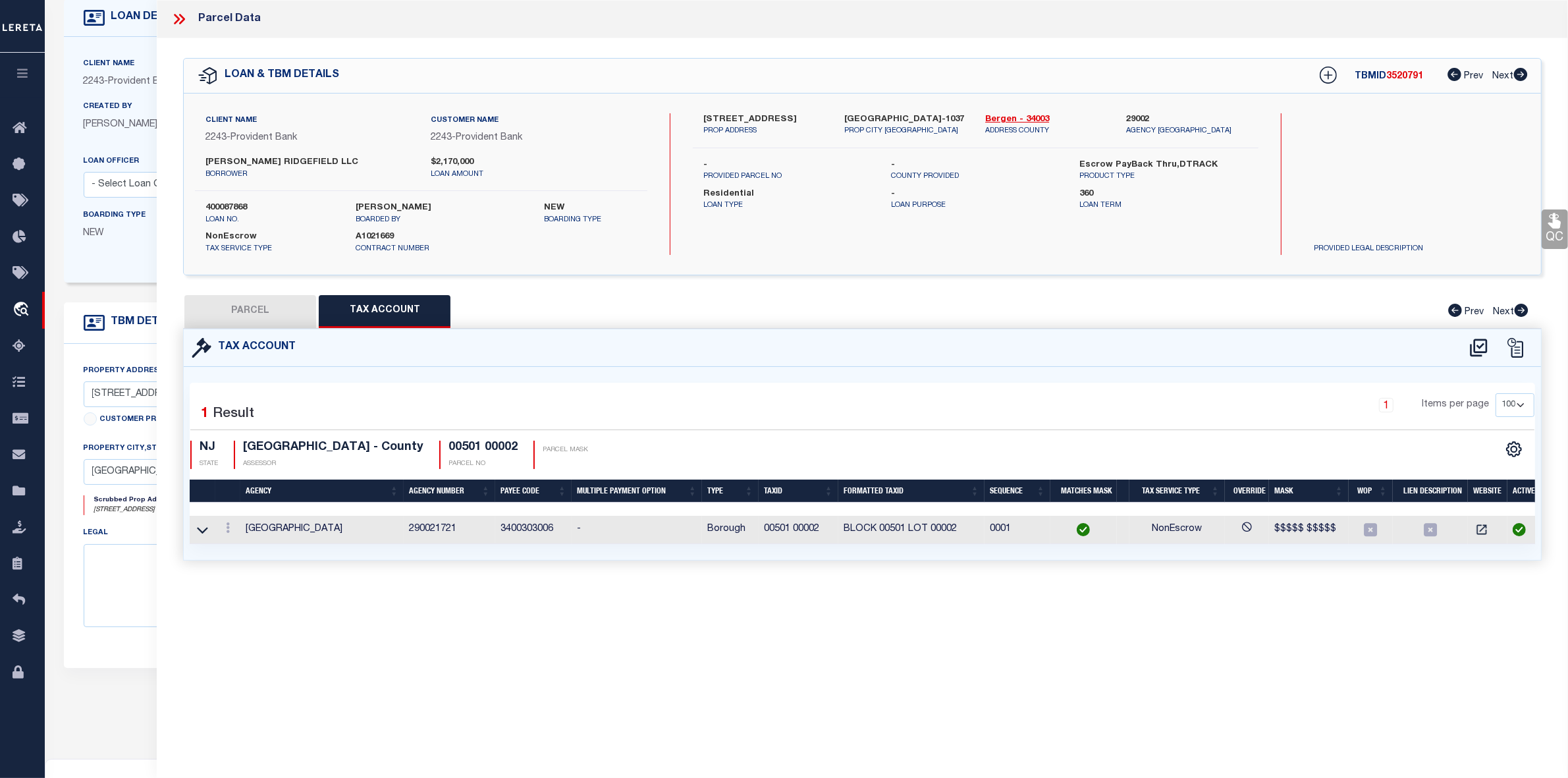
type input "[PHONE_NUMBER] PLSD AV"
type input "[GEOGRAPHIC_DATA]"
type textarea "Block : 501 Lot : 2"
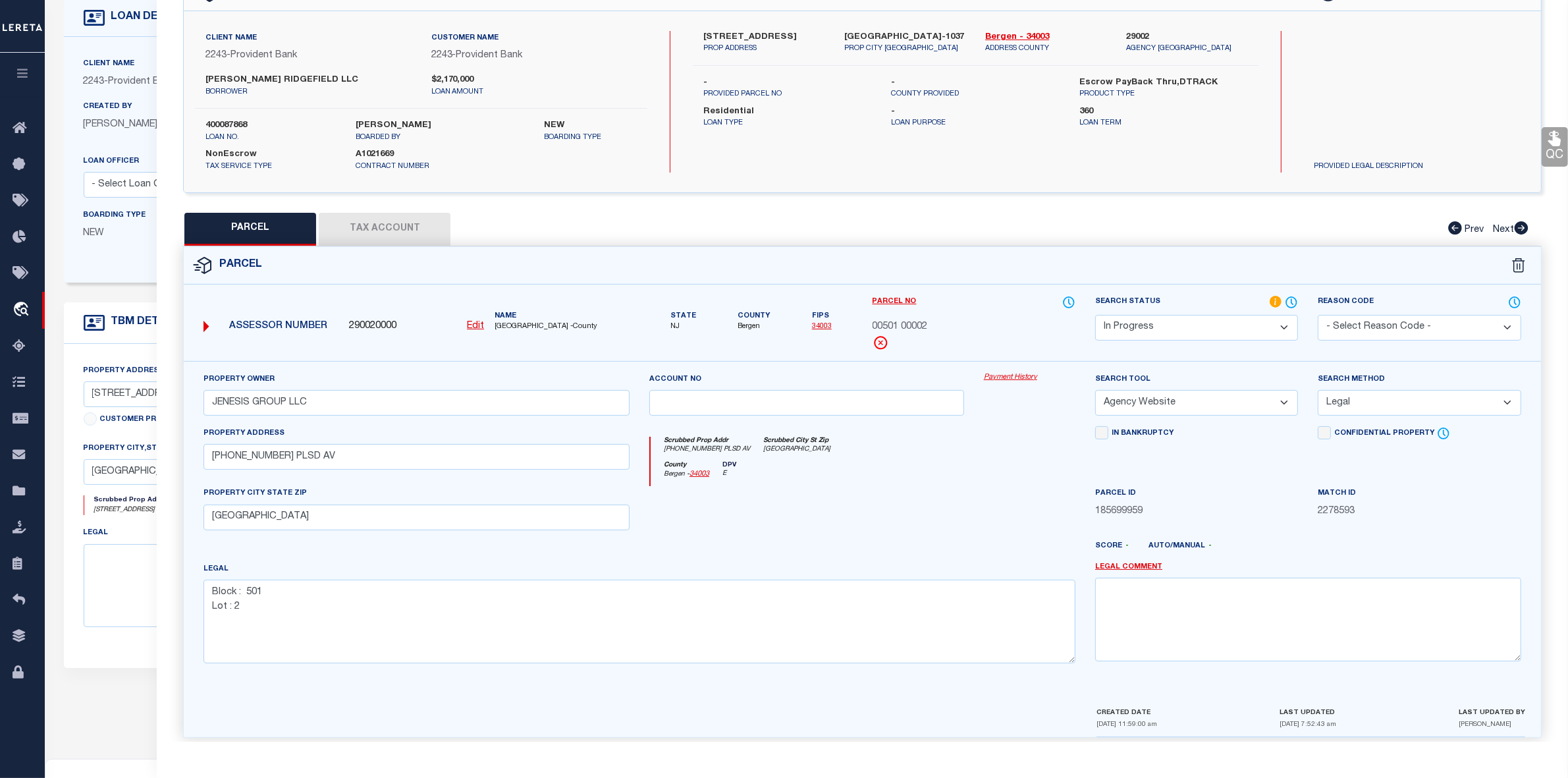
scroll to position [0, 0]
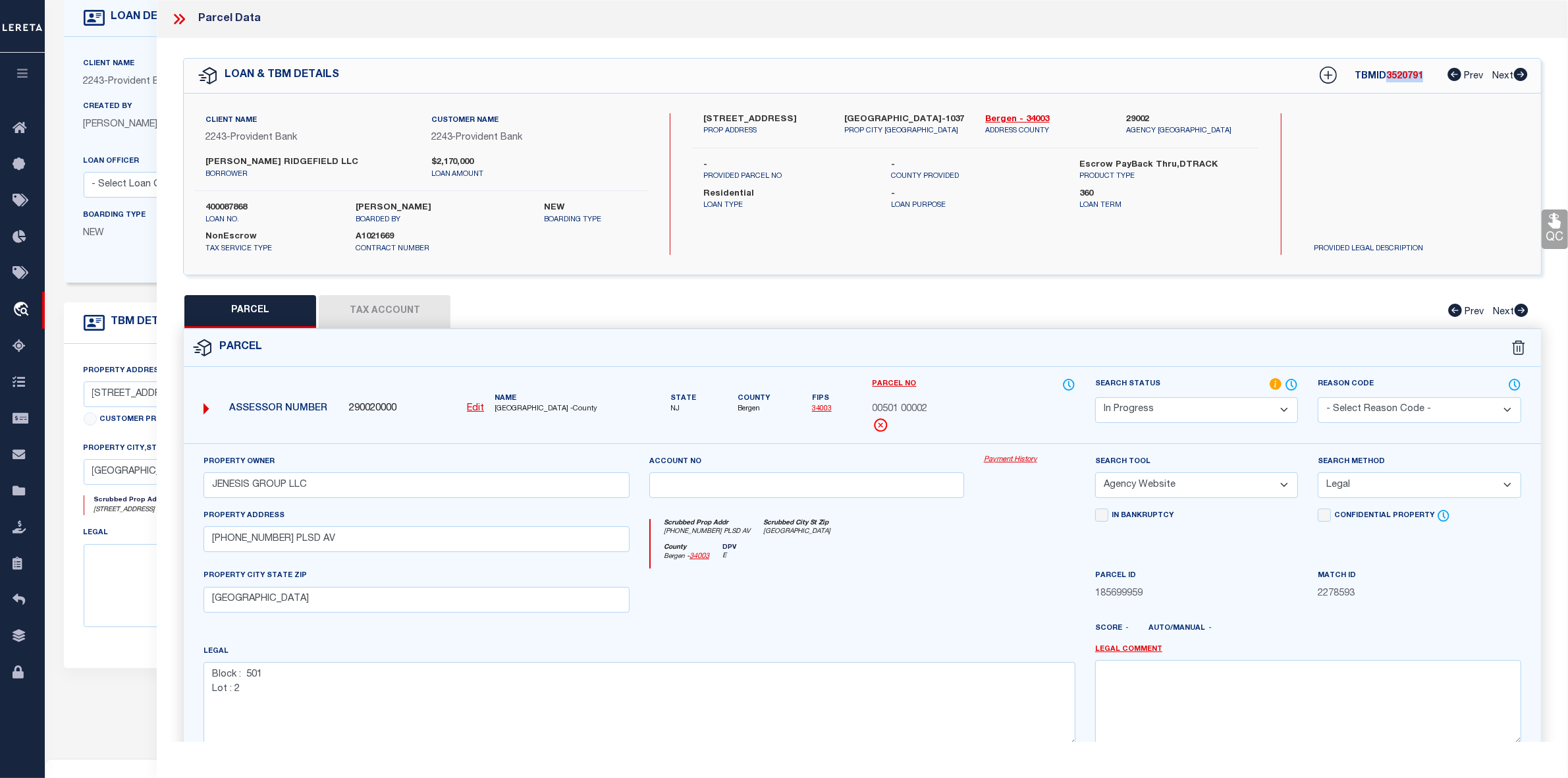
drag, startPoint x: 1423, startPoint y: 76, endPoint x: 1387, endPoint y: 76, distance: 36.0
click at [1387, 76] on div "TBMID 3520791 Prev Next" at bounding box center [1414, 75] width 225 height 24
copy span "3520791"
drag, startPoint x: 870, startPoint y: 407, endPoint x: 939, endPoint y: 406, distance: 69.0
click at [939, 406] on div "Parcel No 00501 00002" at bounding box center [974, 411] width 223 height 66
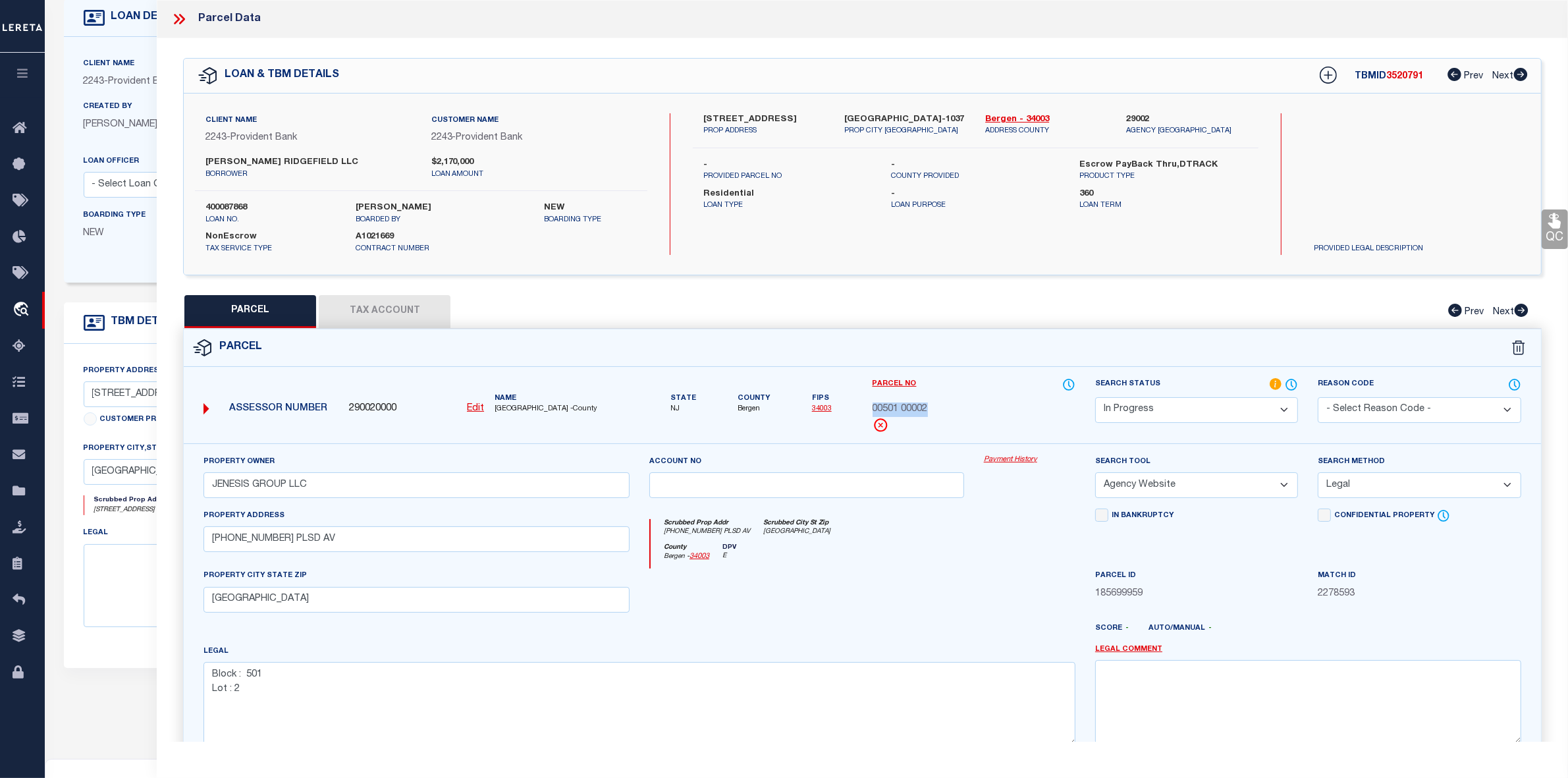
copy span "00501 00002"
click at [955, 676] on textarea "Block : 501 Lot : 2" at bounding box center [639, 703] width 871 height 83
click at [142, 618] on textarea at bounding box center [346, 586] width 525 height 83
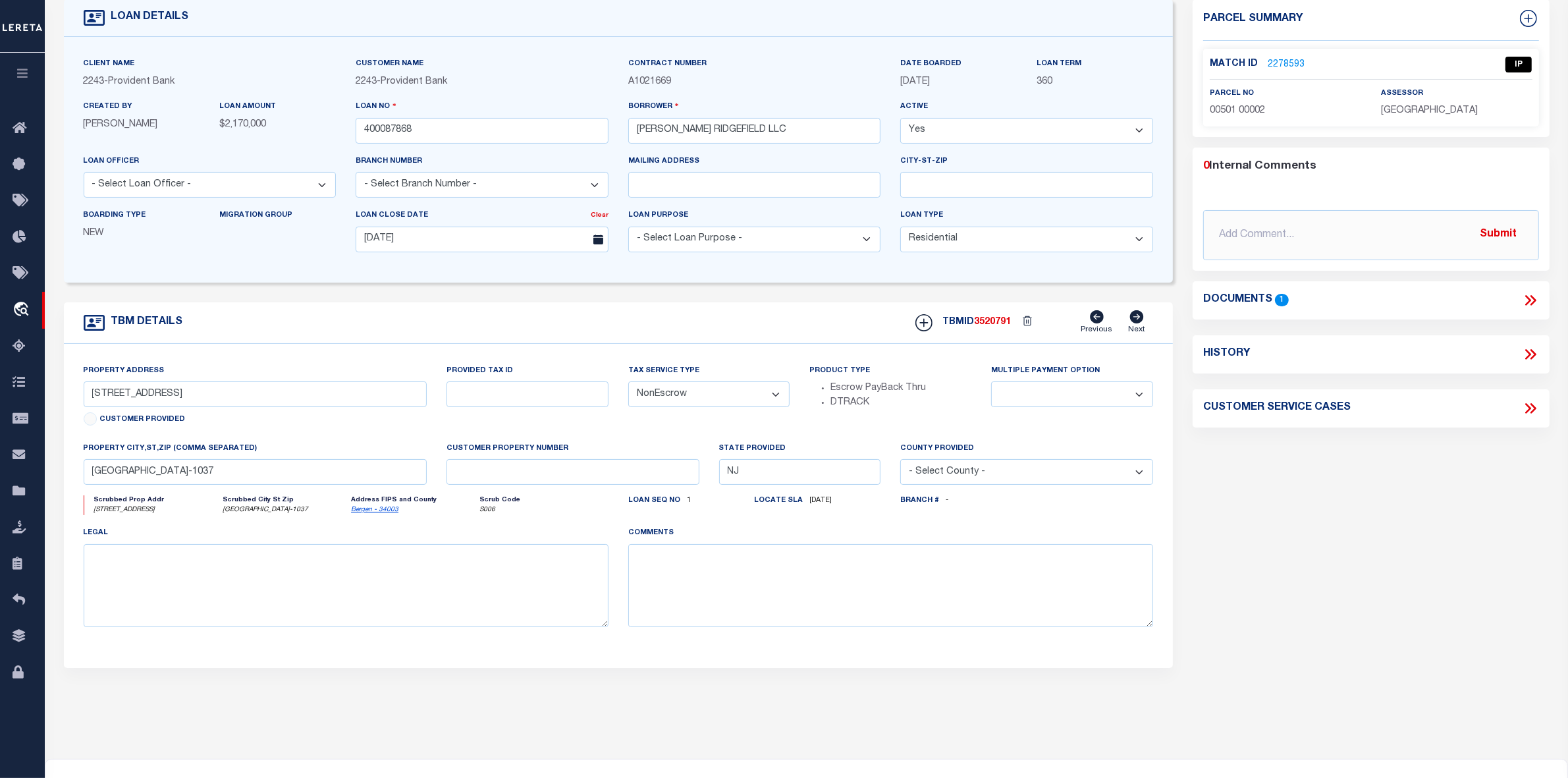
click at [1277, 60] on link "2278593" at bounding box center [1286, 64] width 37 height 14
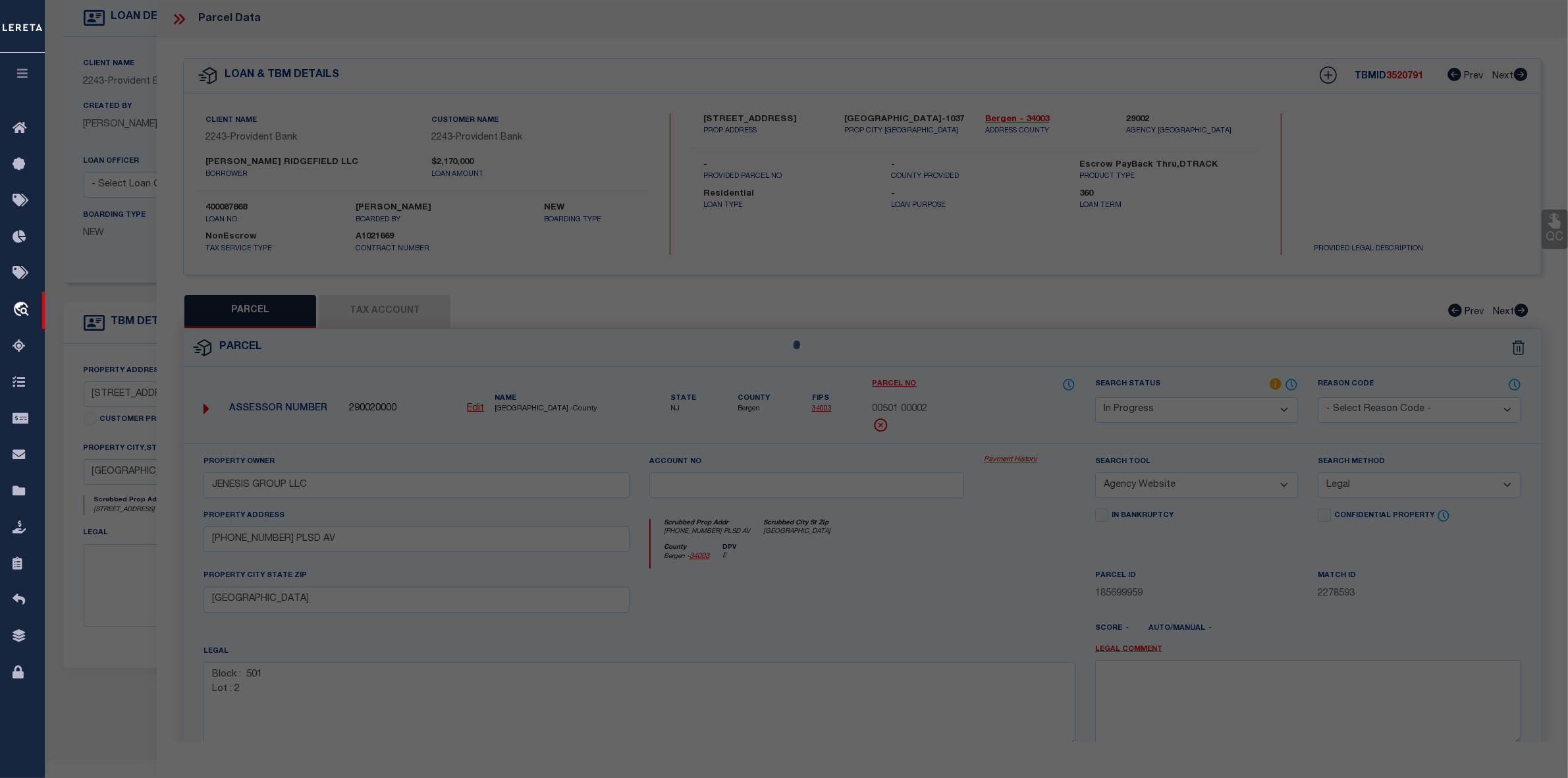
select select "AS"
select select
checkbox input "false"
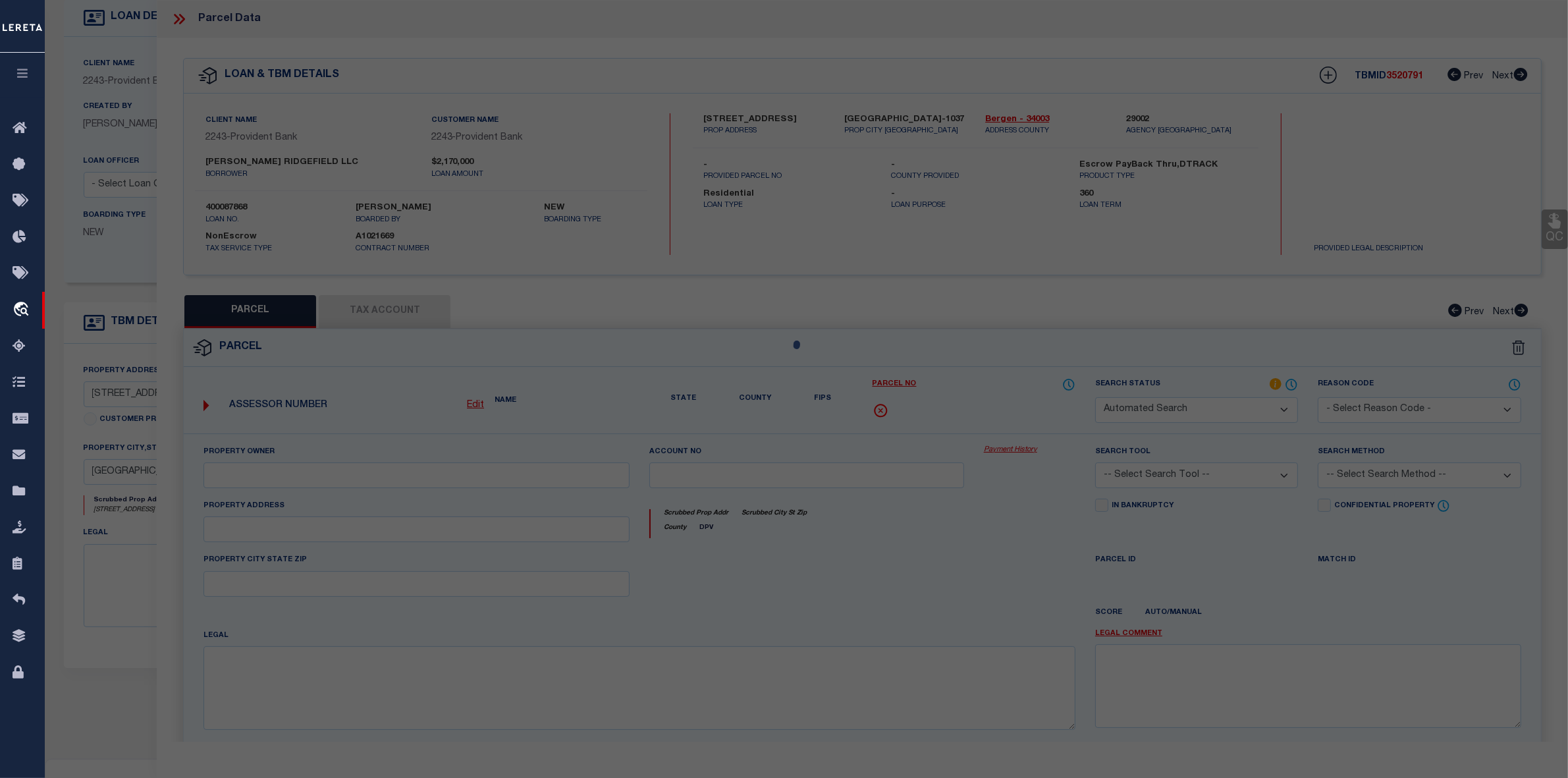
select select "IP"
type input "JENESIS GROUP LLC"
select select "AGW"
select select "LEG"
type input "[PHONE_NUMBER] PLSD AV"
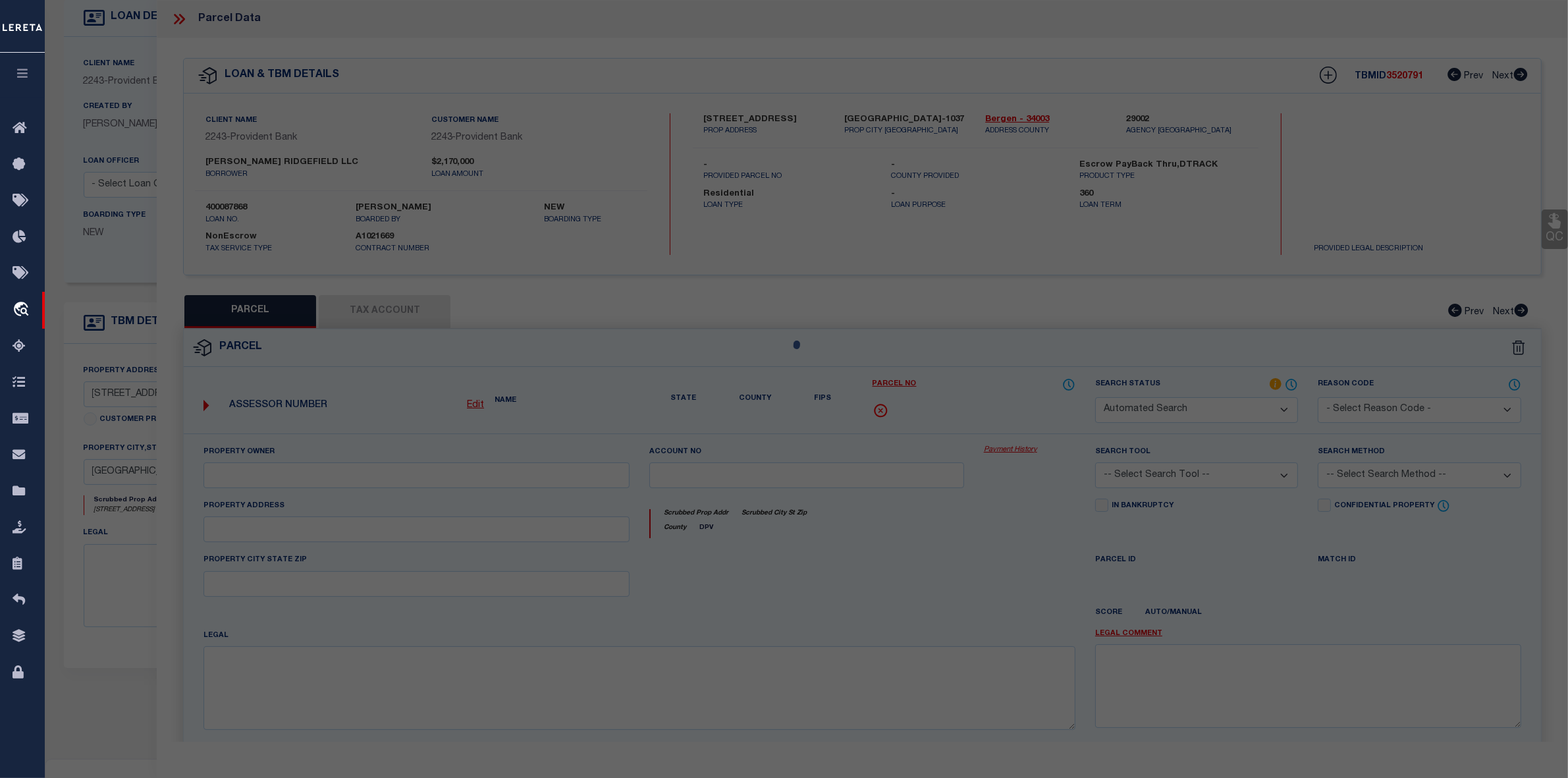
type input "[GEOGRAPHIC_DATA]"
type textarea "Block : 501 Lot : 2"
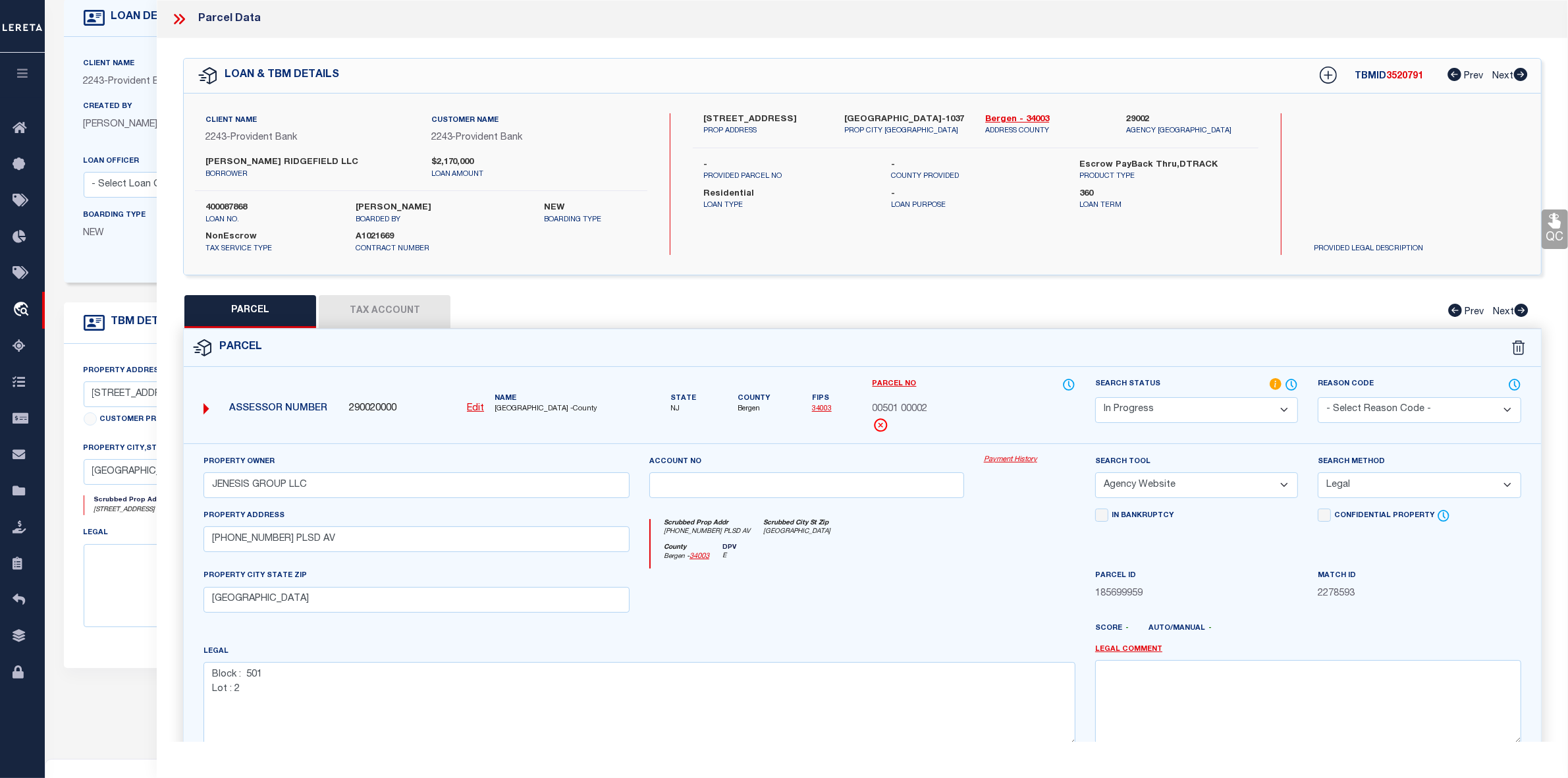
click at [177, 19] on icon at bounding box center [179, 18] width 17 height 17
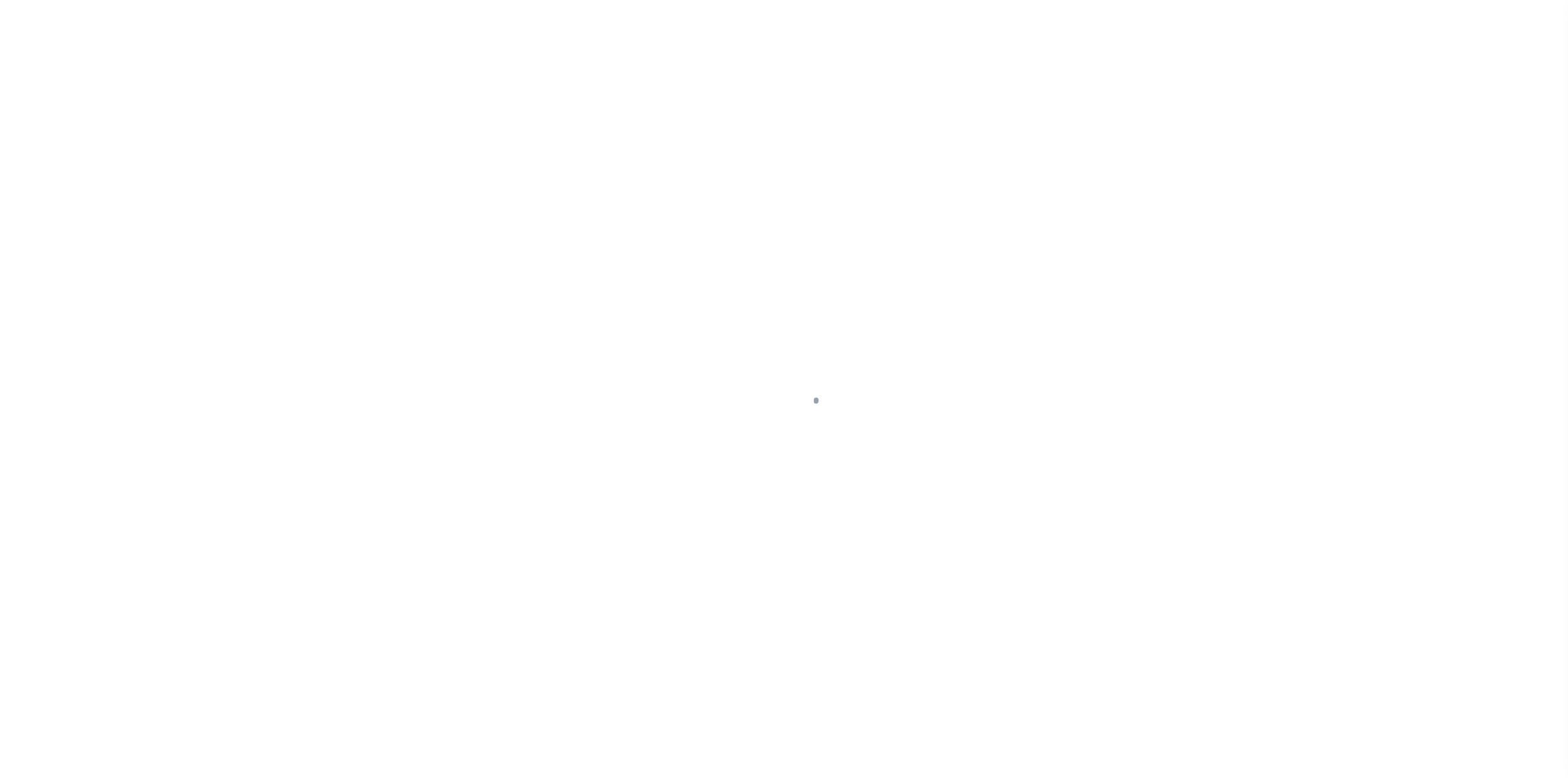
select select "10"
select select "NonEscrow"
type input "[STREET_ADDRESS]"
select select
type input "[GEOGRAPHIC_DATA]-1037"
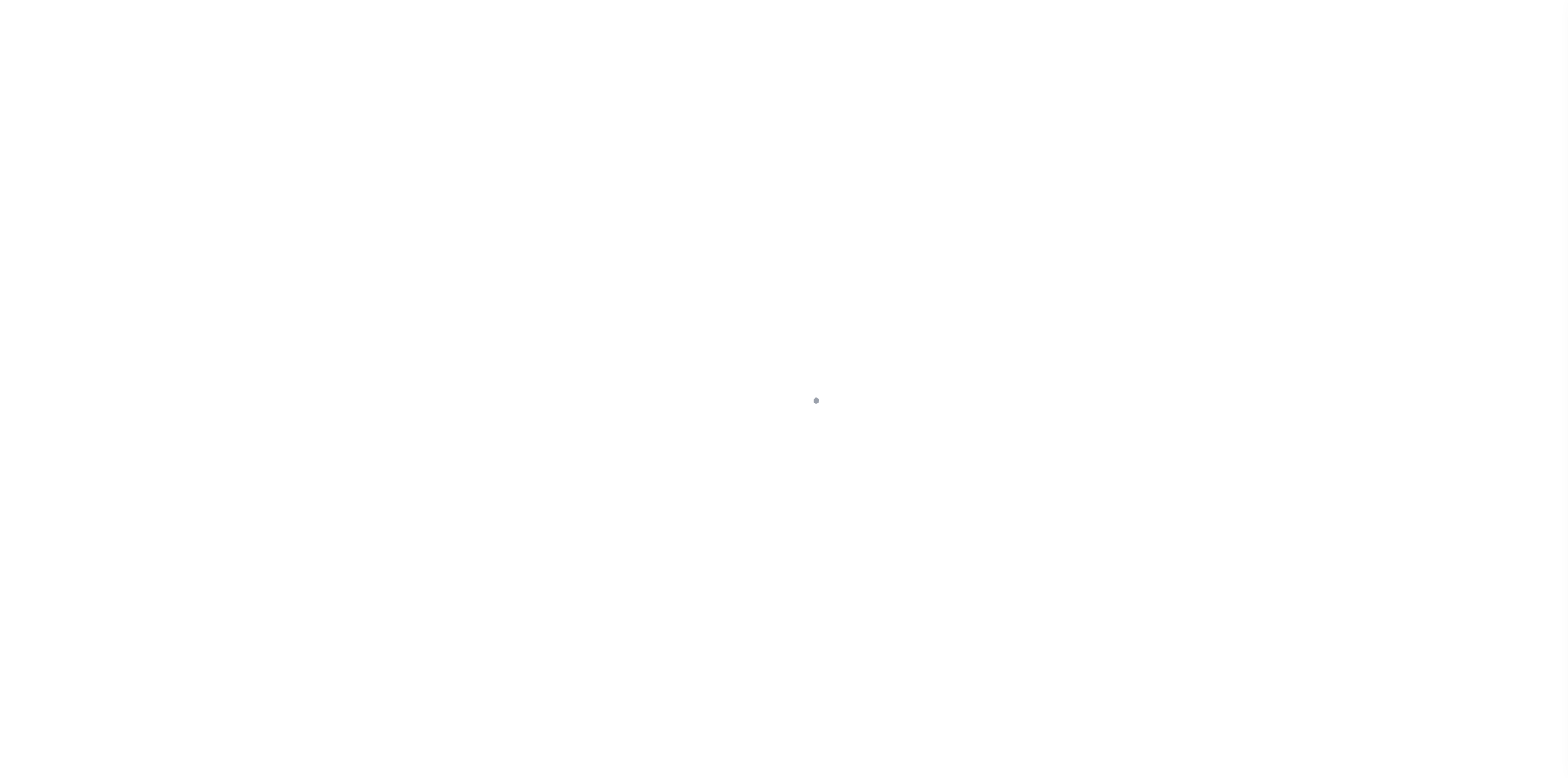
type input "NJ"
